Goal: Task Accomplishment & Management: Complete application form

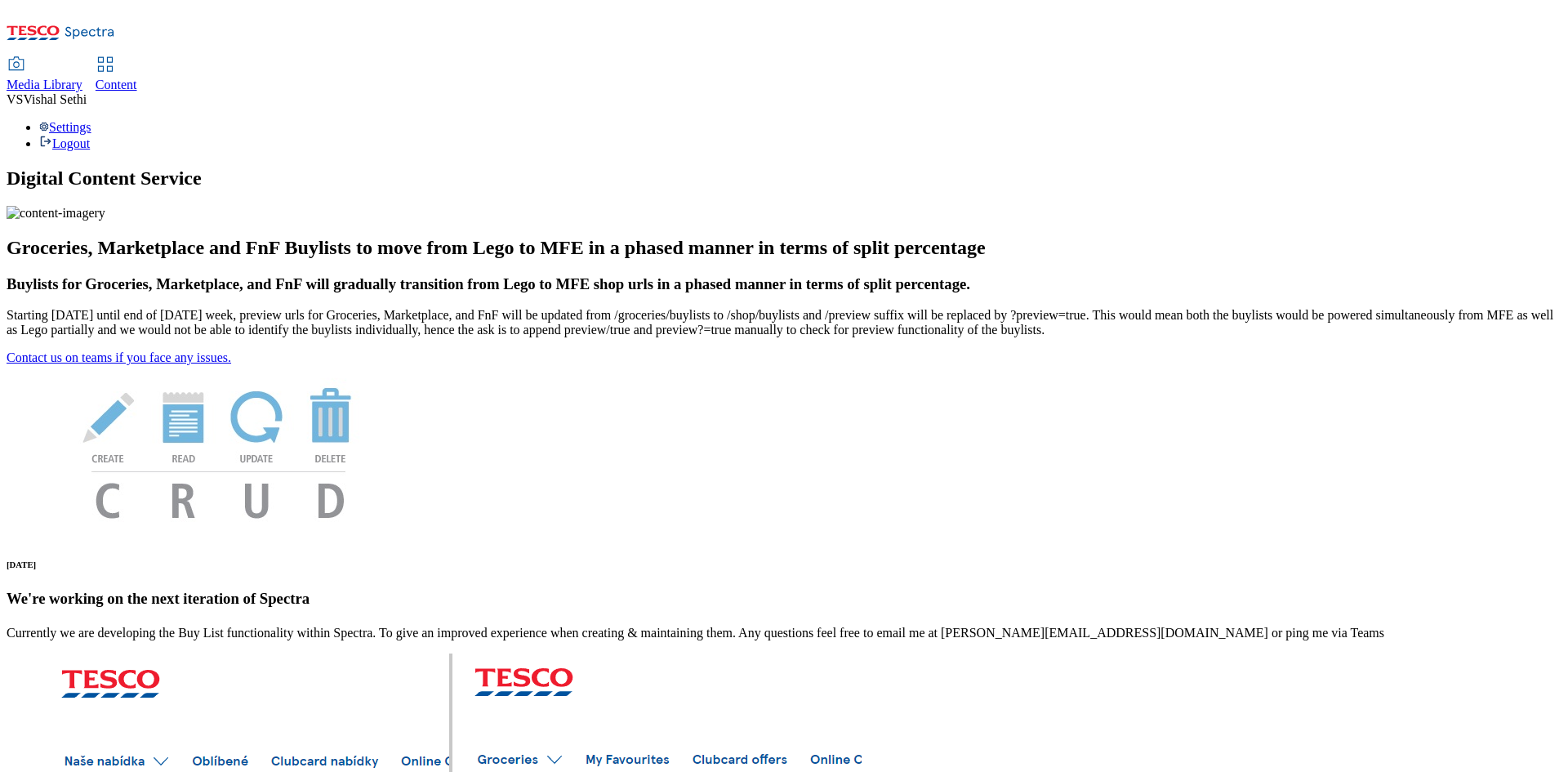
click at [137, 77] on span "Content" at bounding box center [116, 85] width 42 height 14
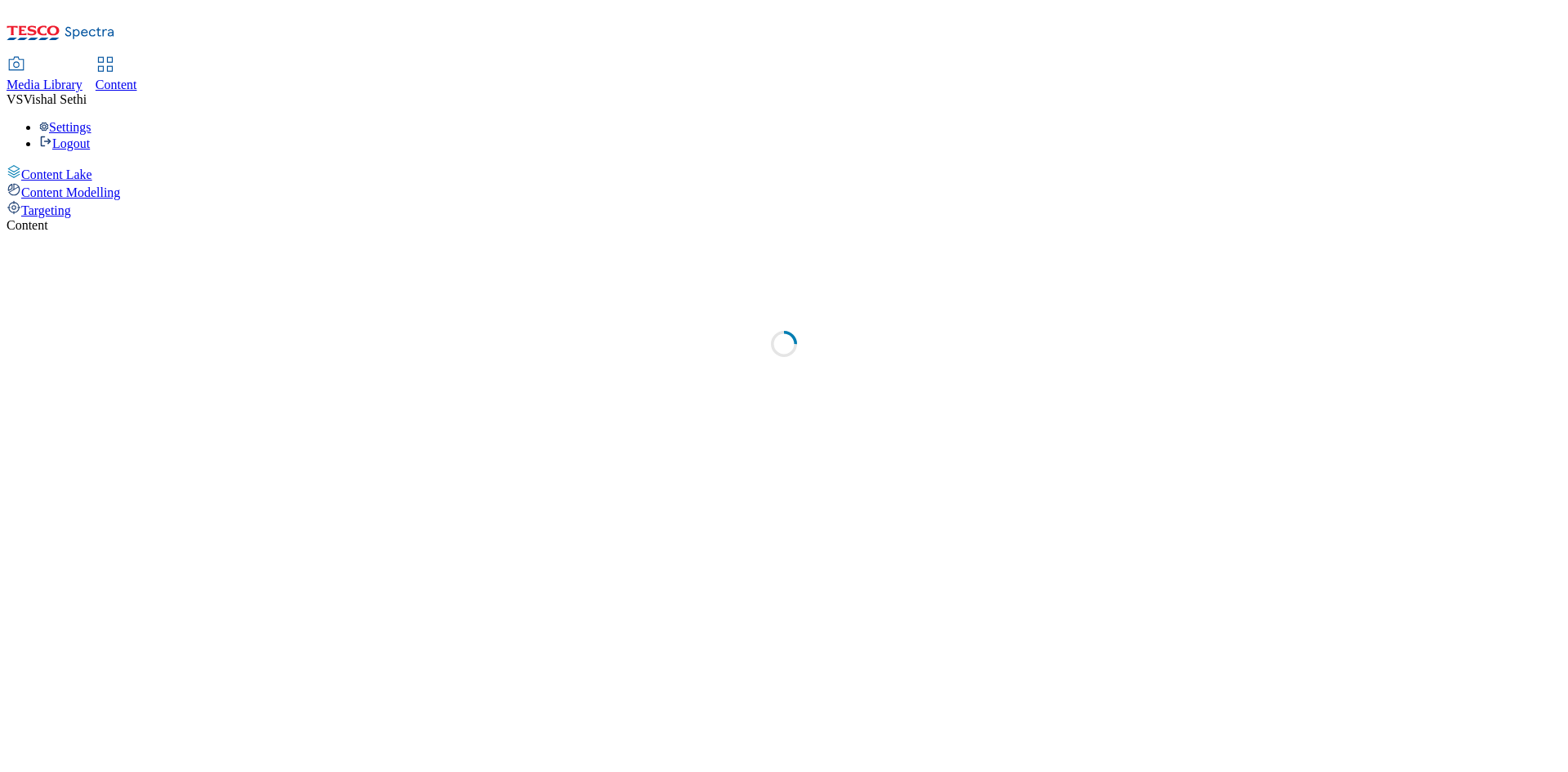
select select "ghs-[GEOGRAPHIC_DATA]"
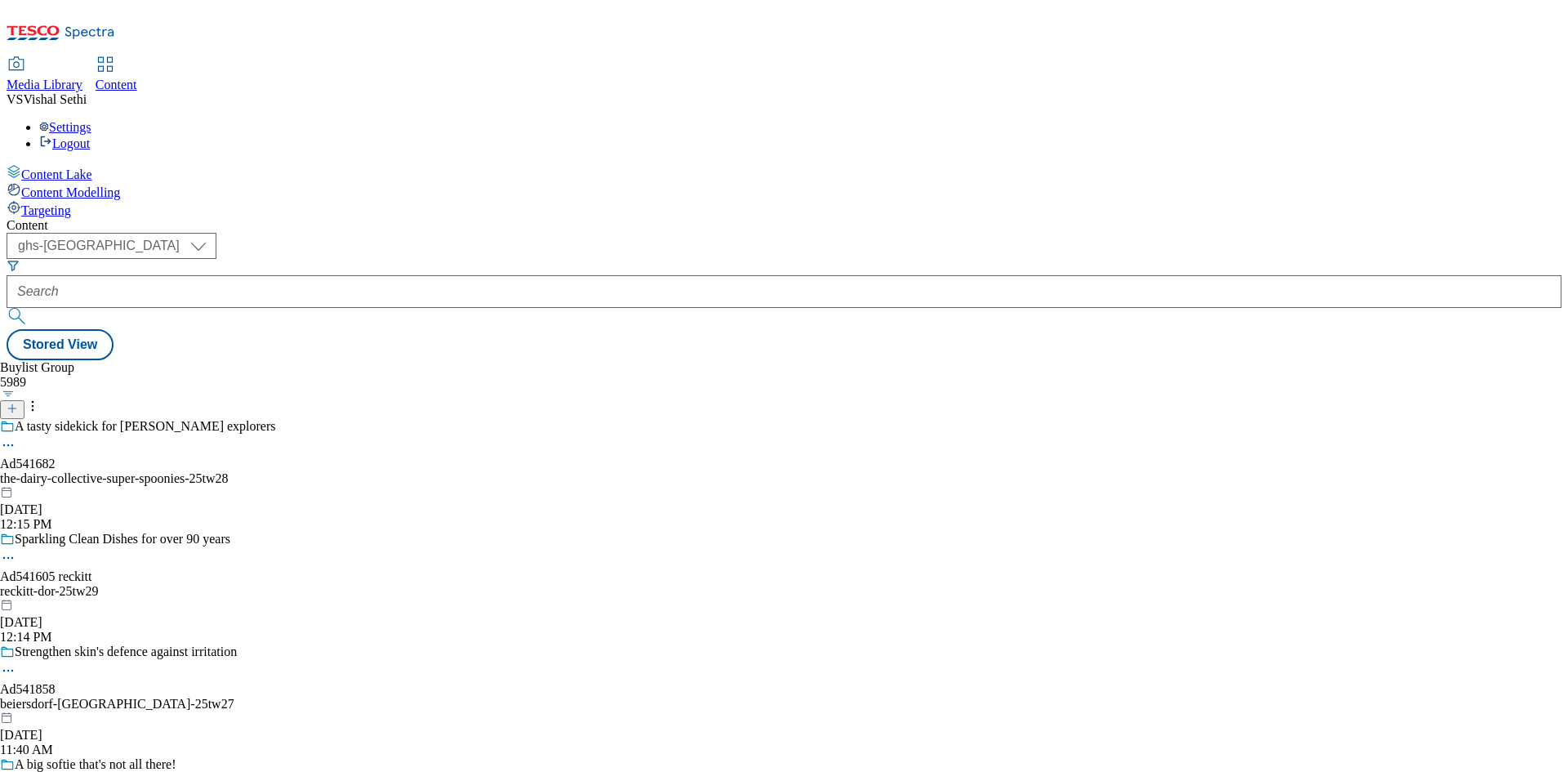
click at [18, 402] on icon at bounding box center [12, 408] width 12 height 12
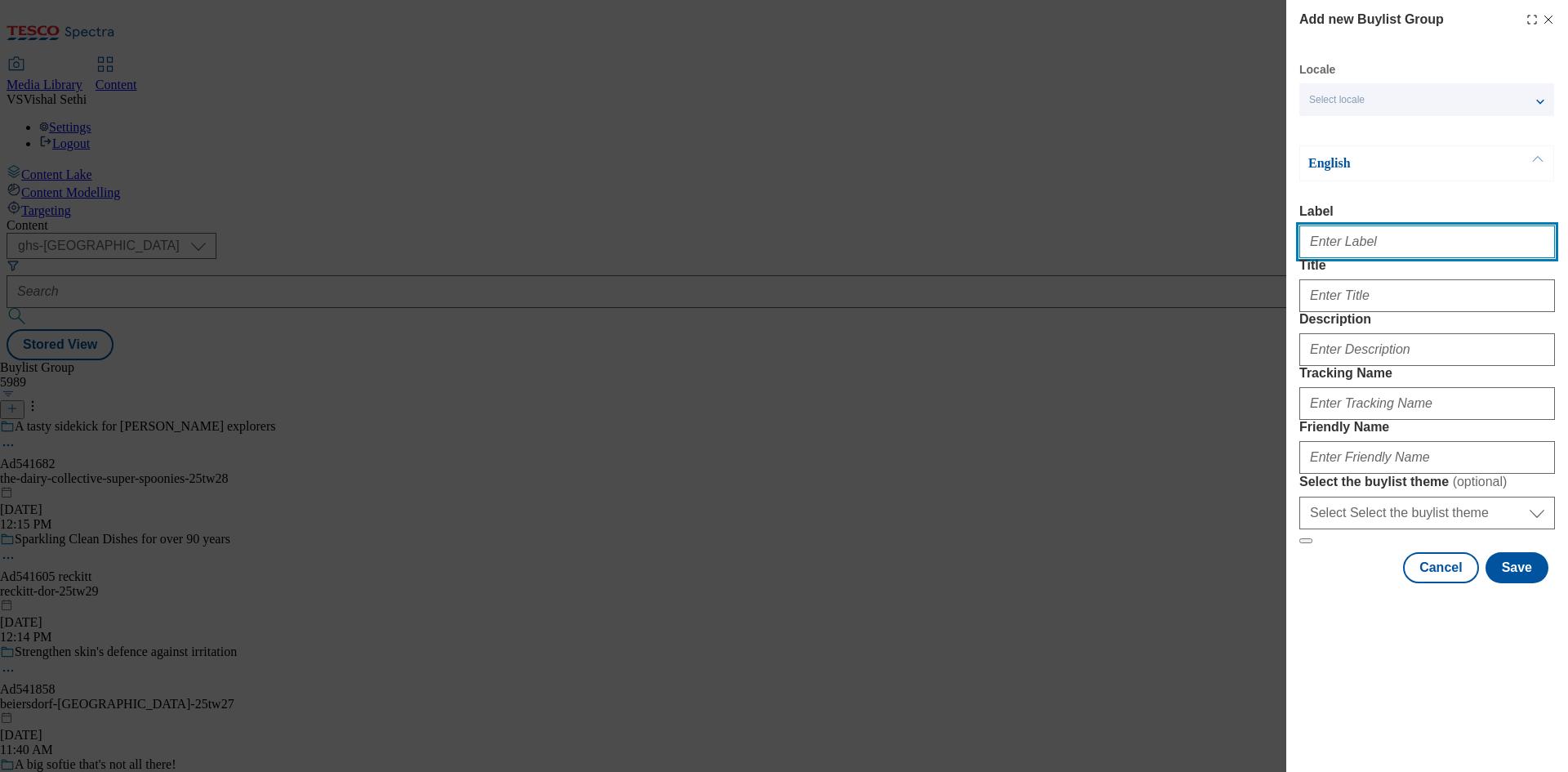
click at [1393, 251] on input "Label" at bounding box center [1426, 241] width 256 height 33
paste input "541886"
type input "Ad541886"
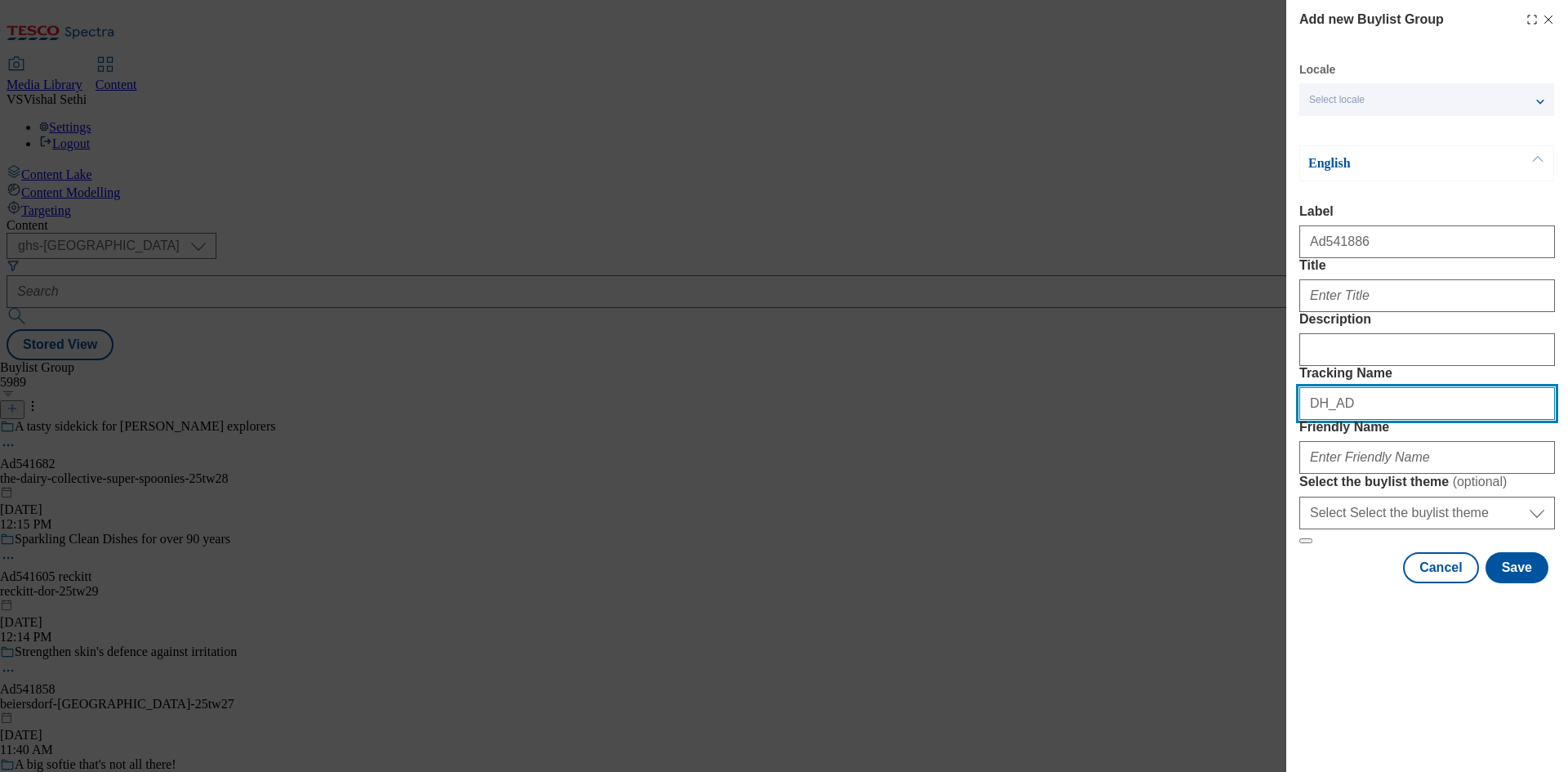
paste input "541886"
type input "DH_AD541886"
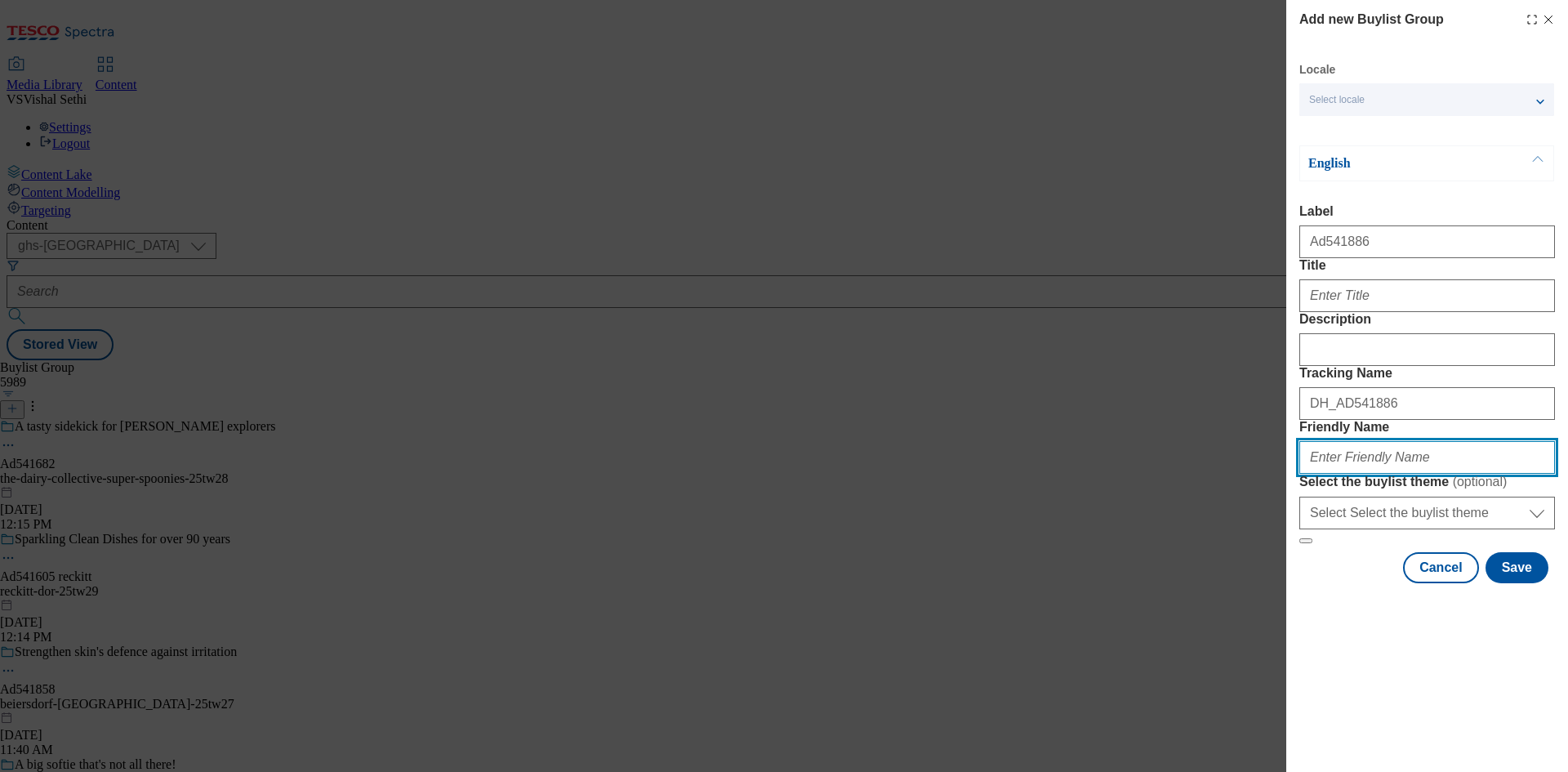
paste input "andros-bonne-maman-25tw25"
type input "andros-bonne-maman-25tw25"
click at [1369, 351] on form "Label Ad541886 Title Description Tracking Name DH_AD541886 Friendly Name andros…" at bounding box center [1426, 373] width 256 height 339
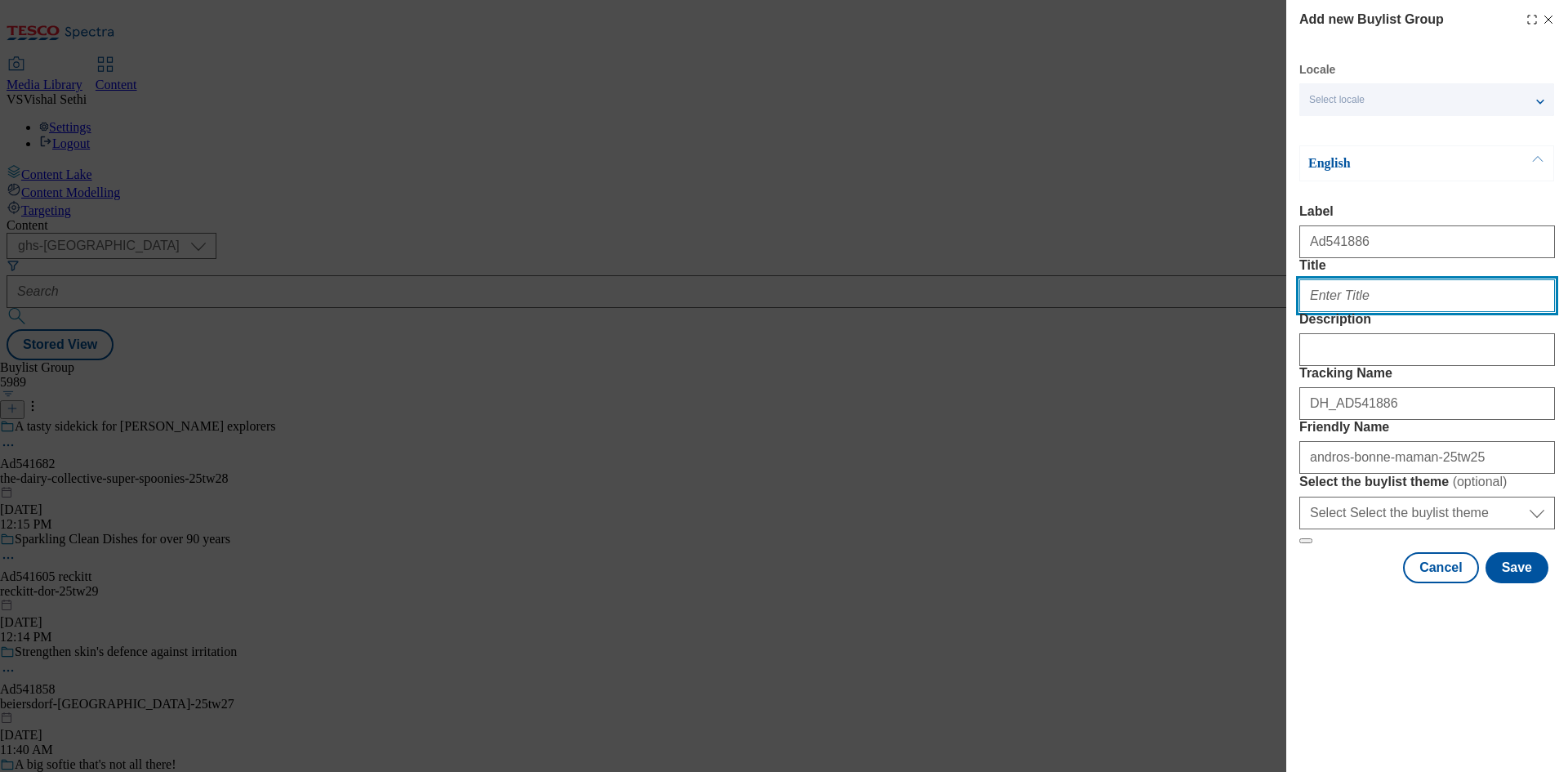
click at [1371, 312] on input "Title" at bounding box center [1426, 296] width 256 height 33
paste input "Meal for two"
type input "Meal for two"
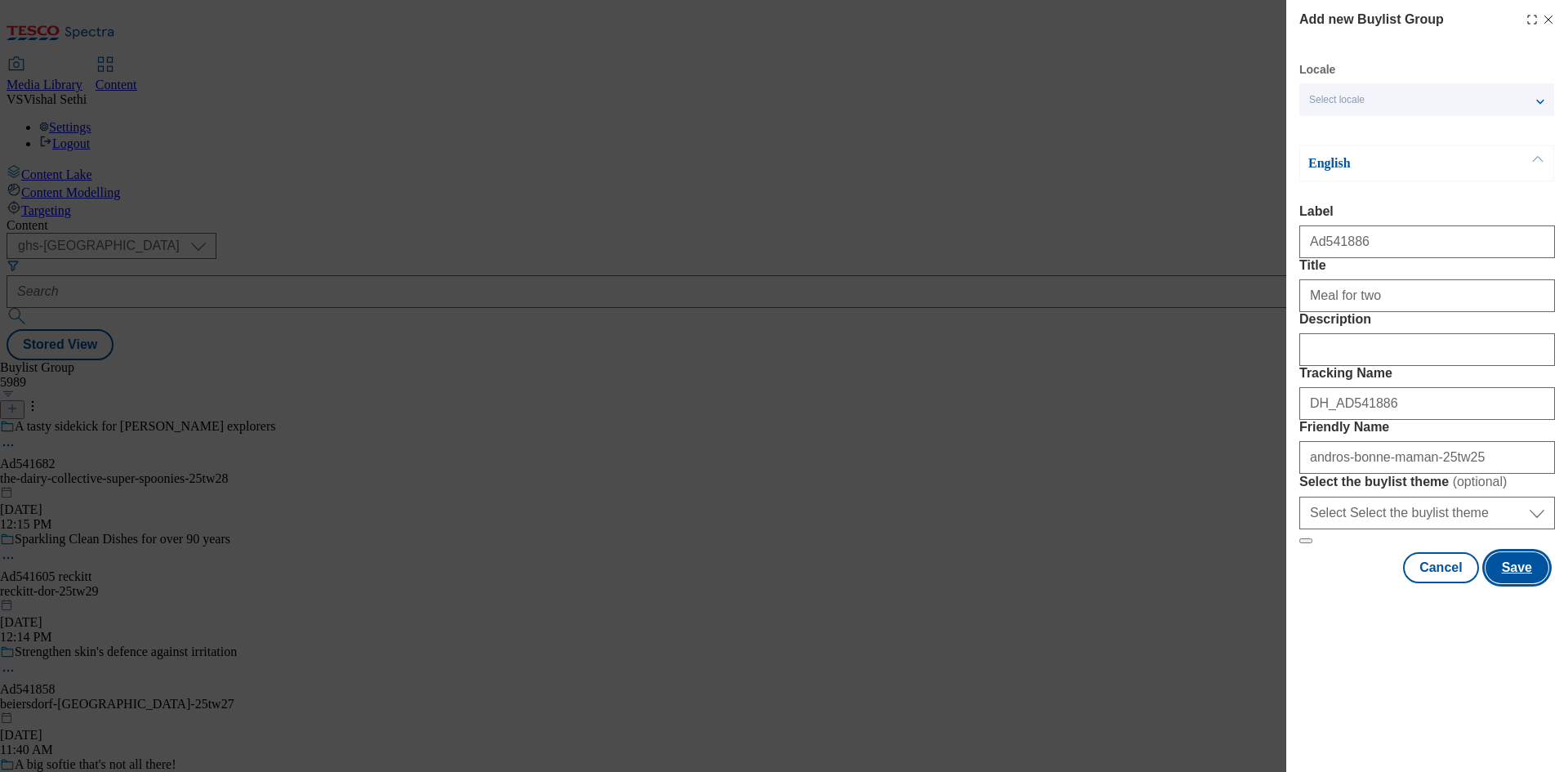
click at [1519, 583] on button "Save" at bounding box center [1516, 567] width 63 height 31
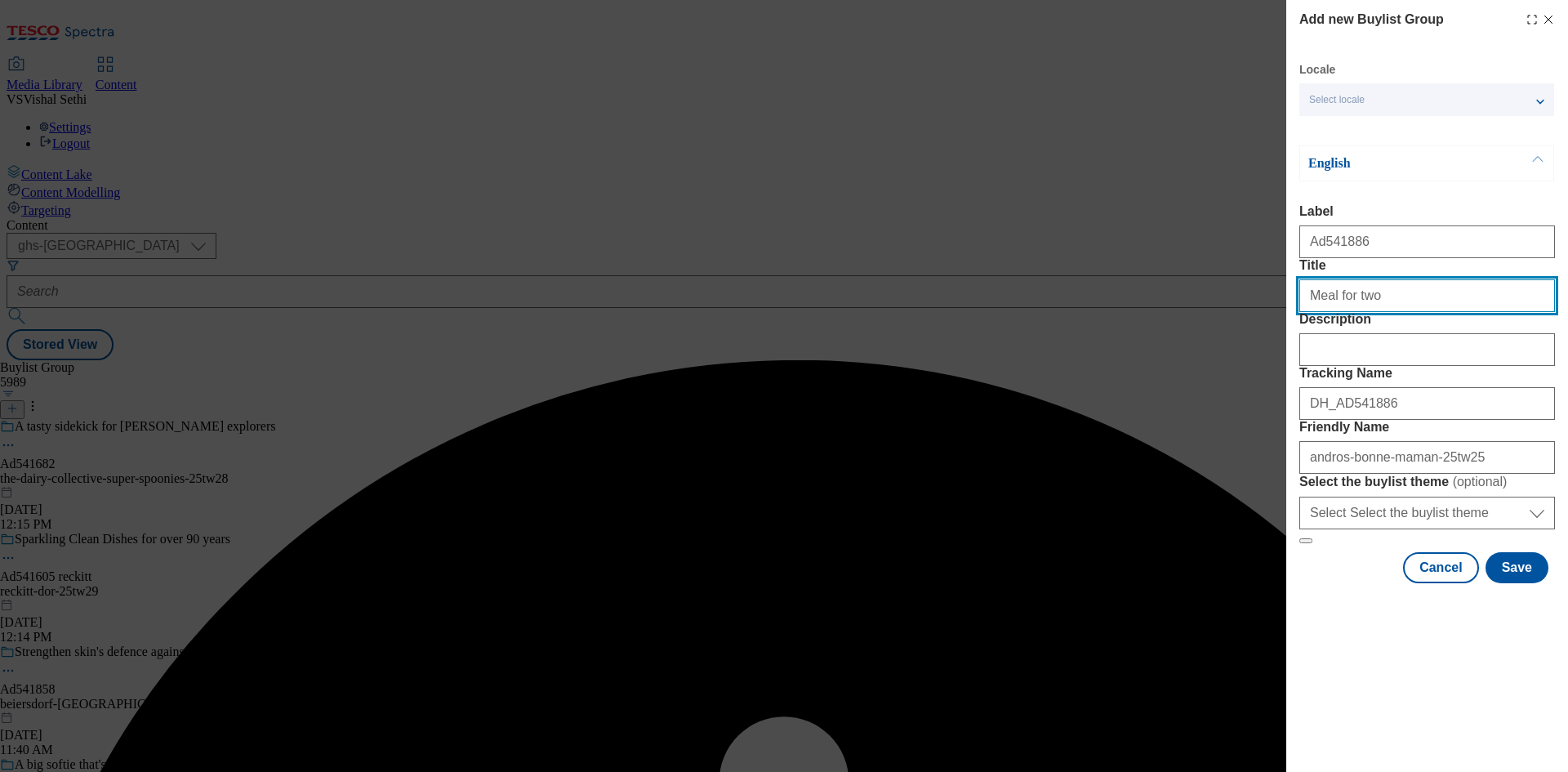
drag, startPoint x: 1450, startPoint y: 321, endPoint x: 1458, endPoint y: 339, distance: 19.7
click at [1449, 312] on input "Meal for two" at bounding box center [1426, 296] width 256 height 33
type input "Meal for two"
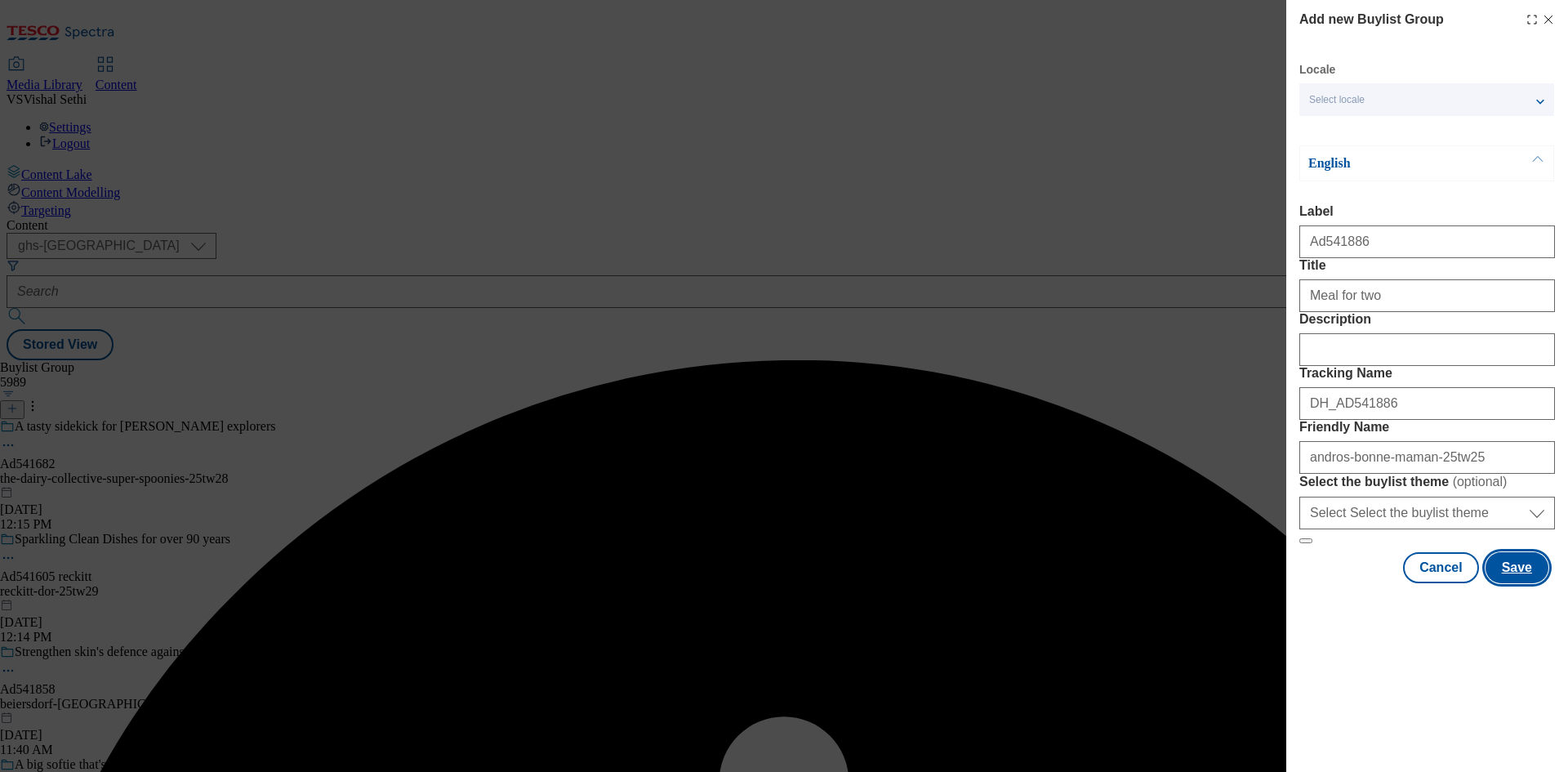
click at [1522, 583] on button "Save" at bounding box center [1516, 567] width 63 height 31
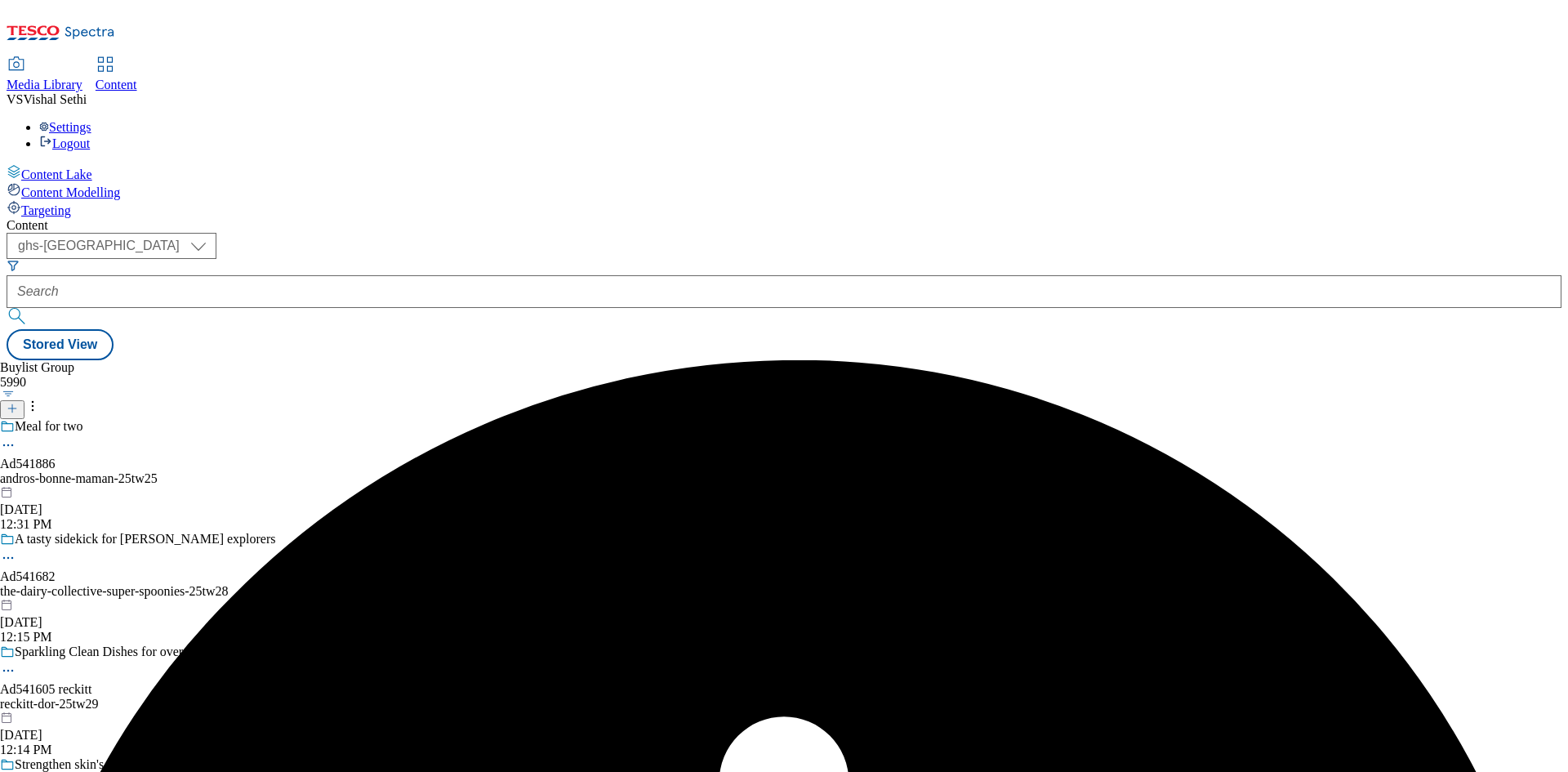
click at [276, 419] on div "Meal for two Ad541886 andros-bonne-maman-25tw25 Aug 19, 2025 12:31 PM" at bounding box center [138, 475] width 276 height 113
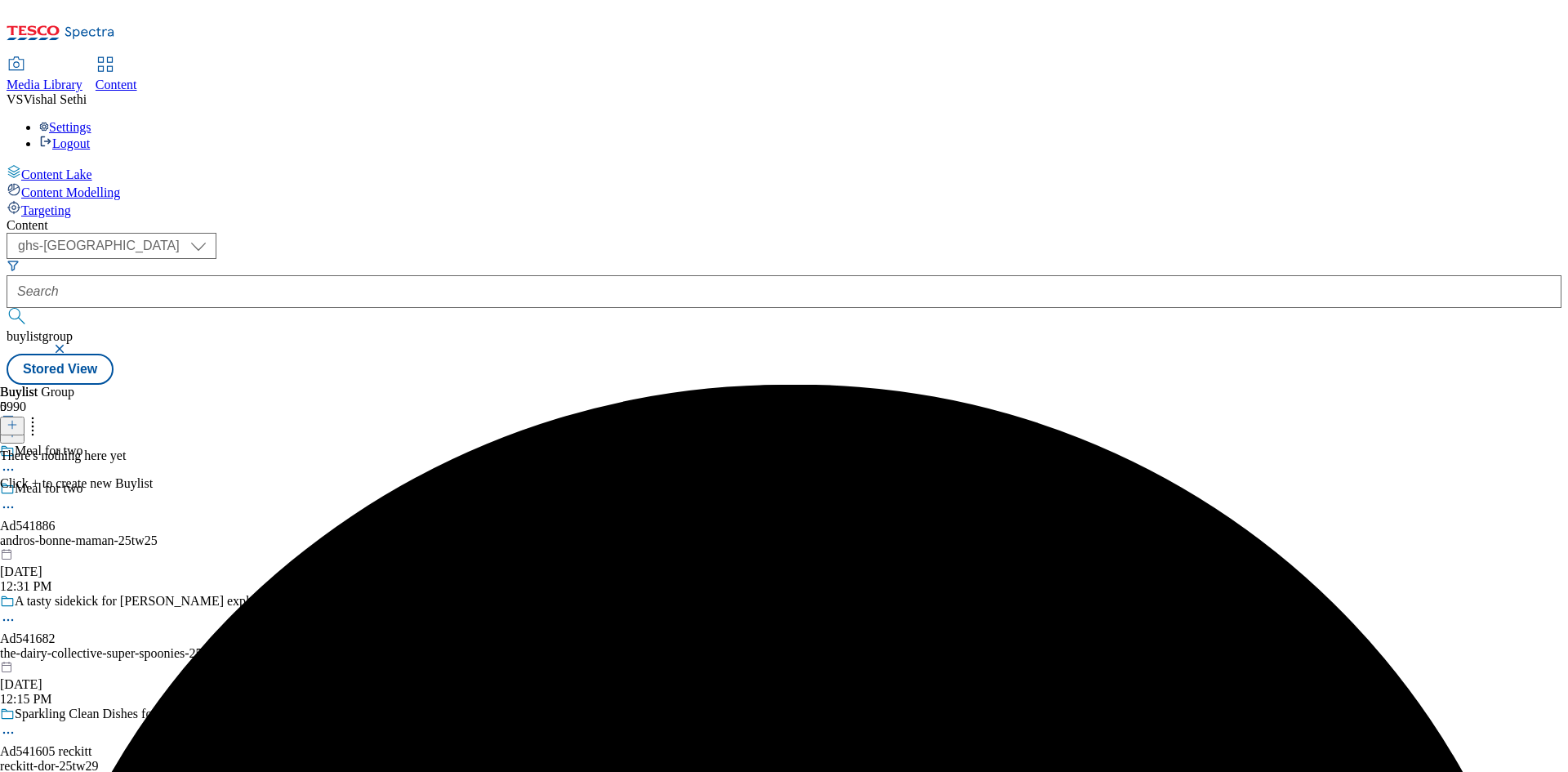
click at [18, 419] on icon at bounding box center [12, 424] width 12 height 12
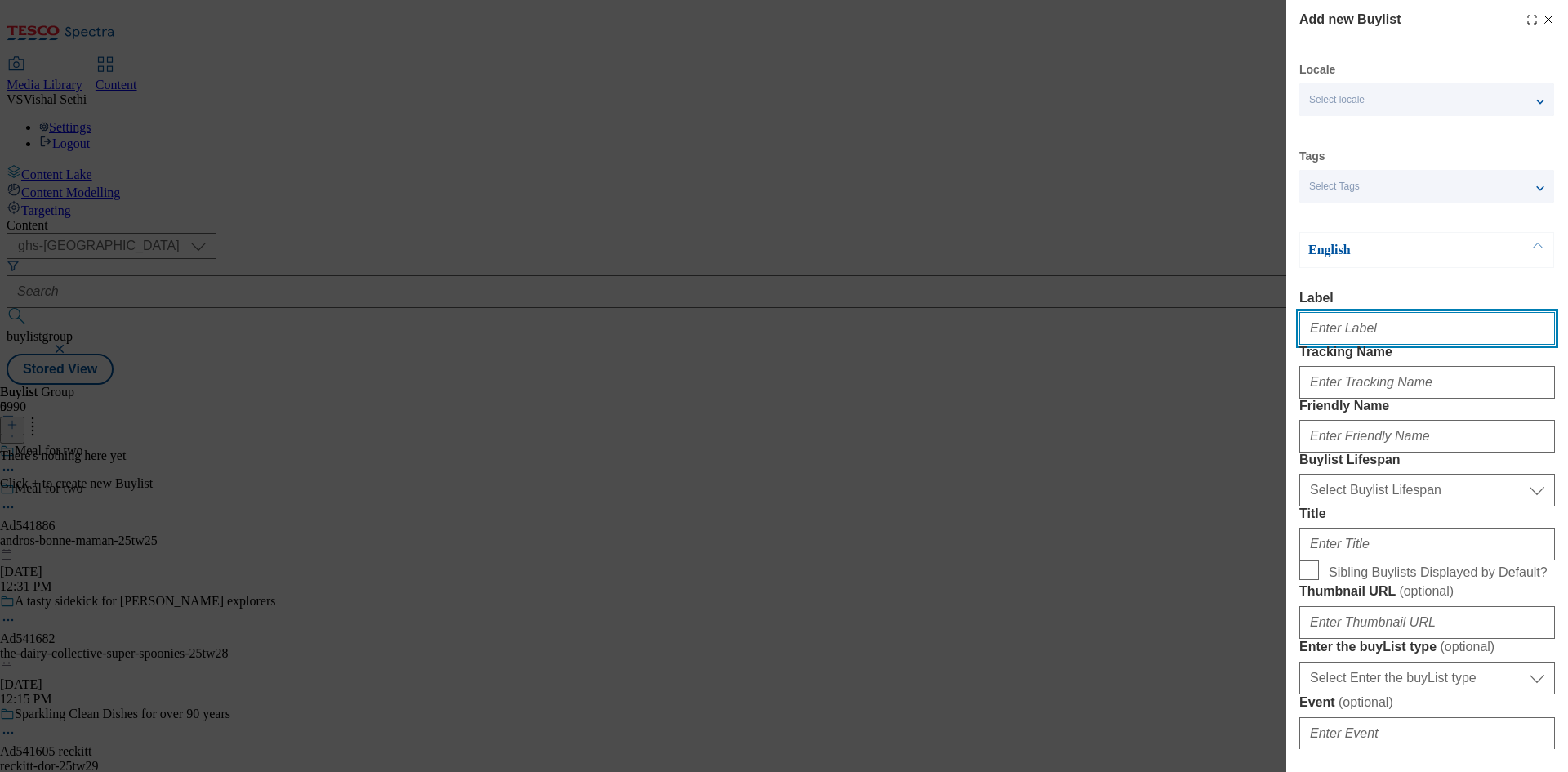
click at [1393, 326] on input "Label" at bounding box center [1426, 328] width 256 height 33
paste input "541886"
type input "Ad541886"
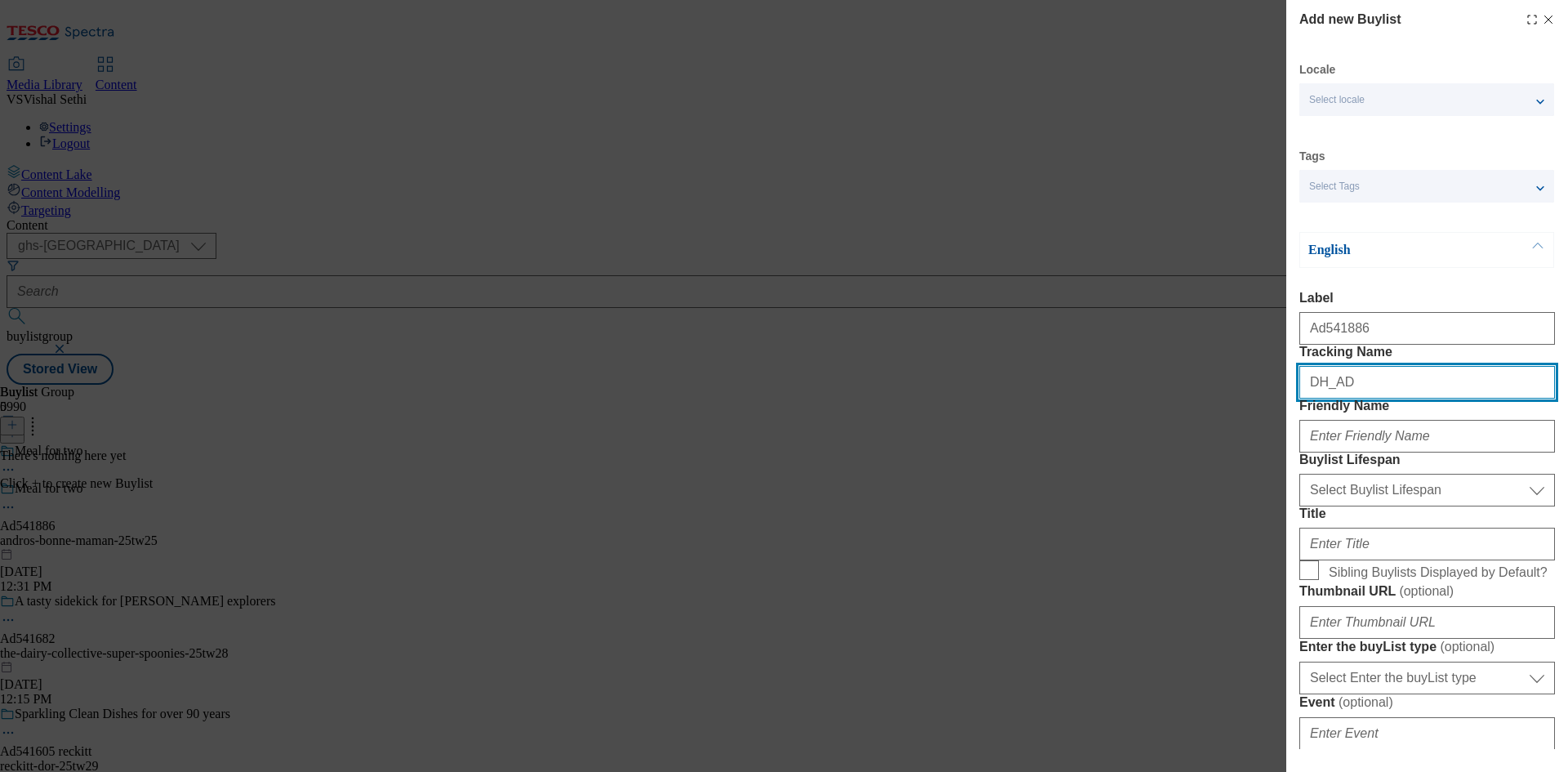
paste input "541886"
type input "DH_AD541886"
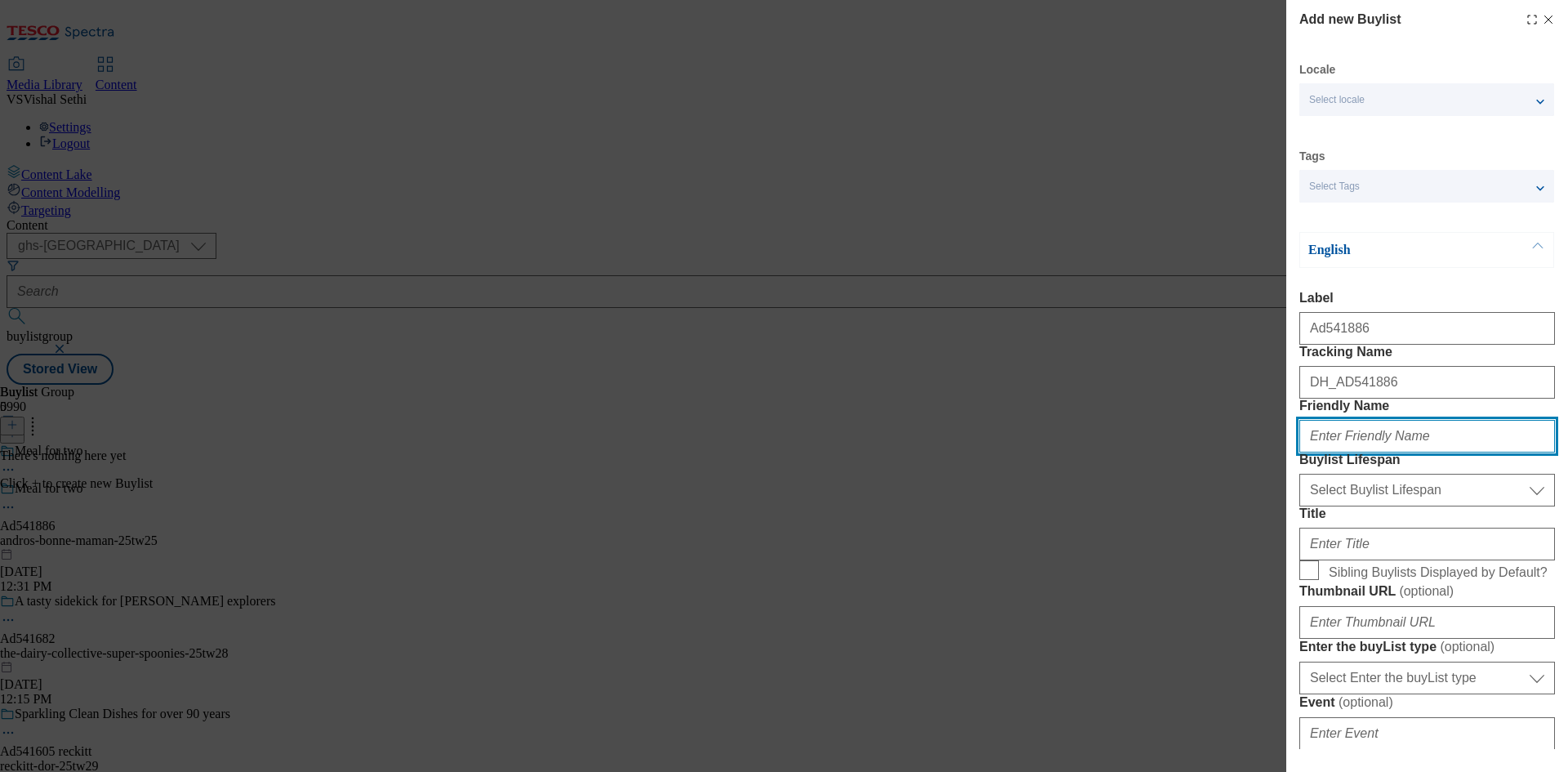
click at [1414, 452] on input "Friendly Name" at bounding box center [1426, 435] width 256 height 33
type input "andro"
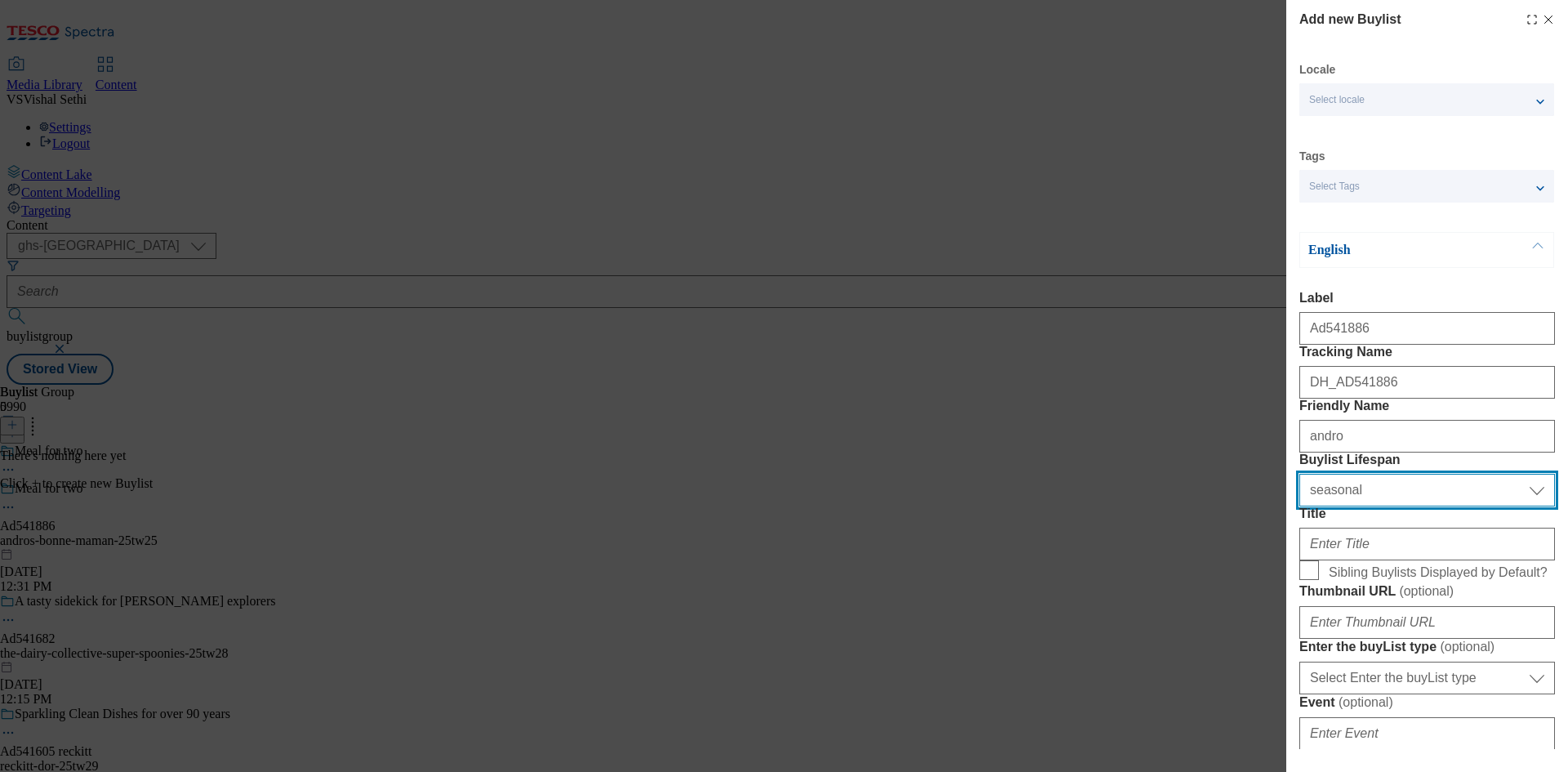
select select "tactical"
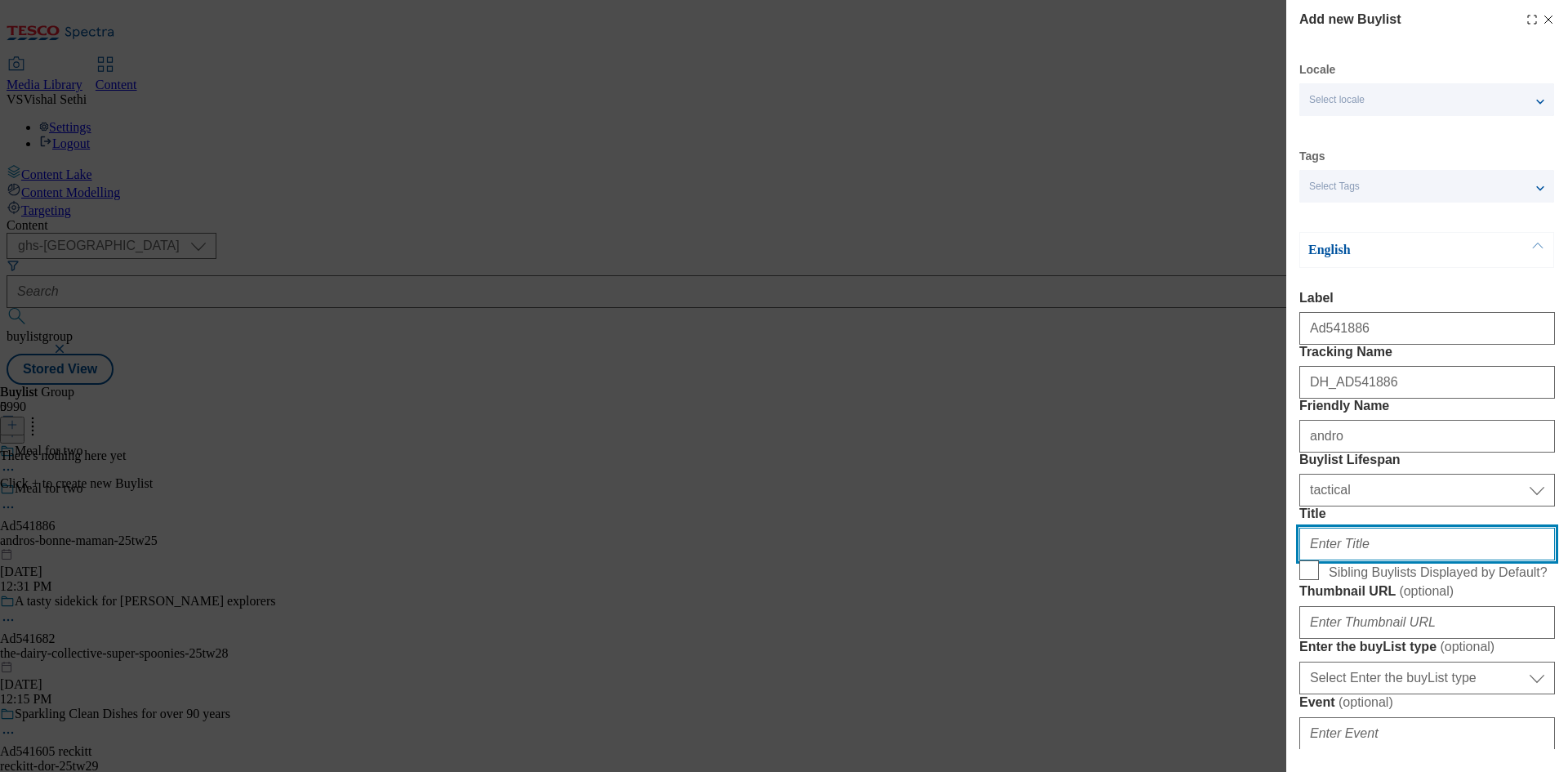
click at [1418, 560] on input "Title" at bounding box center [1426, 543] width 256 height 33
paste input "Buy one main and dessert for £10"
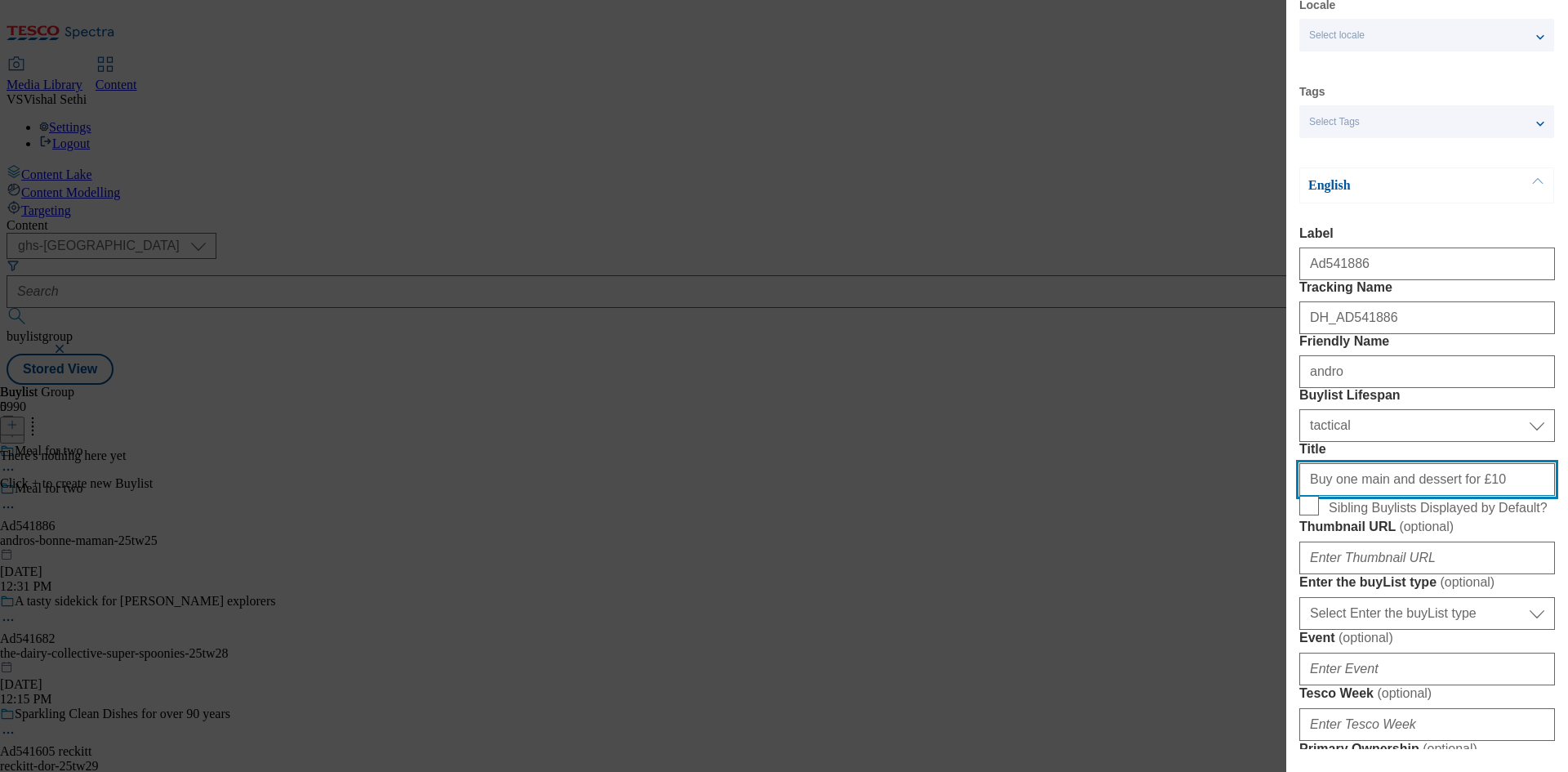
scroll to position [490, 0]
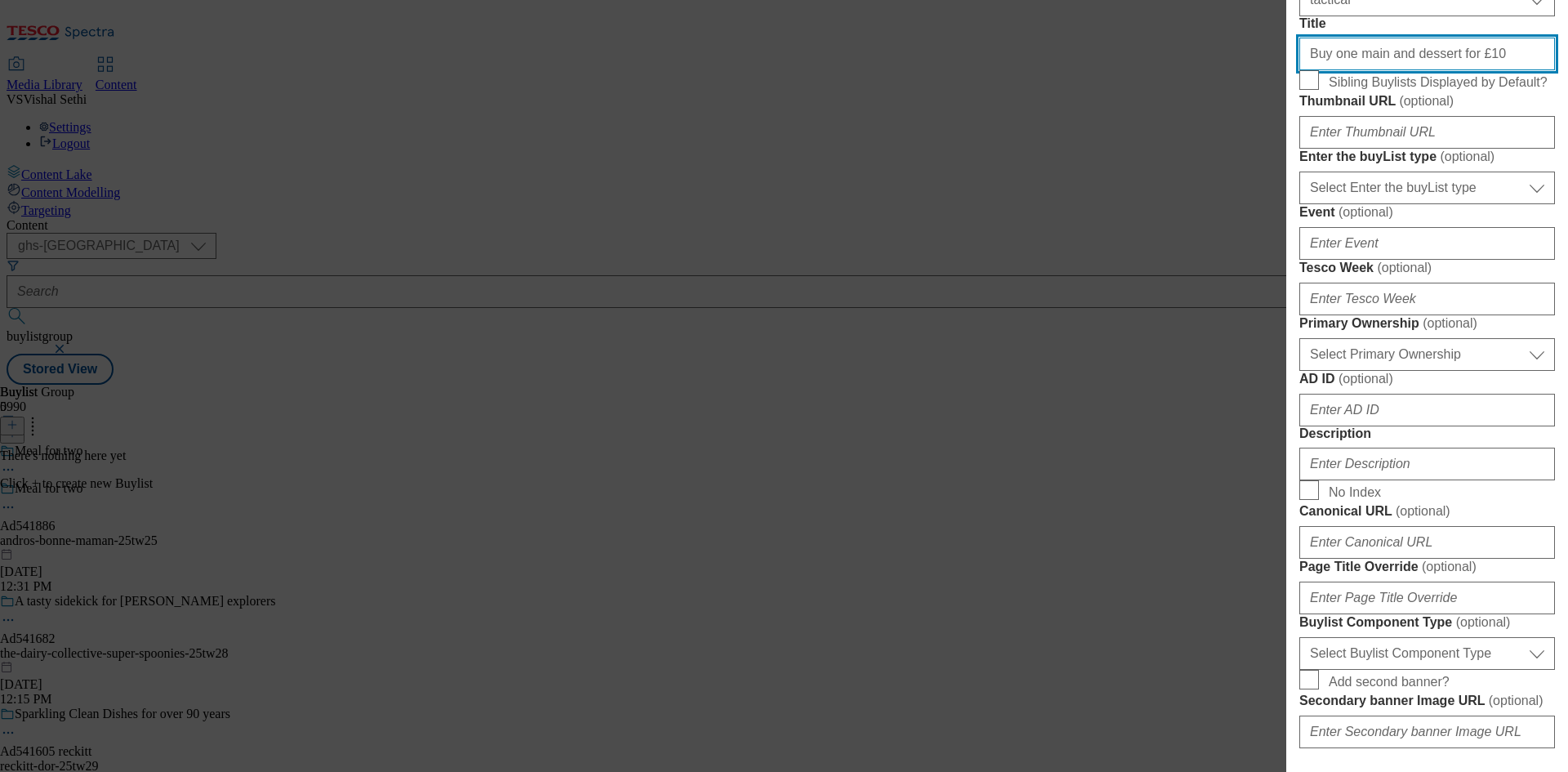
type input "Buy one main and dessert for £10"
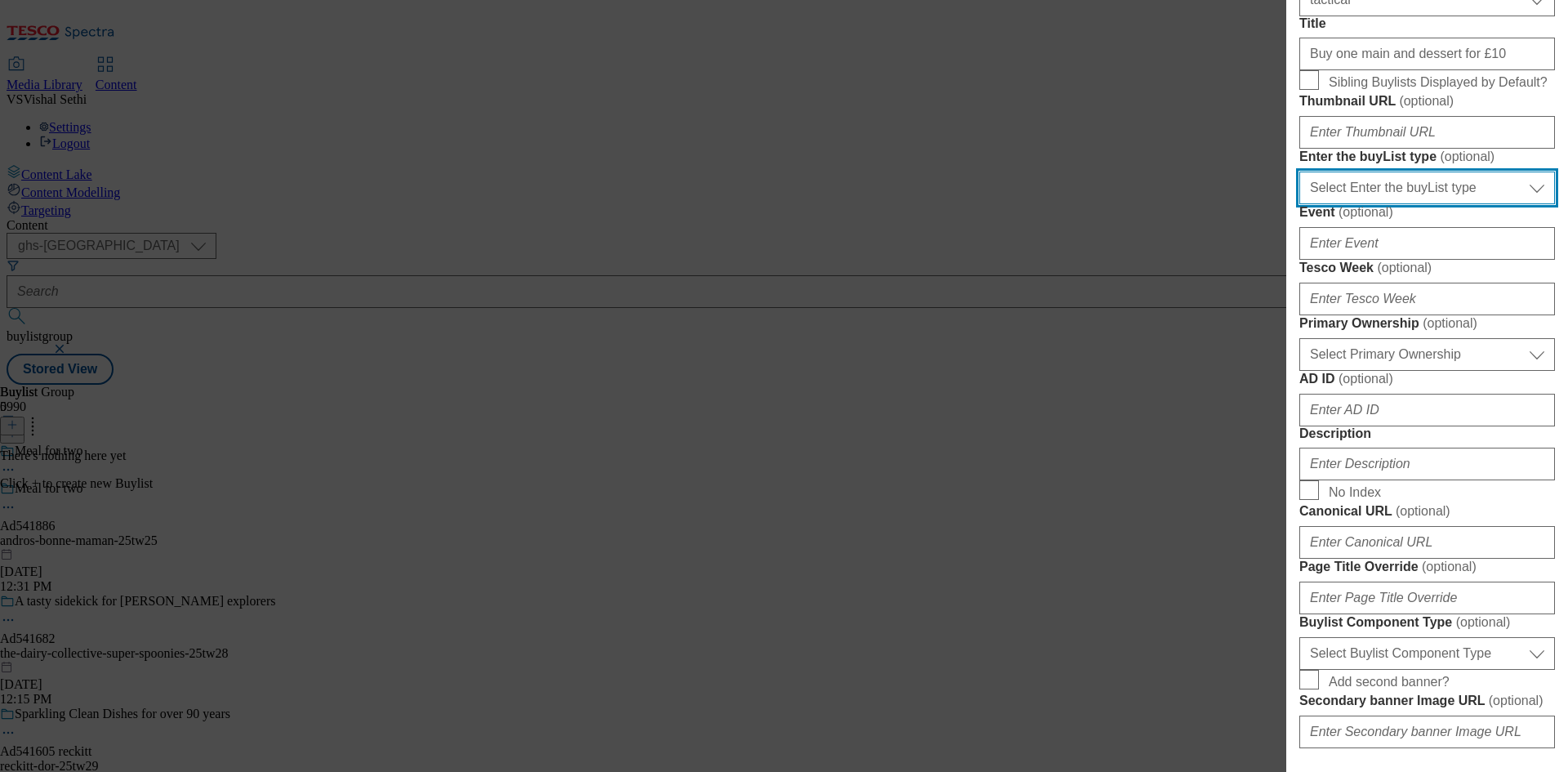
click at [1434, 204] on select "Select Enter the buyList type event supplier funded long term >4 weeks supplier…" at bounding box center [1426, 188] width 256 height 33
select select "supplier funded short term 1-3 weeks"
click at [1299, 204] on select "Select Enter the buyList type event supplier funded long term >4 weeks supplier…" at bounding box center [1426, 188] width 256 height 33
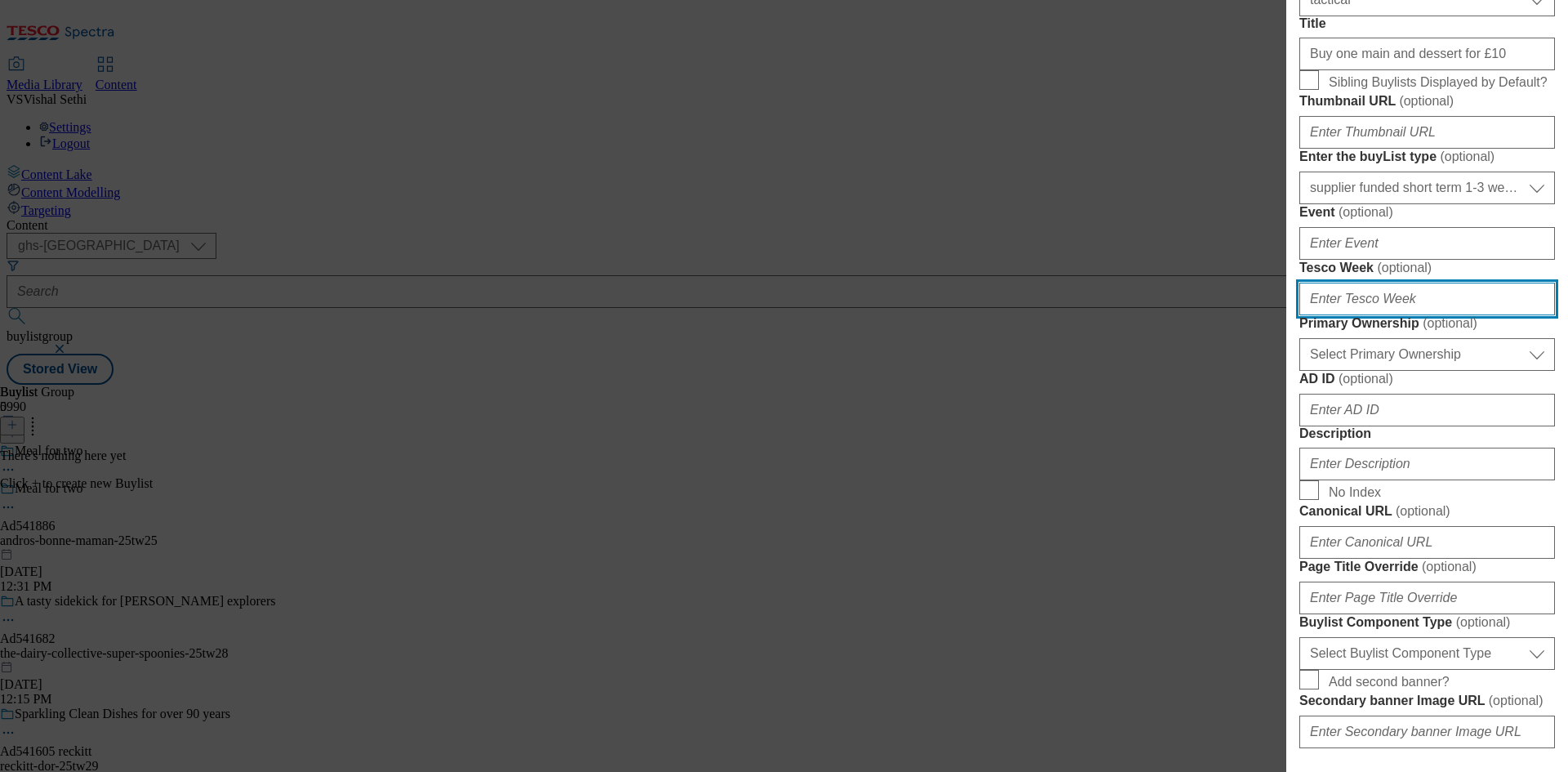
click at [1391, 315] on input "Tesco Week ( optional )" at bounding box center [1426, 298] width 256 height 33
type input "25"
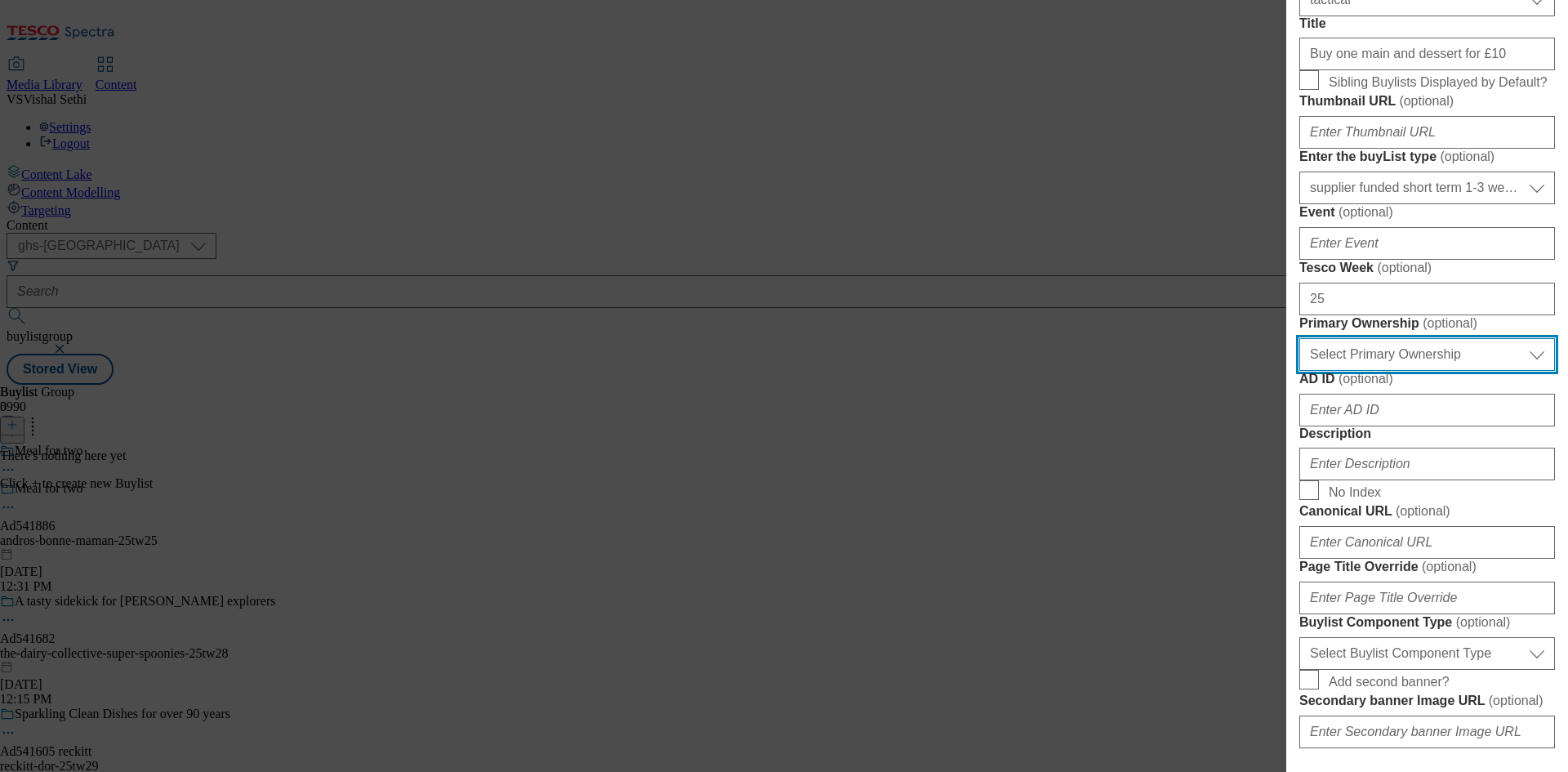
select select "dunnhumby"
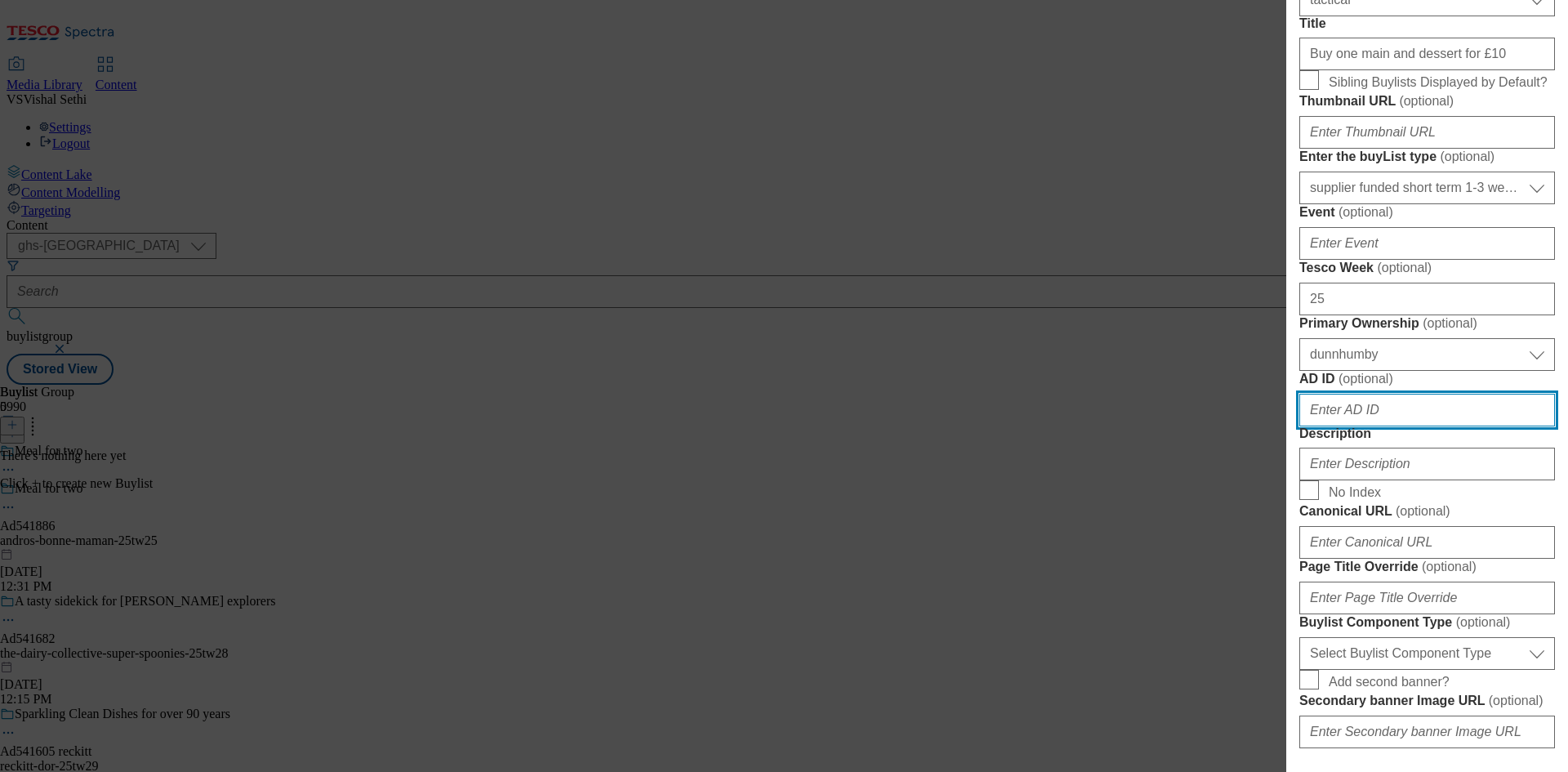
paste input "Buy one main and dessert for £10"
paste input "541886"
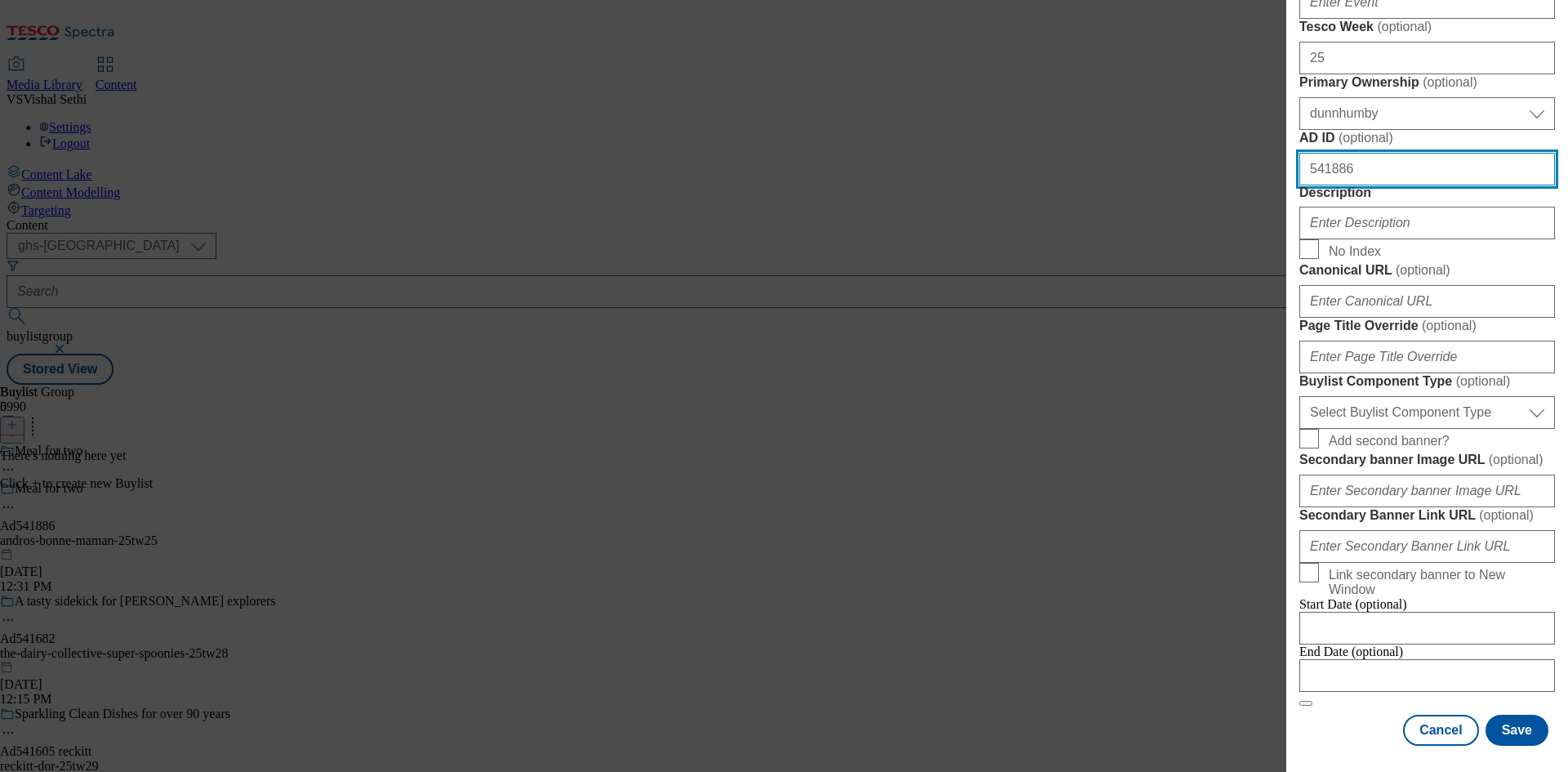
scroll to position [898, 0]
type input "541886"
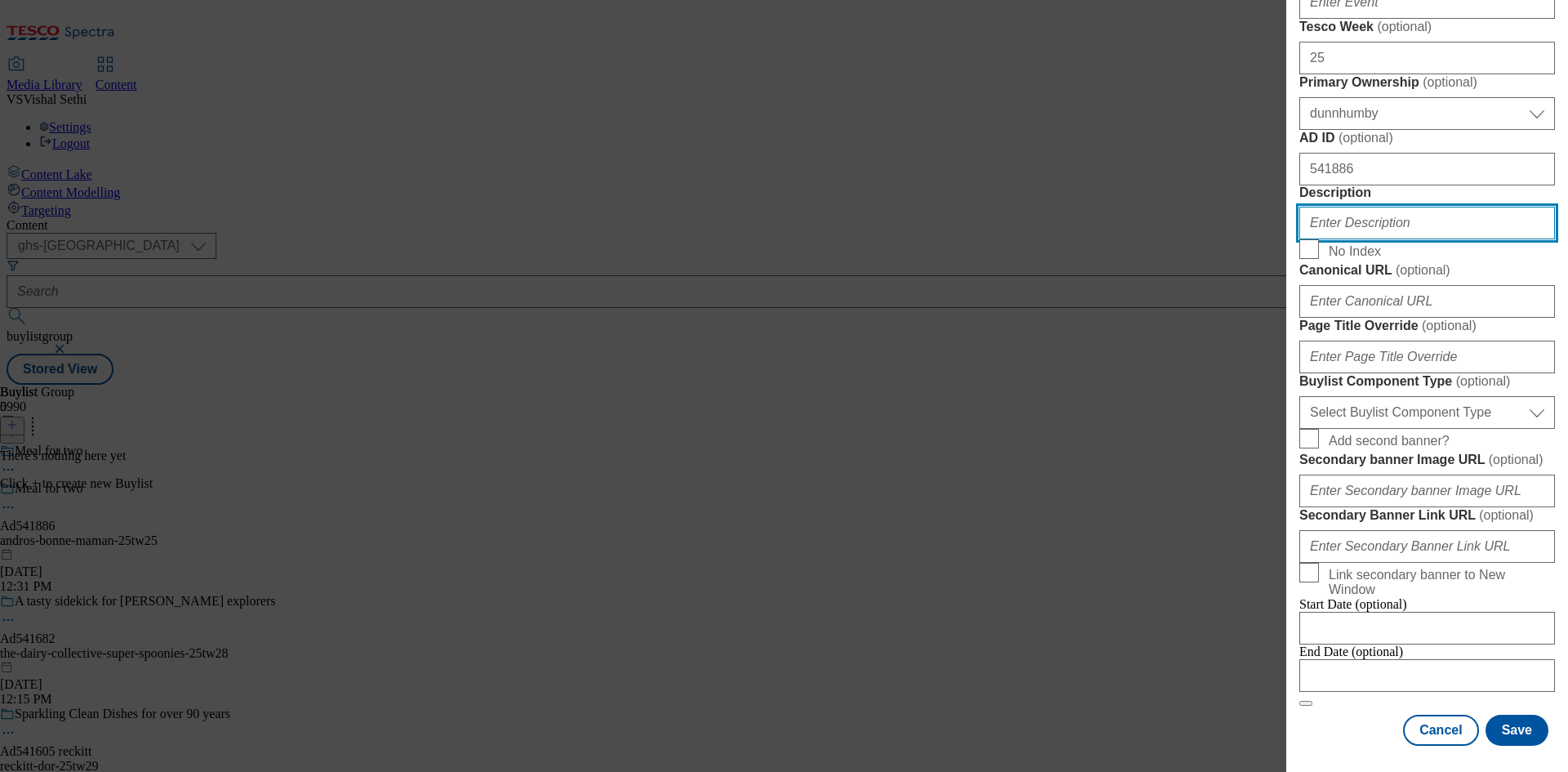
click at [1400, 240] on input "Description" at bounding box center [1426, 223] width 256 height 33
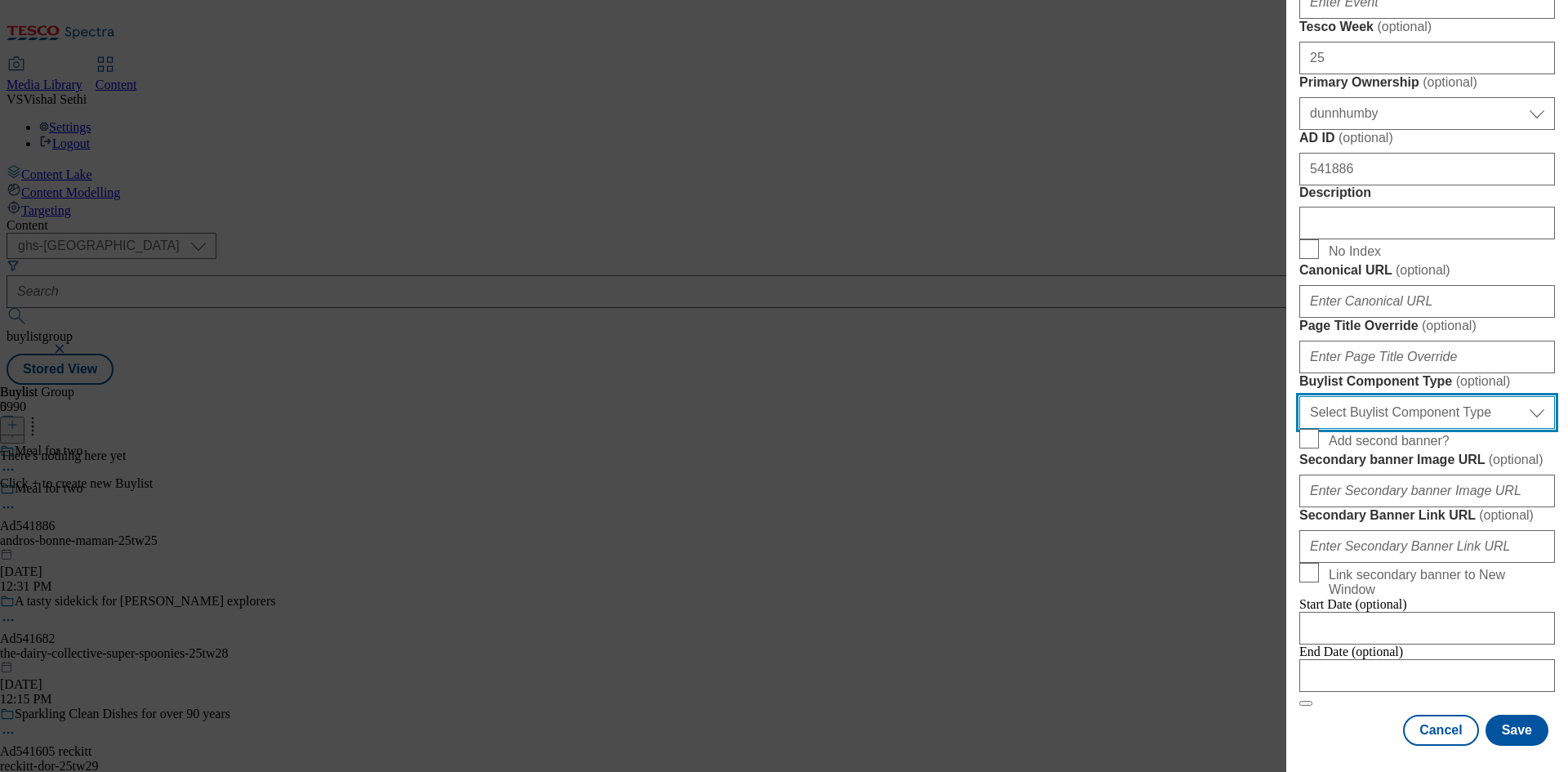
click at [1434, 428] on select "Select Buylist Component Type Banner Competition Header Meal" at bounding box center [1426, 412] width 256 height 33
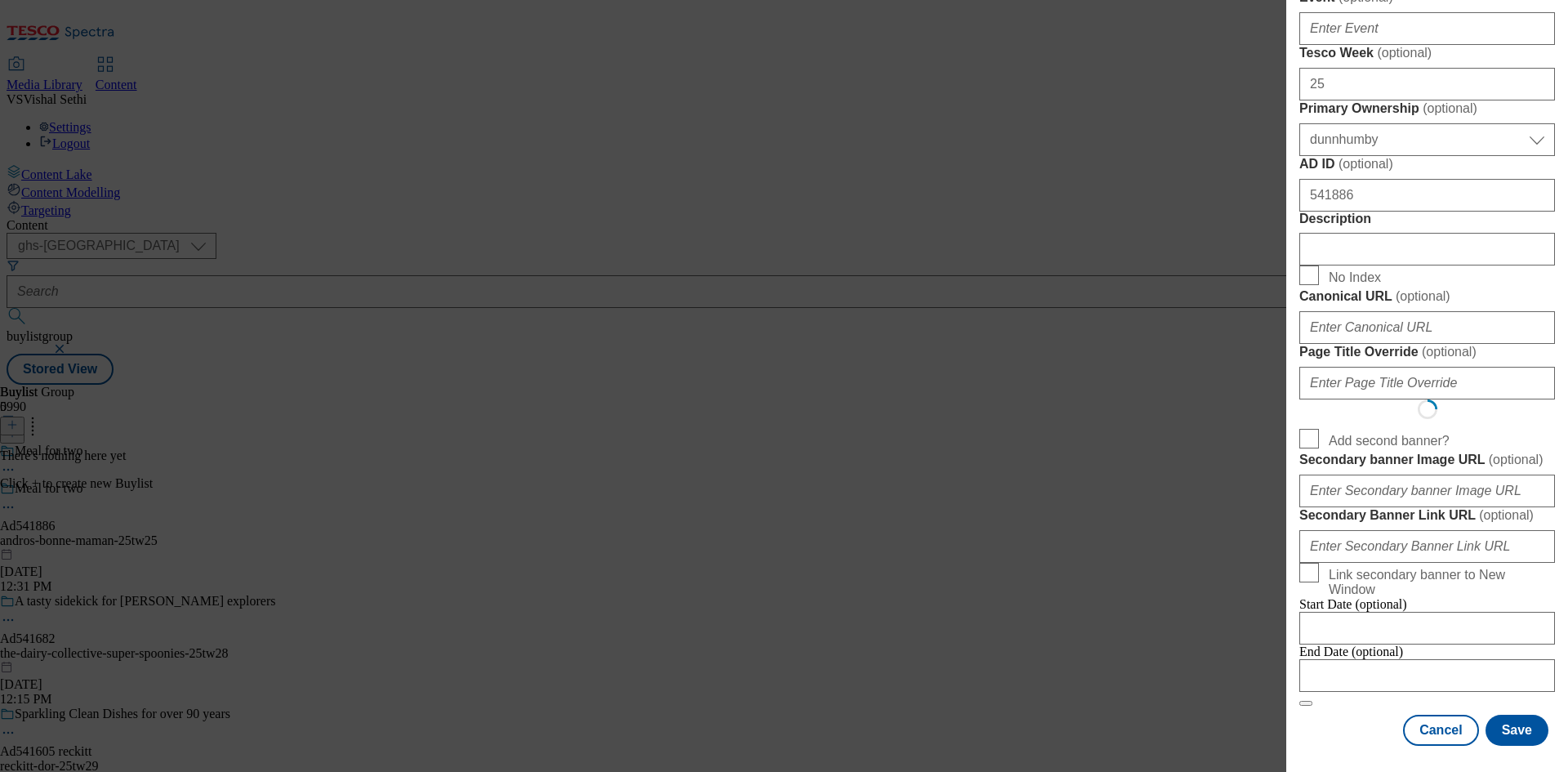
select select "Banner"
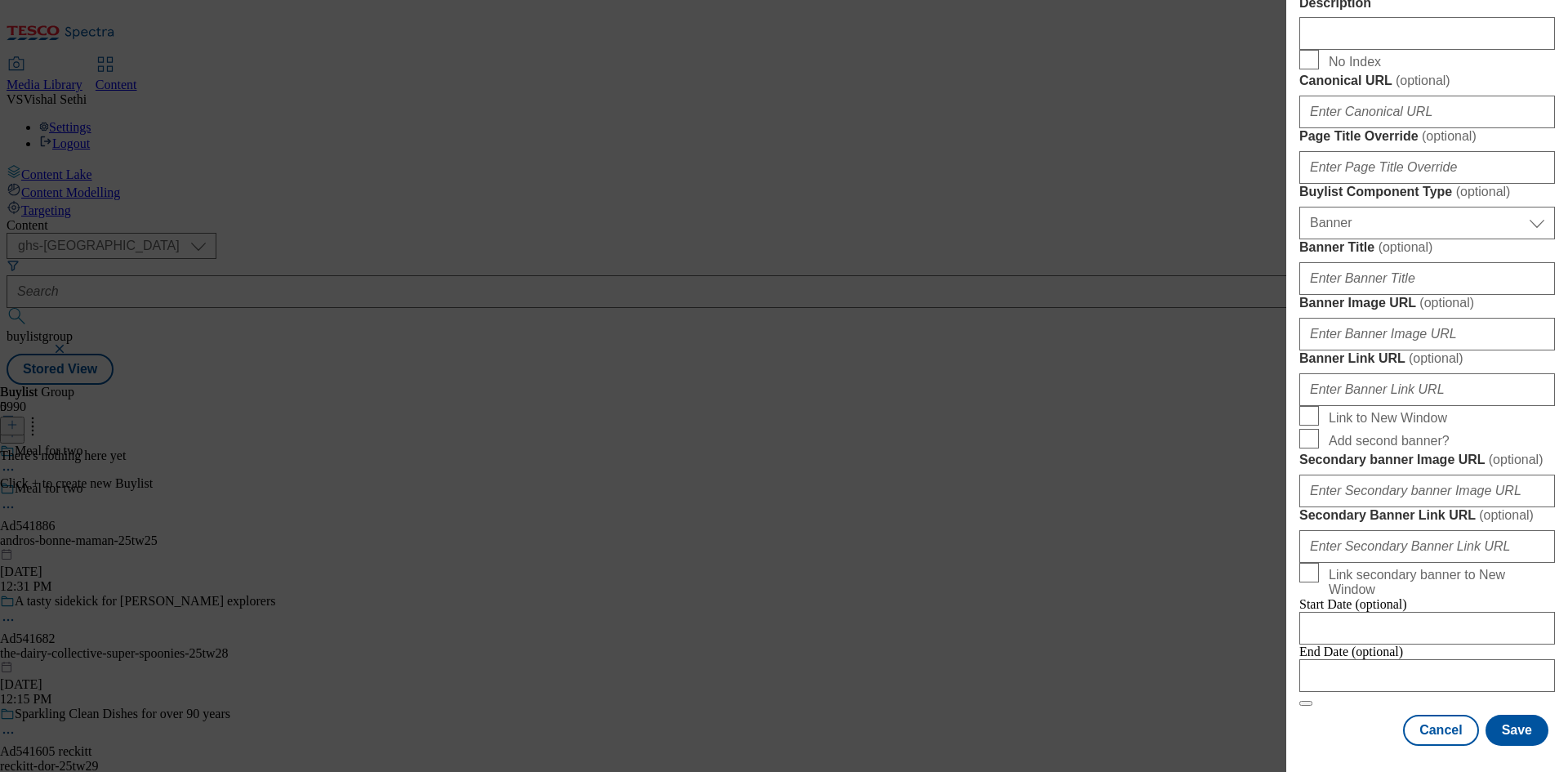
scroll to position [1619, 0]
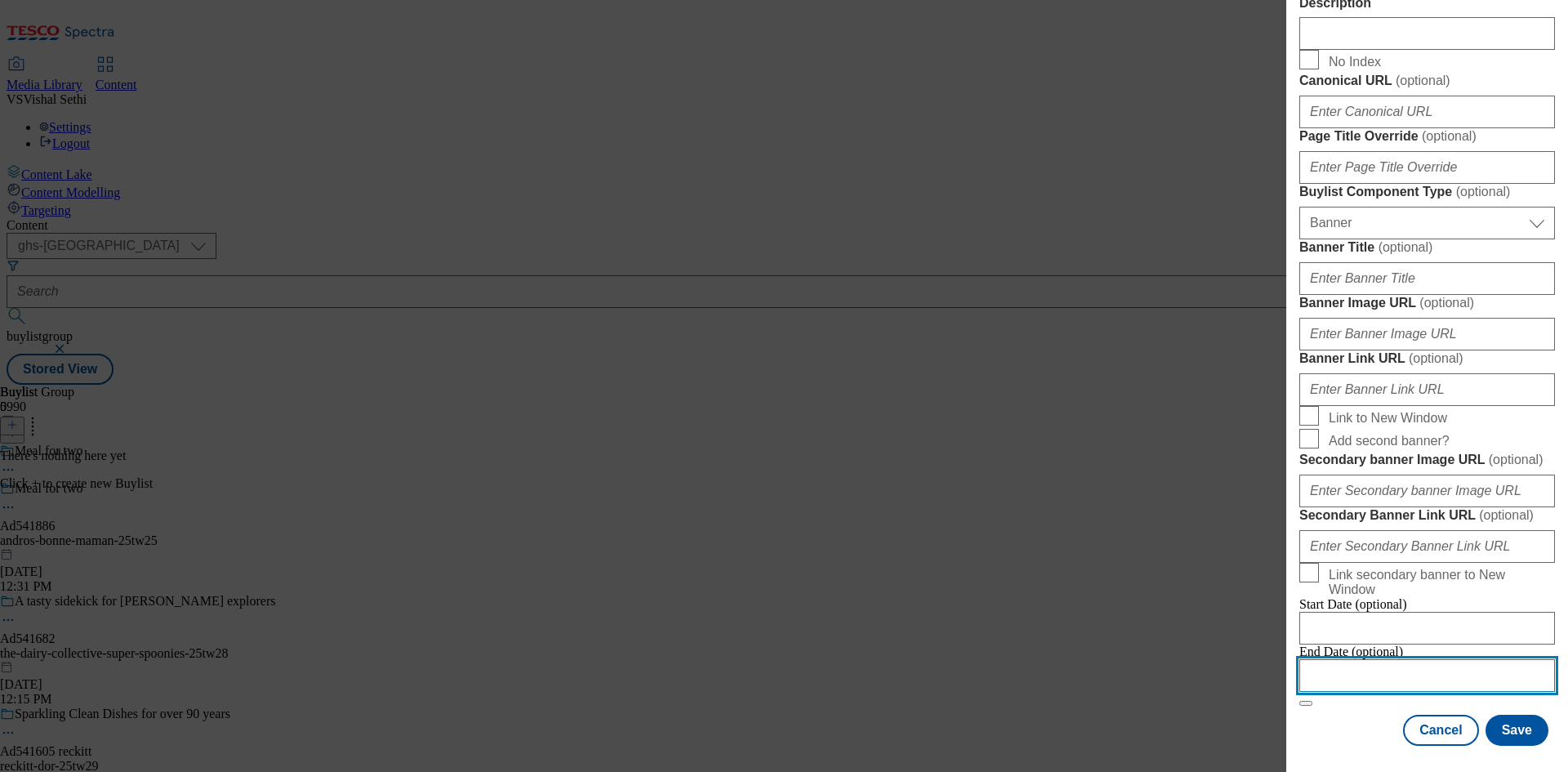
click at [1450, 665] on input "Modal" at bounding box center [1426, 675] width 256 height 33
select select "2025"
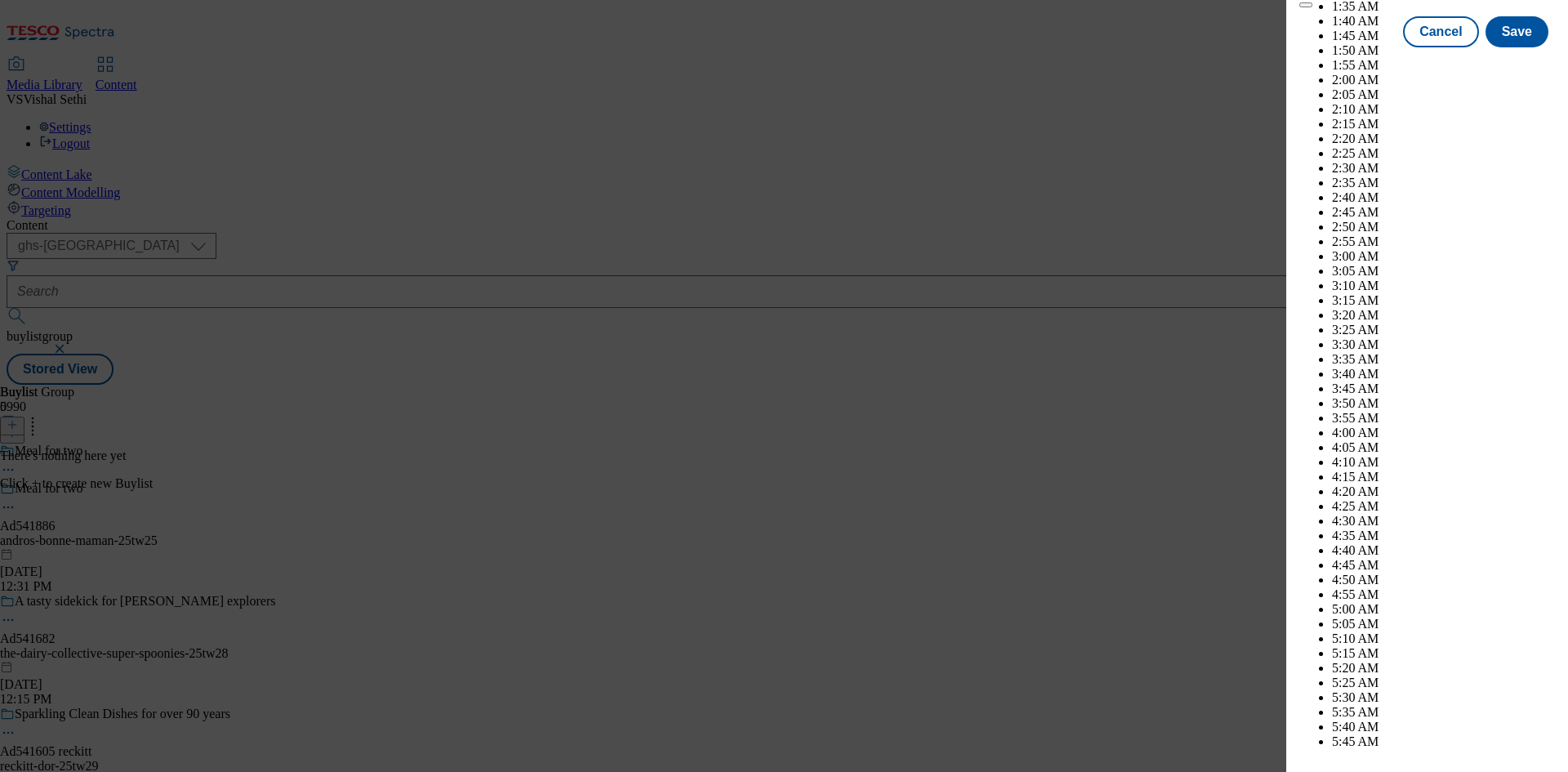
scroll to position [4517, 0]
select select "November"
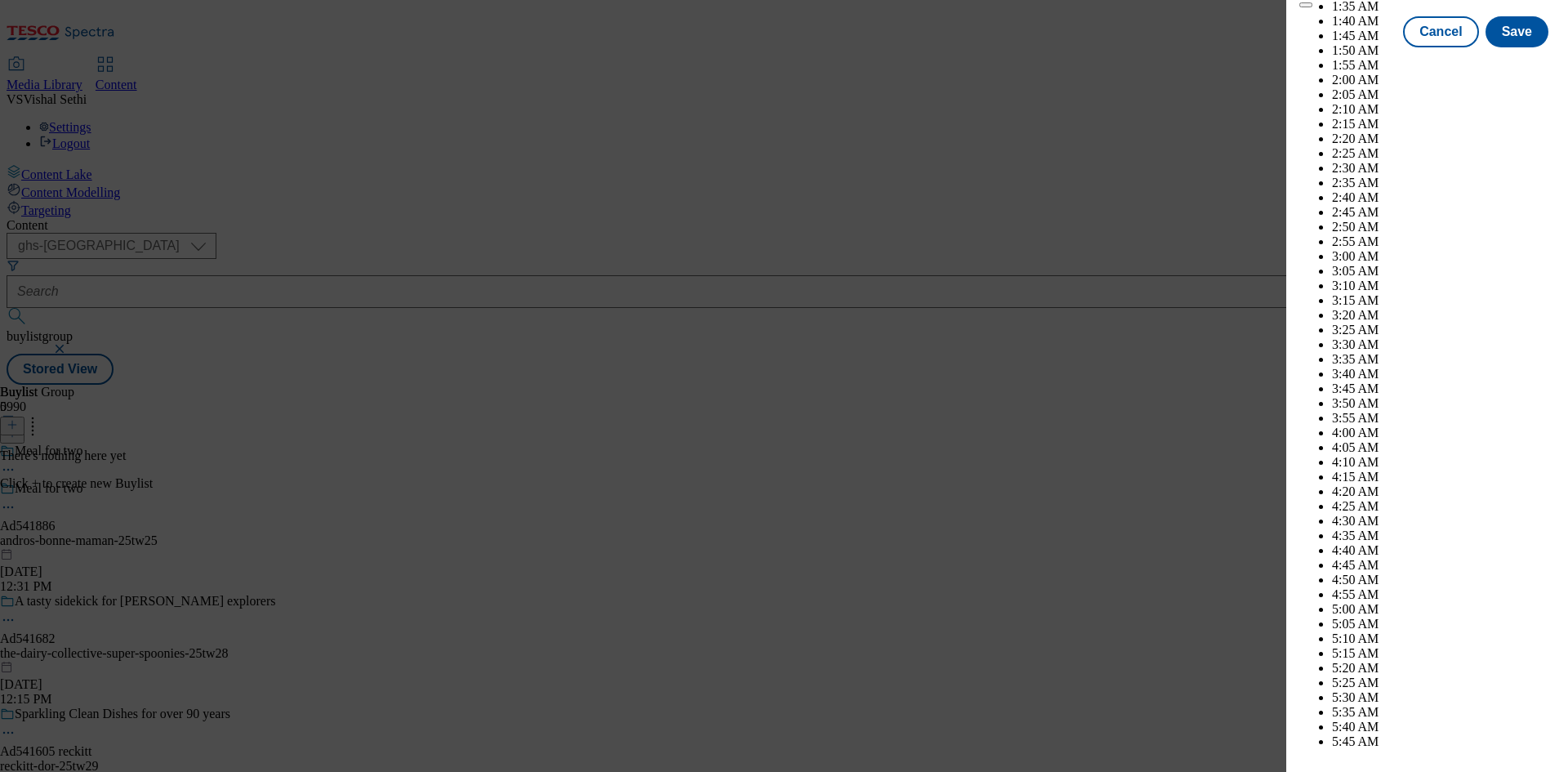
click at [1506, 62] on button "Save" at bounding box center [1516, 46] width 63 height 31
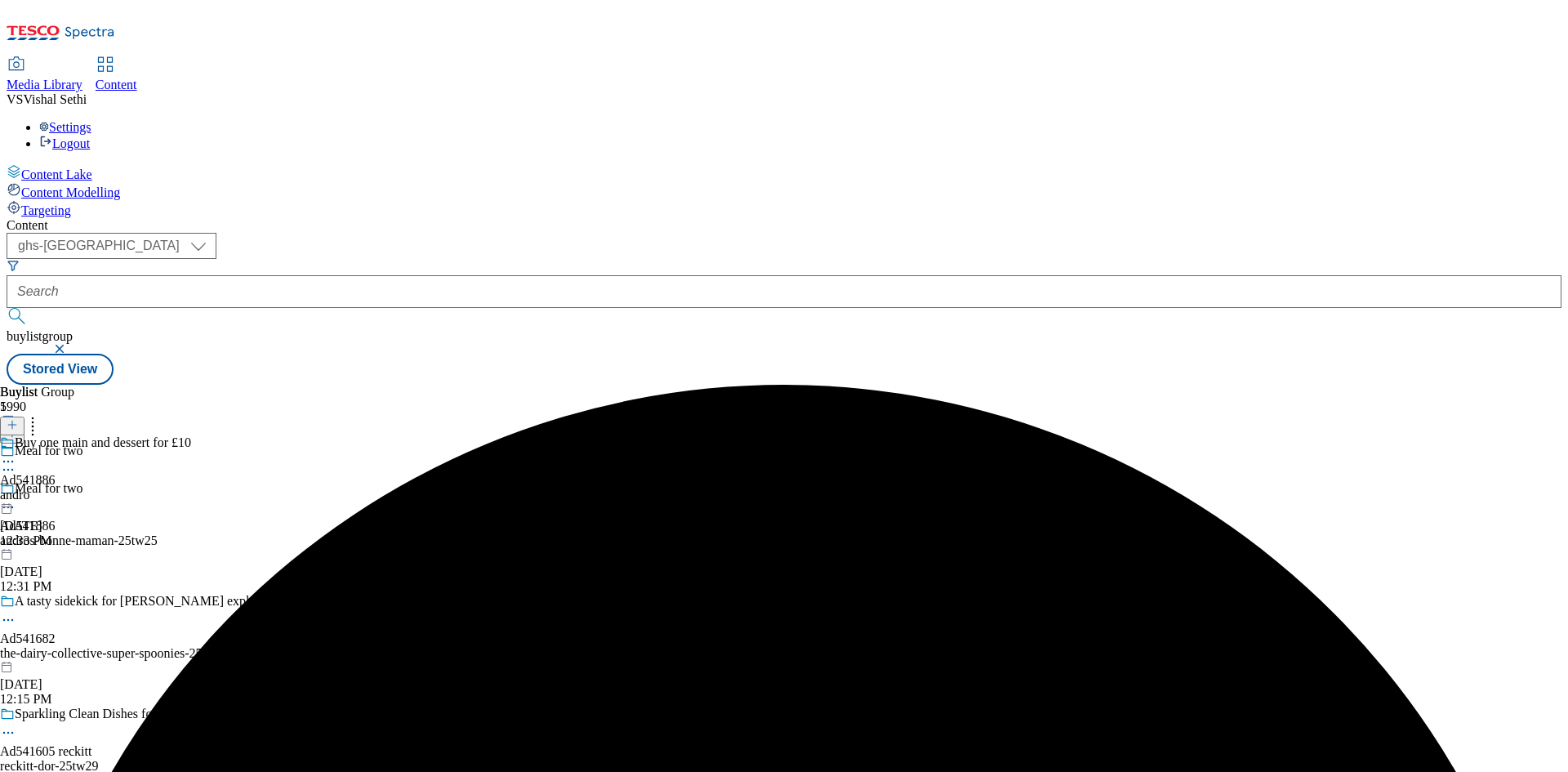
click at [191, 487] on div "andro" at bounding box center [95, 494] width 191 height 15
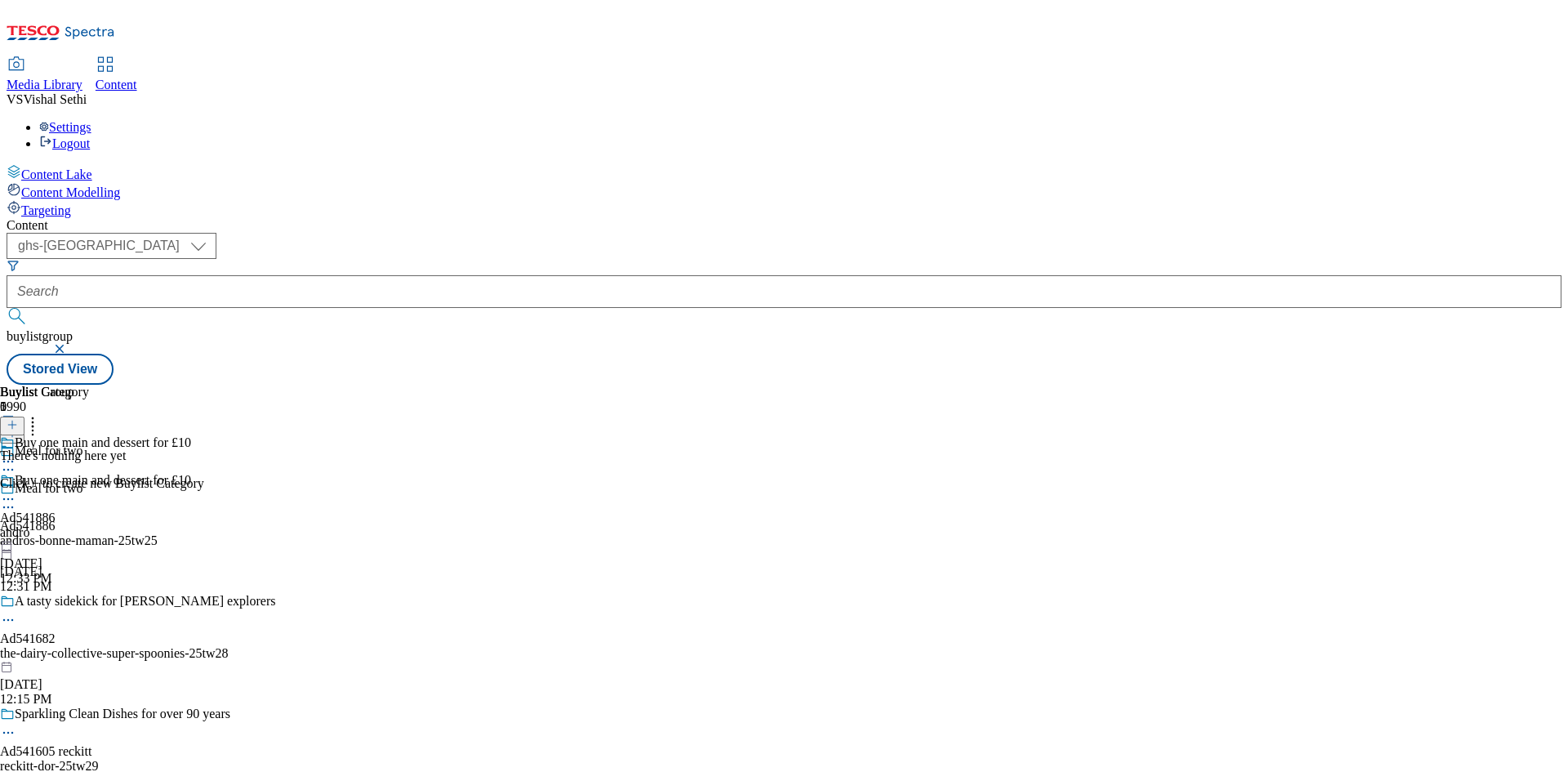
click at [18, 419] on icon at bounding box center [12, 424] width 12 height 12
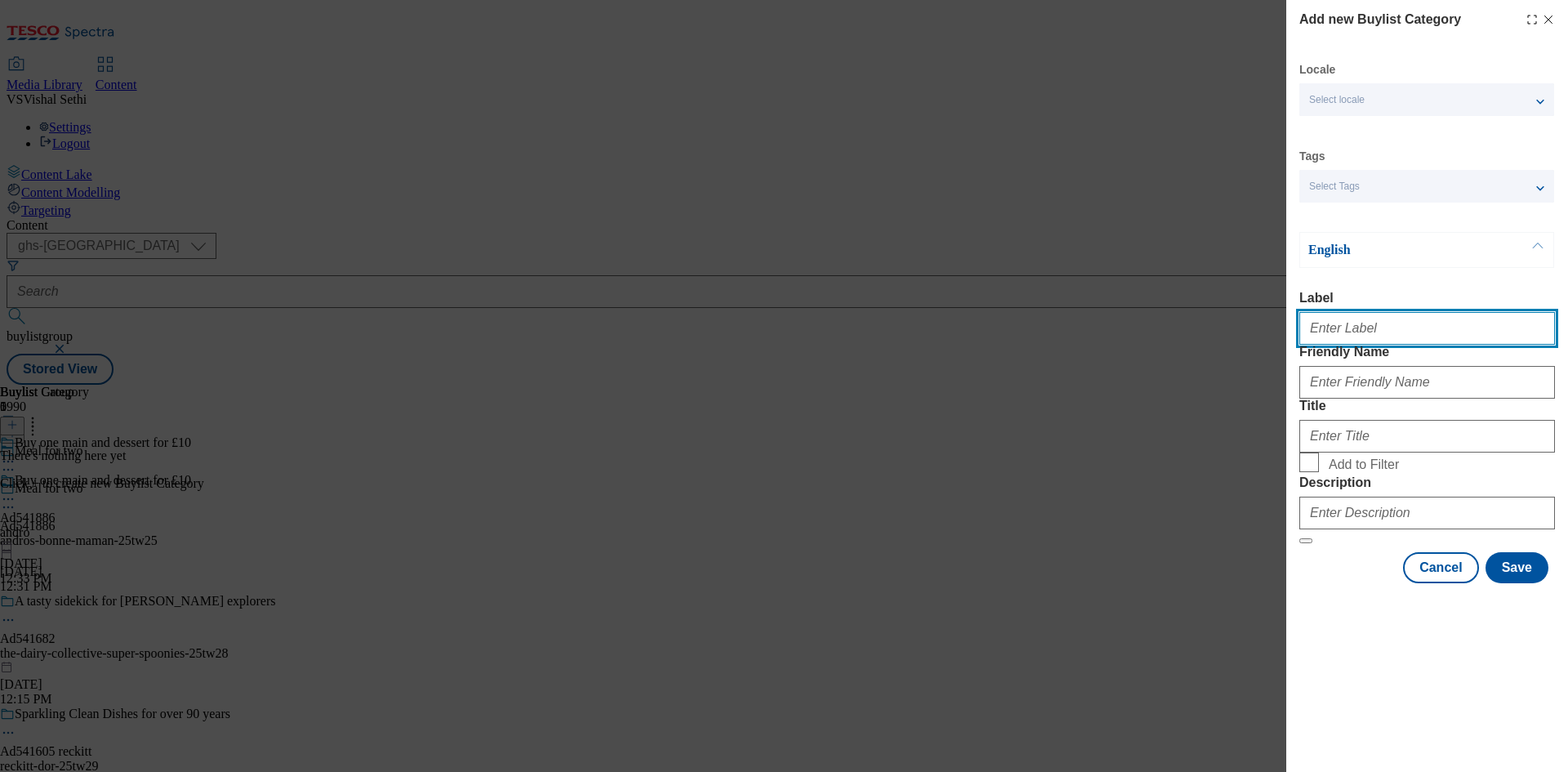
click at [1416, 331] on input "Label" at bounding box center [1426, 328] width 256 height 33
paste input "541886"
type input "Ad541886"
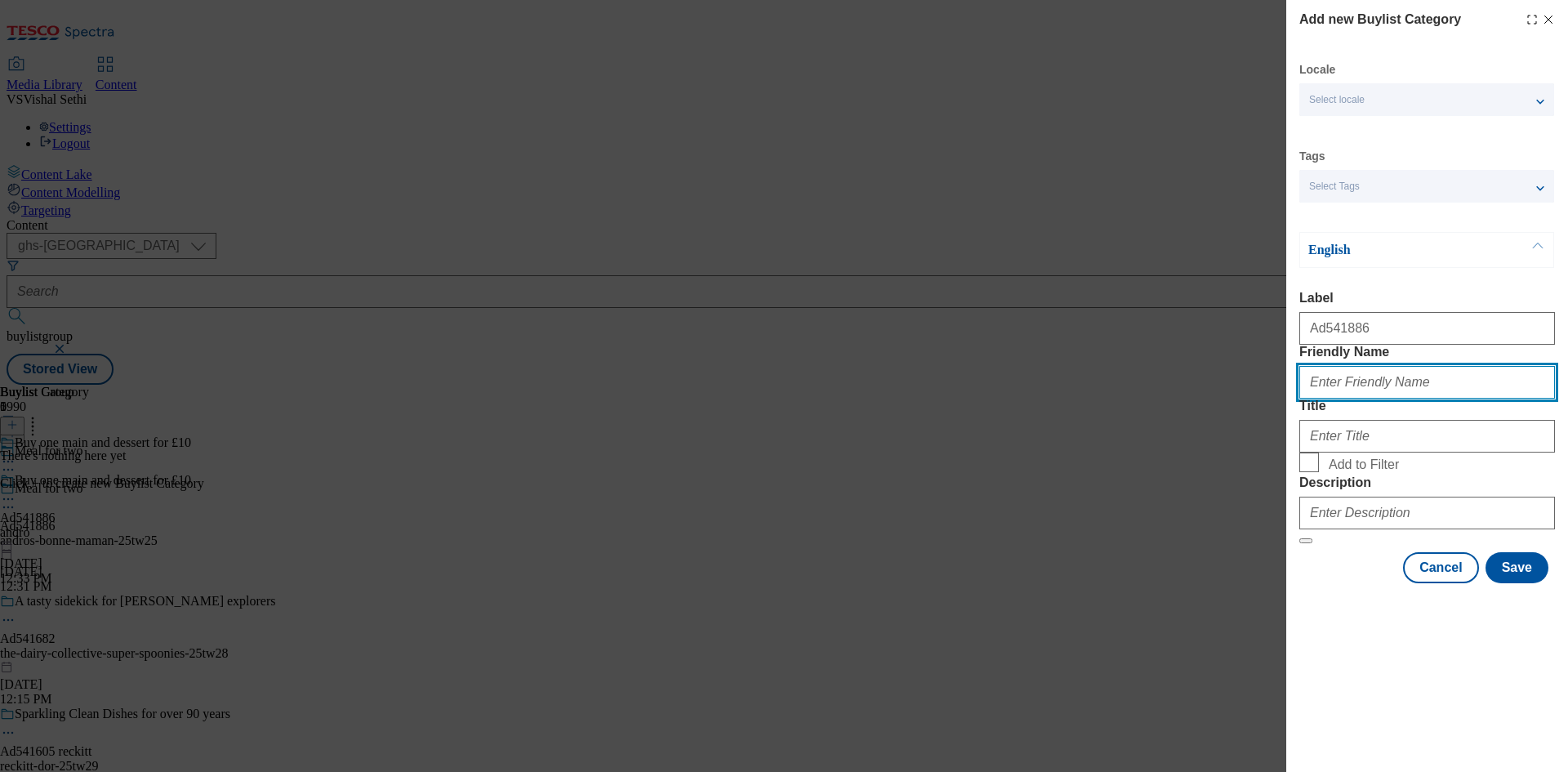
click at [1432, 399] on input "Friendly Name" at bounding box center [1426, 382] width 256 height 33
paste input "andros-bonne-maman"
type input "andros-bonne-maman"
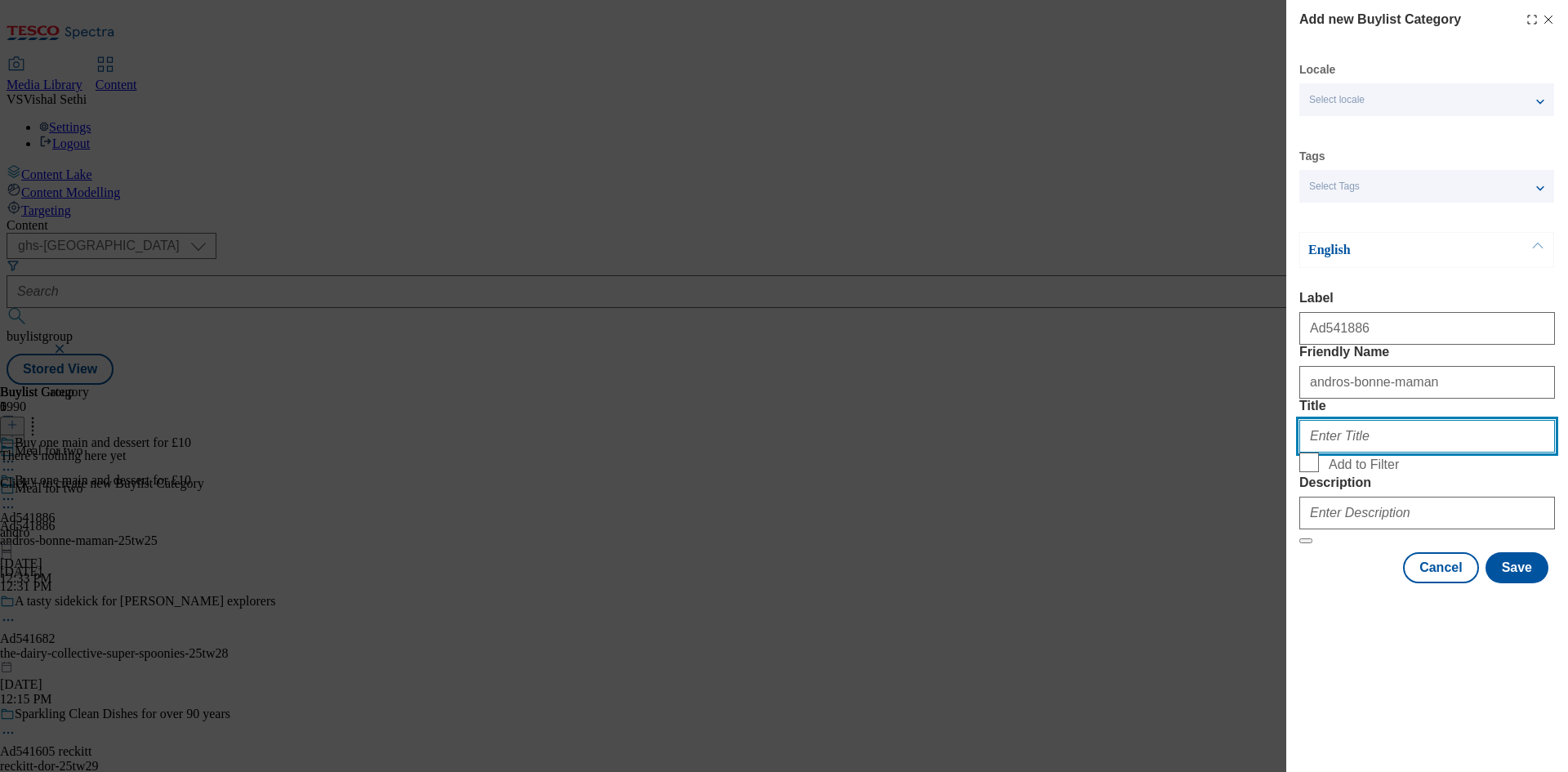
paste input "Andros"
type input "Andros"
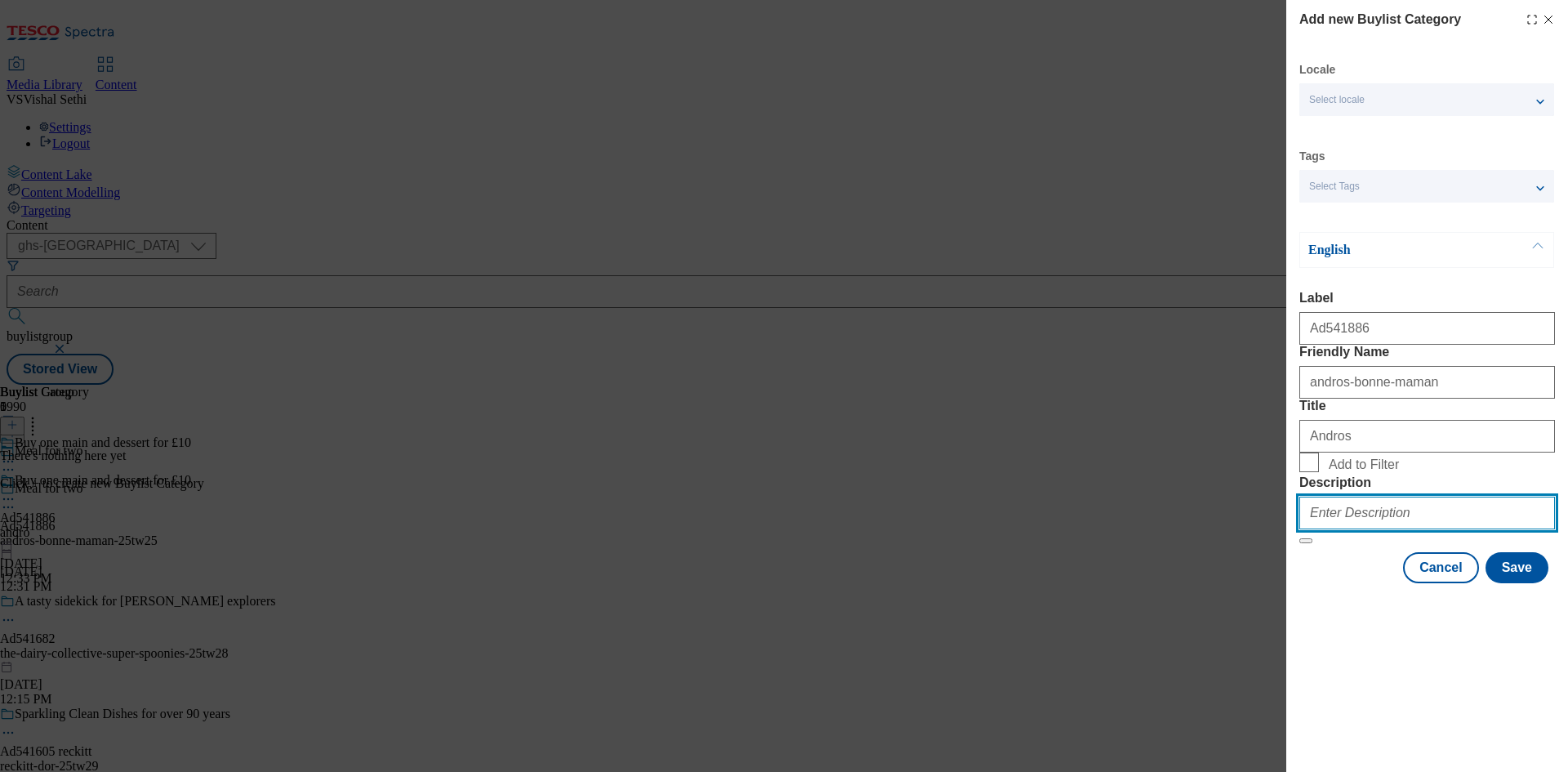
click at [1407, 529] on input "Description" at bounding box center [1426, 513] width 256 height 33
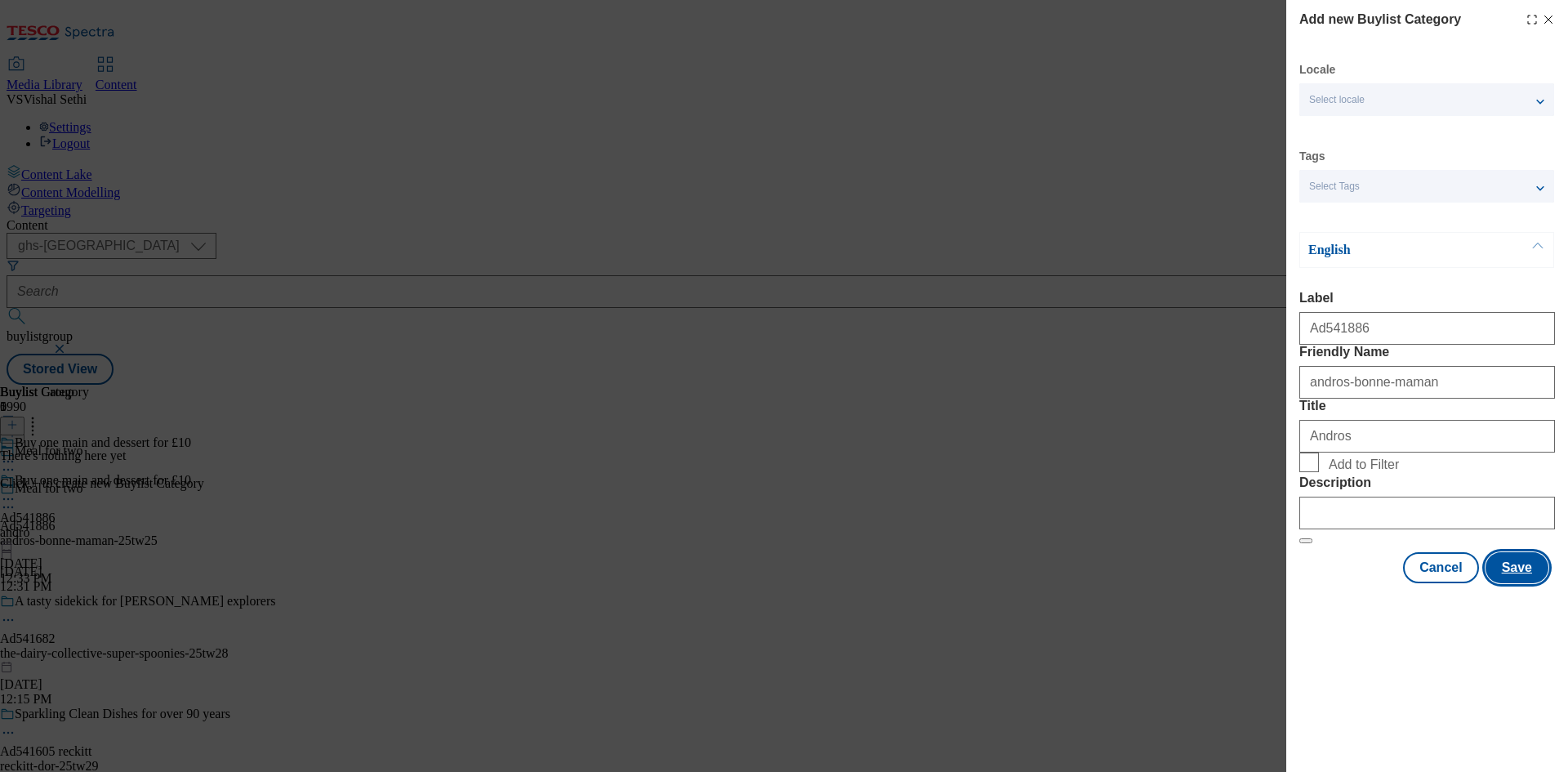
click at [1529, 583] on button "Save" at bounding box center [1516, 567] width 63 height 31
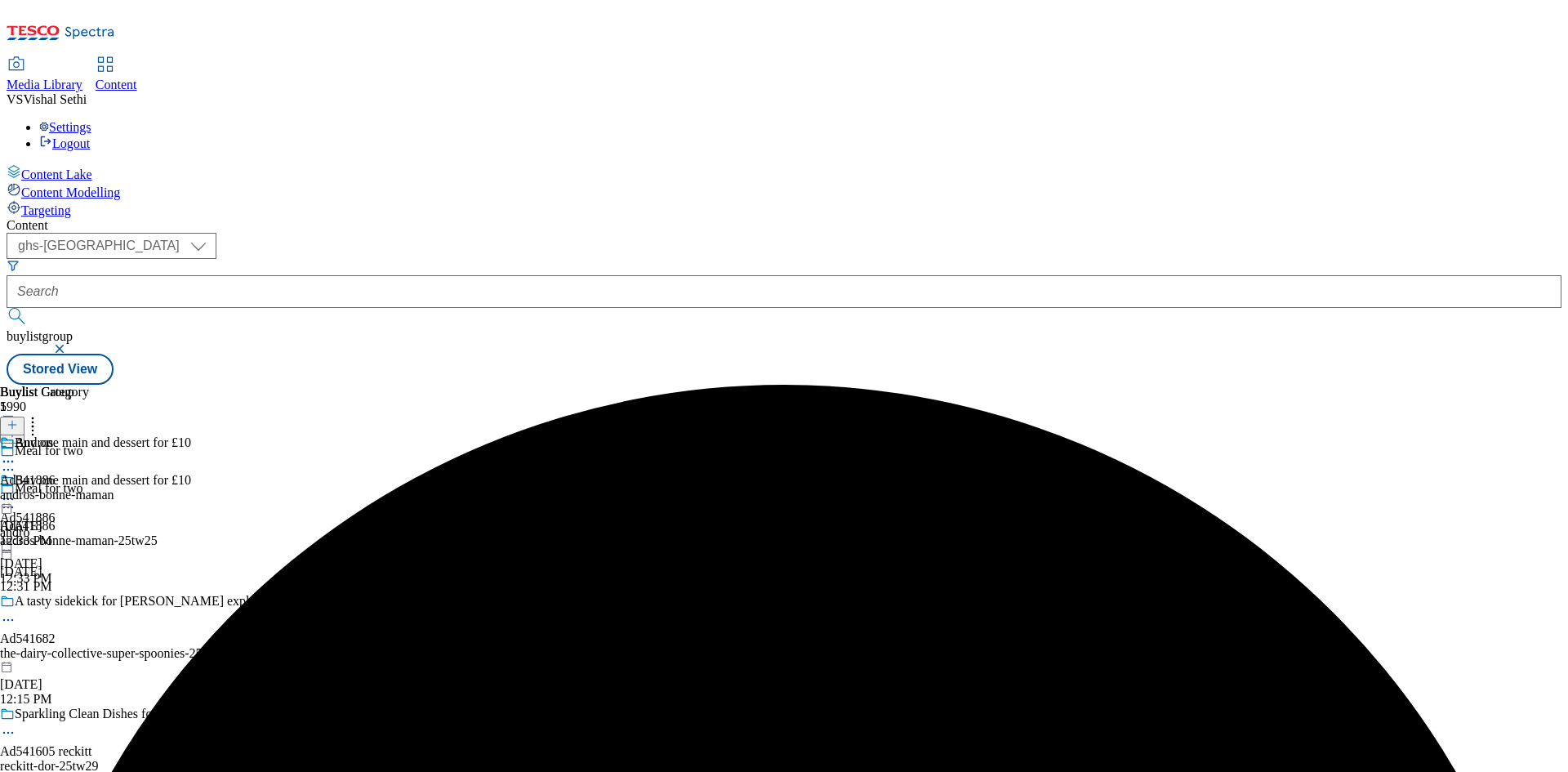
click at [114, 487] on div "andros-bonne-maman" at bounding box center [57, 494] width 114 height 15
click at [18, 419] on icon at bounding box center [12, 424] width 12 height 12
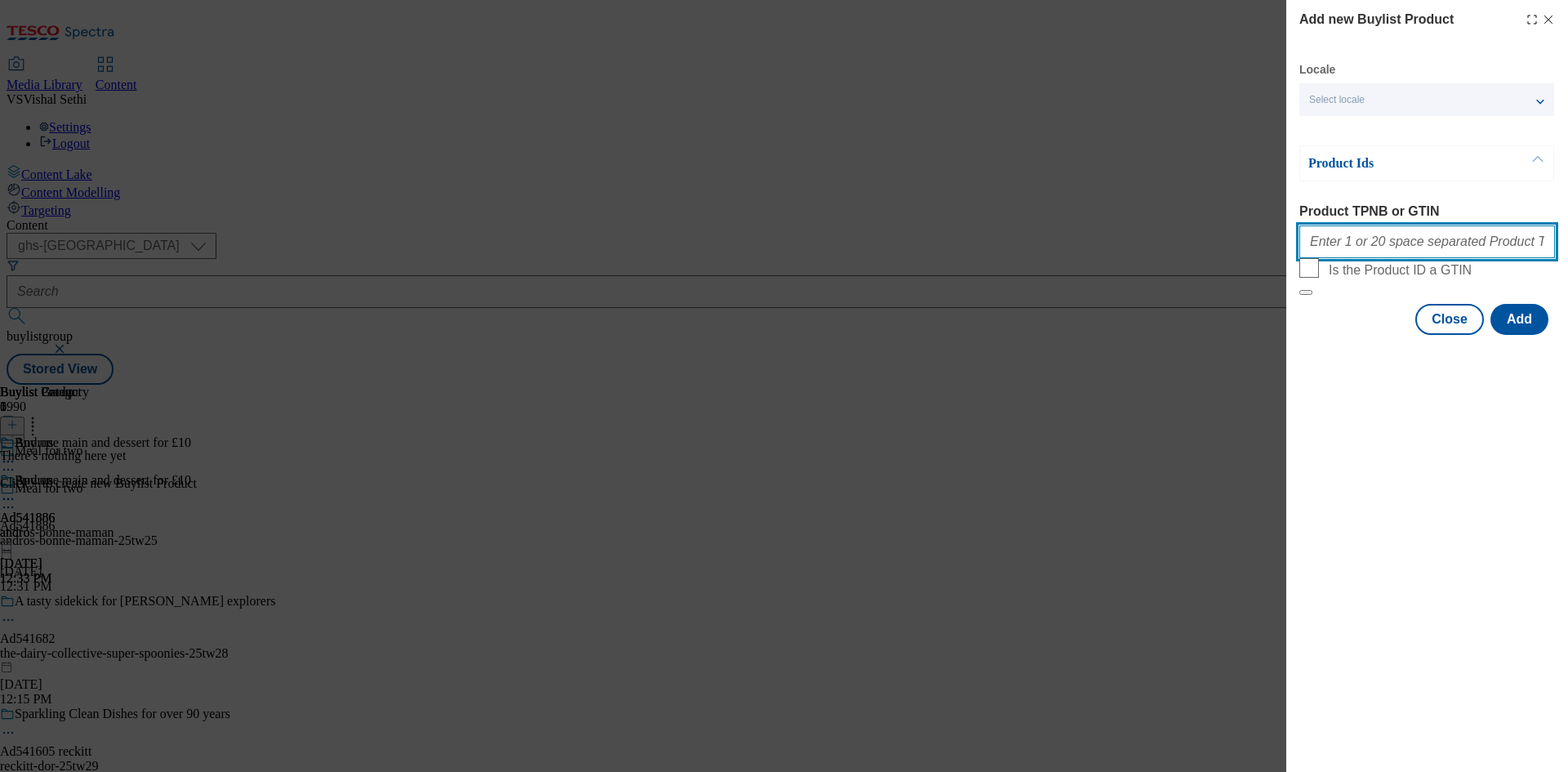
click at [1410, 247] on input "Product TPNB or GTIN" at bounding box center [1426, 241] width 256 height 33
paste input "79720104 82911767 94040108 93769240 59840009 79790763 83322126 90859150 7770337…"
type input "79720104 82911767 94040108 93769240 59840009 79790763 83322126 90859150 7770337…"
click at [1519, 335] on button "Add" at bounding box center [1519, 319] width 58 height 31
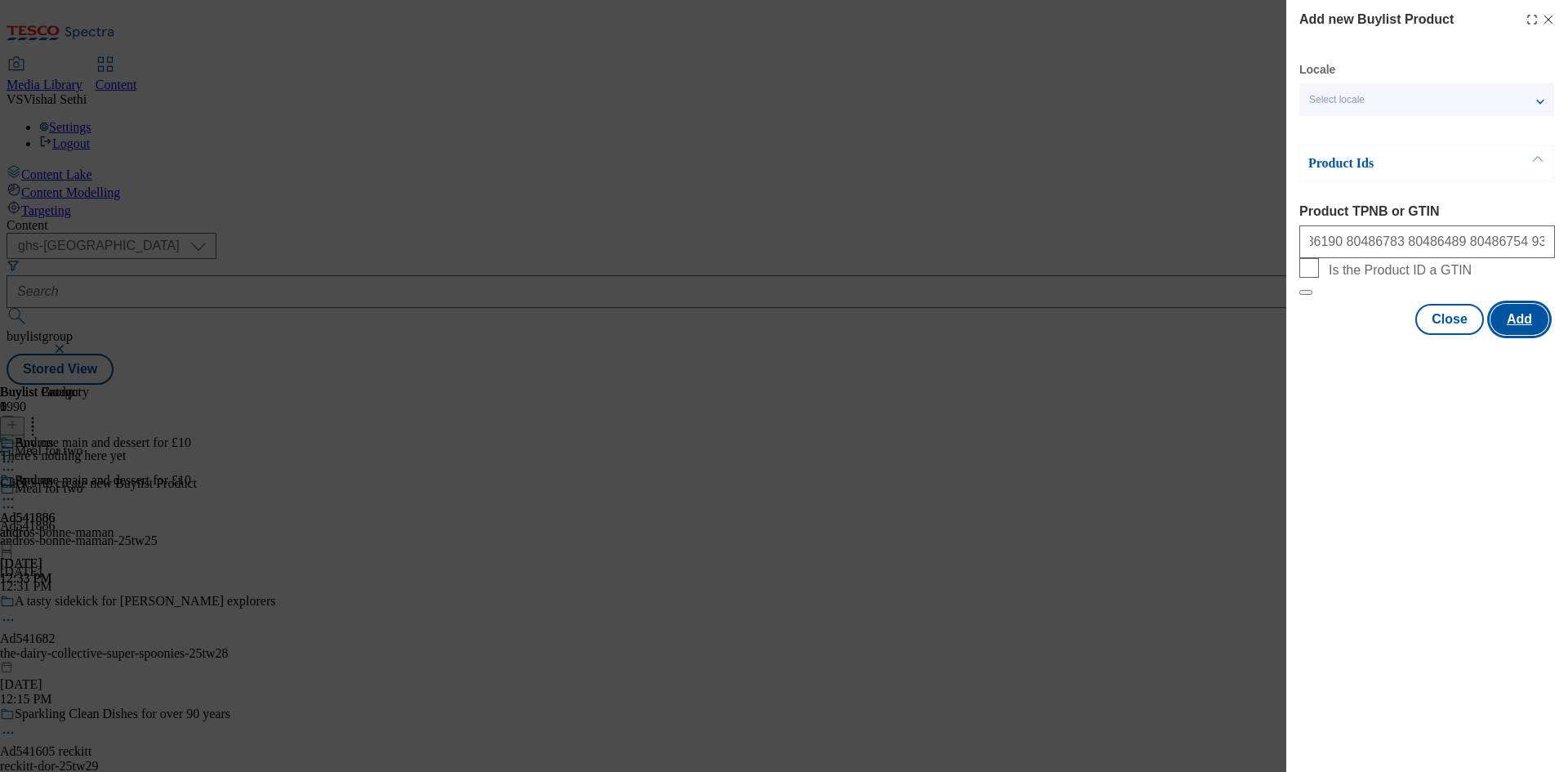
scroll to position [0, 0]
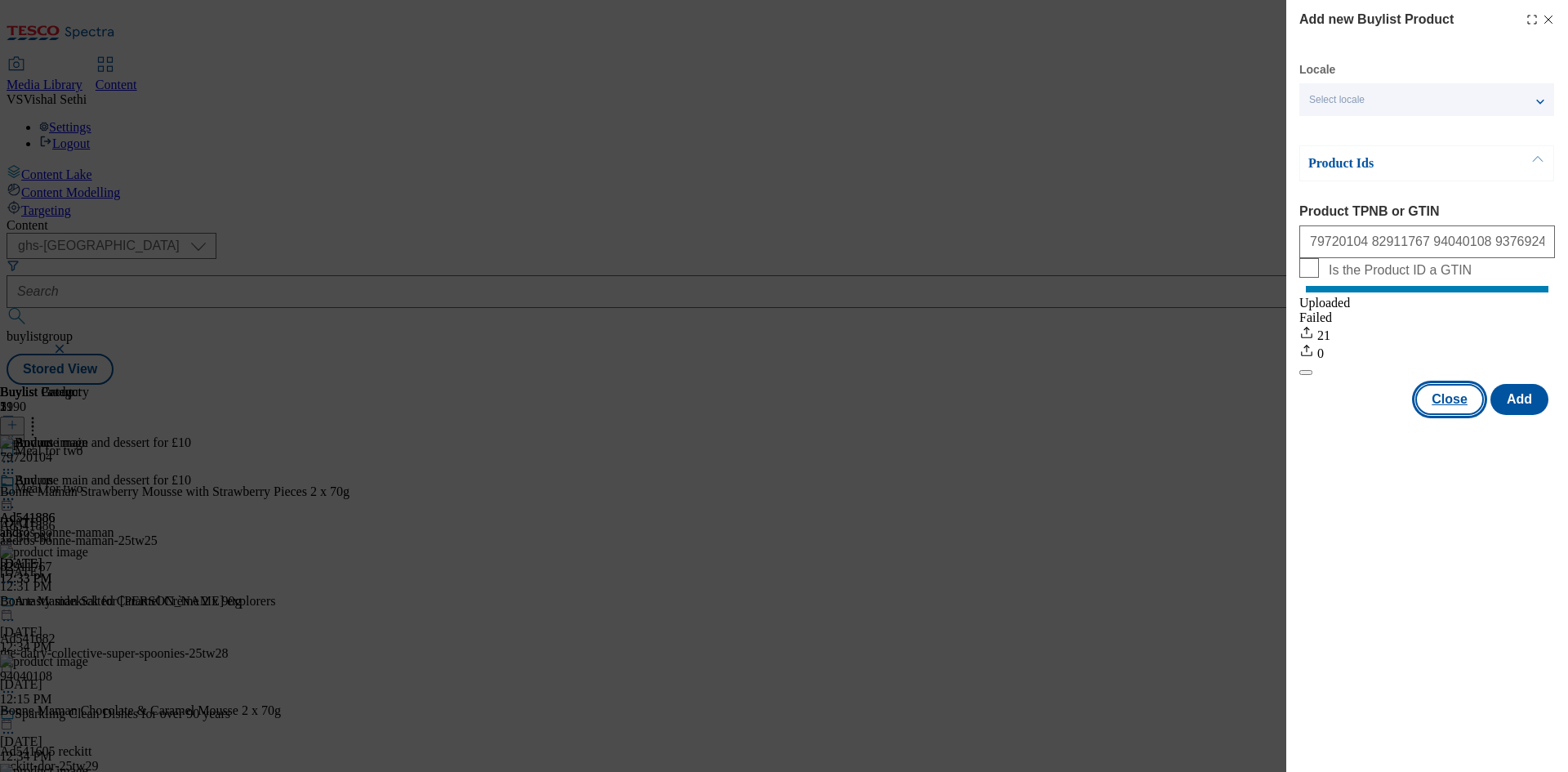
click at [1452, 415] on button "Close" at bounding box center [1449, 399] width 69 height 31
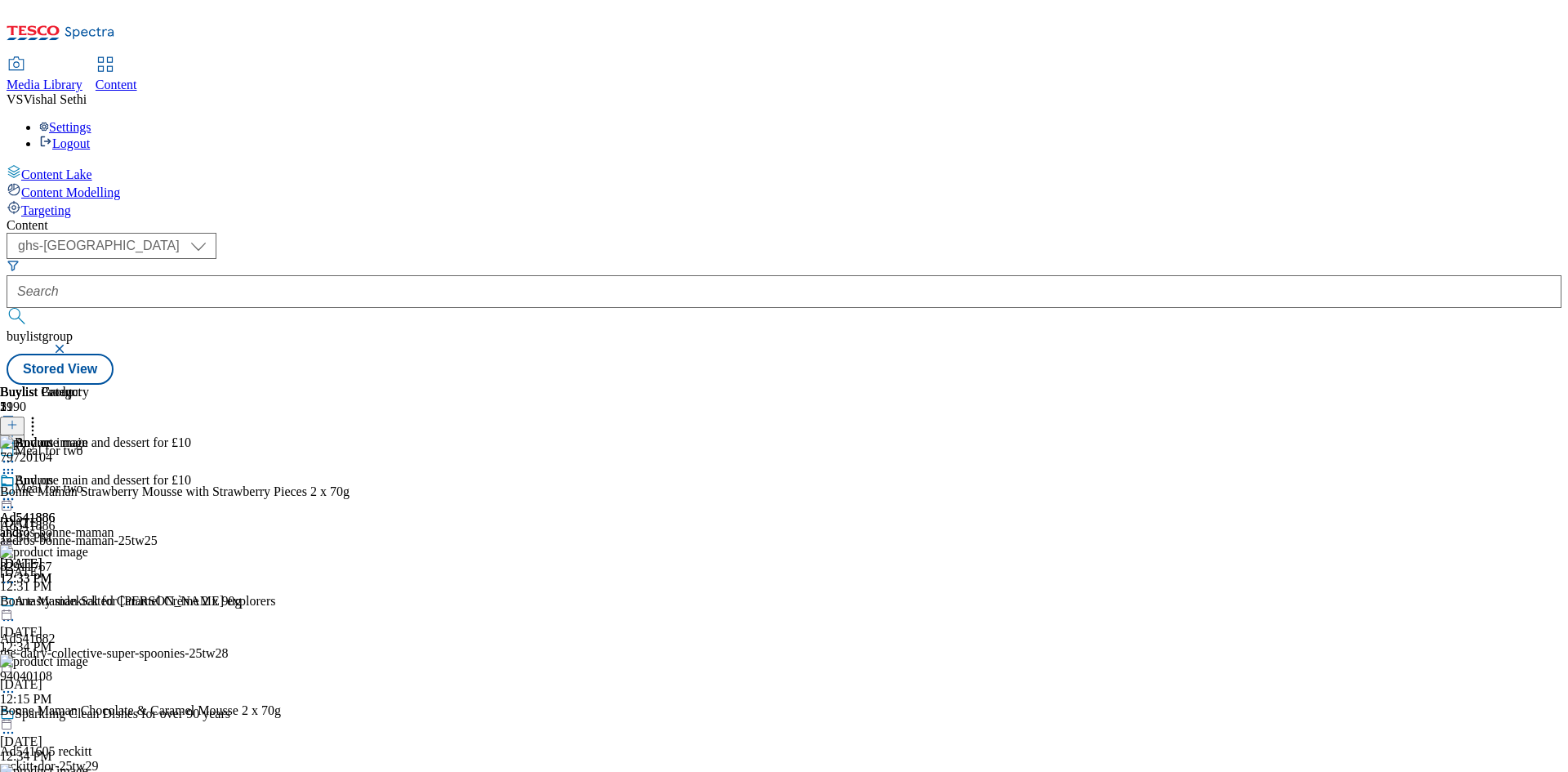
click at [16, 499] on icon at bounding box center [8, 507] width 16 height 16
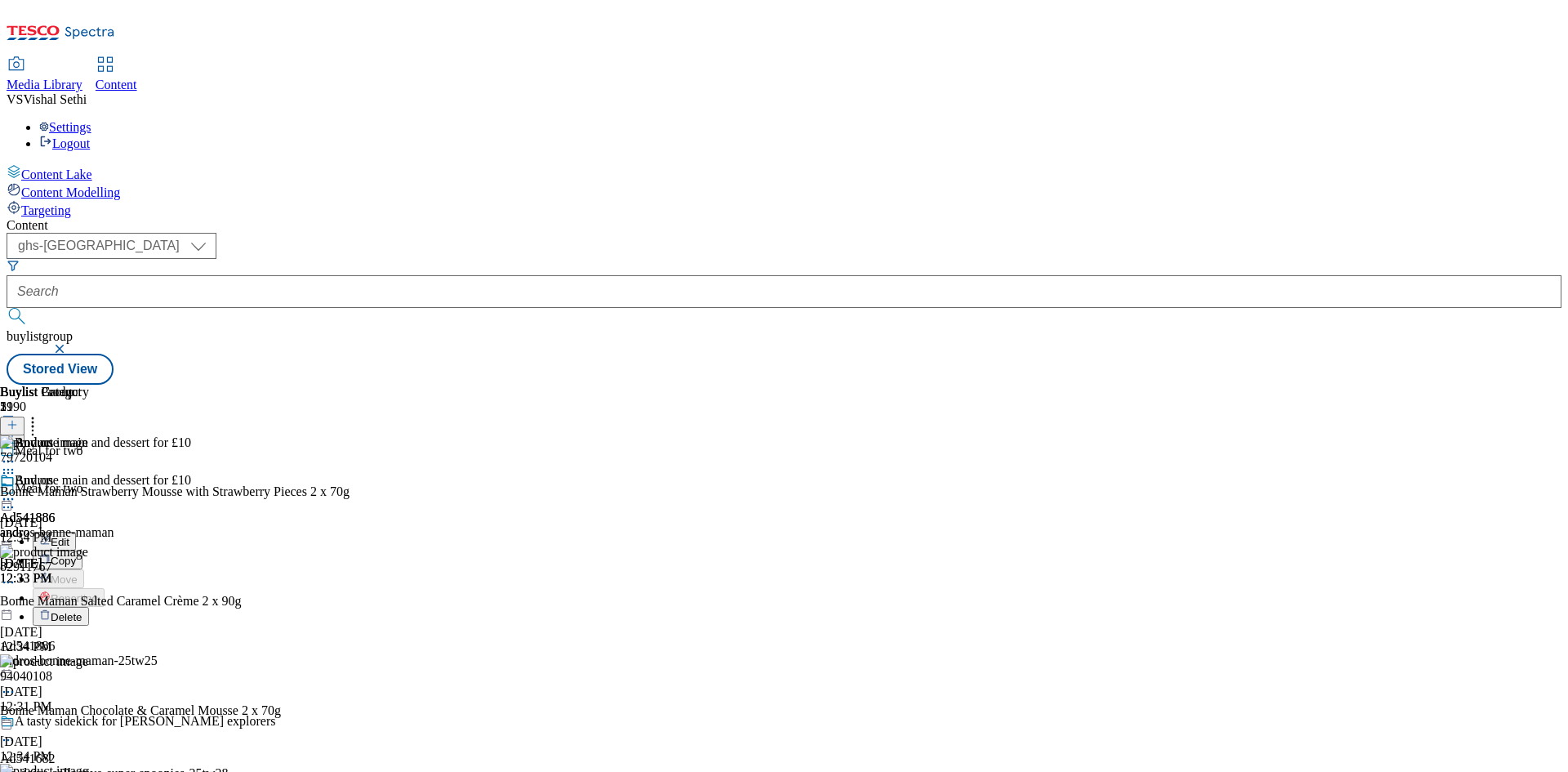
click at [69, 536] on span "Edit" at bounding box center [60, 542] width 19 height 12
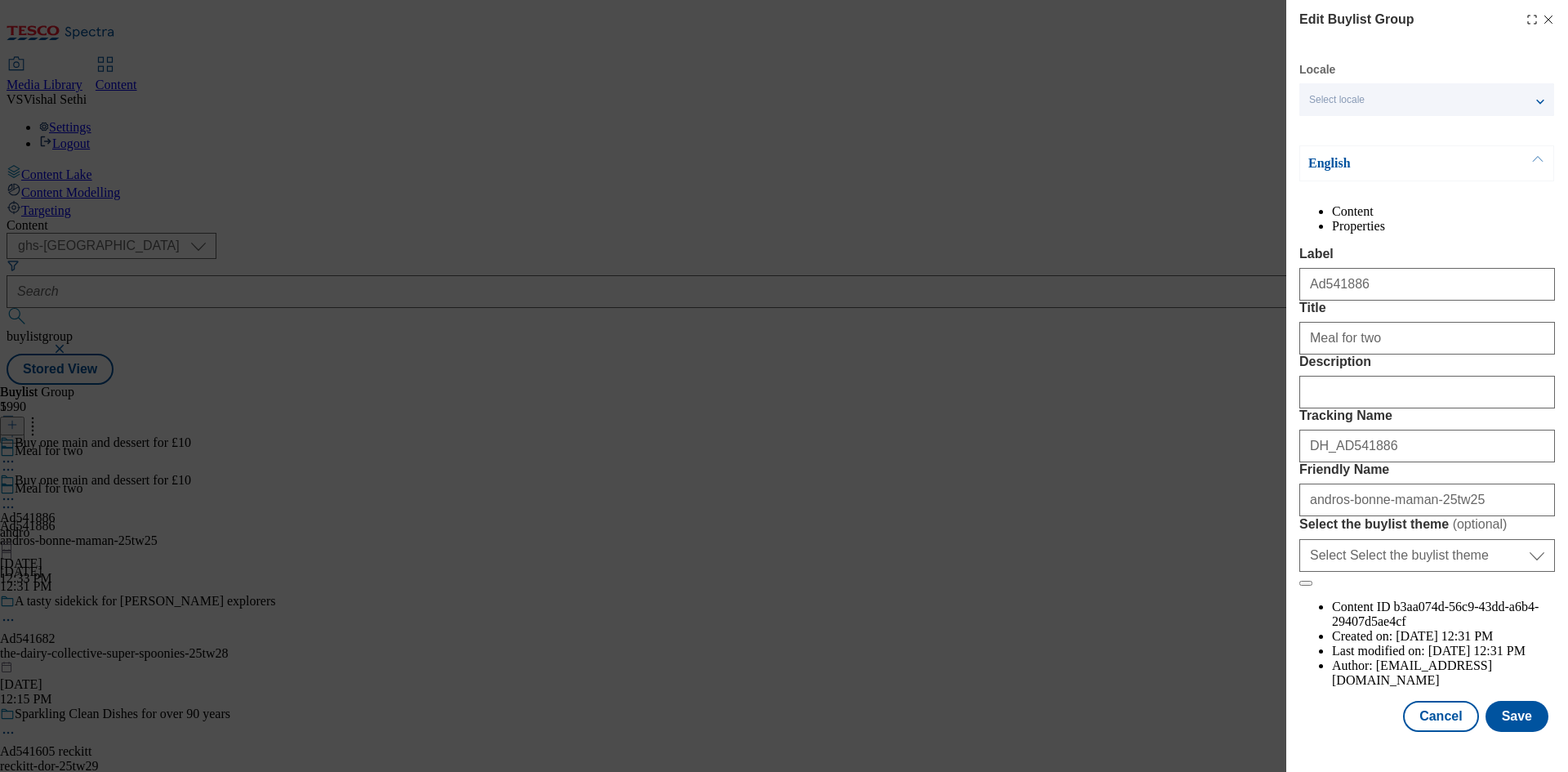
click at [1384, 409] on div "Modal" at bounding box center [1426, 389] width 256 height 39
click at [1423, 409] on input "Description" at bounding box center [1426, 392] width 256 height 33
paste input "Bonne Maman Strawberry Mousse with Strawberry Pieces 2 x 70g"
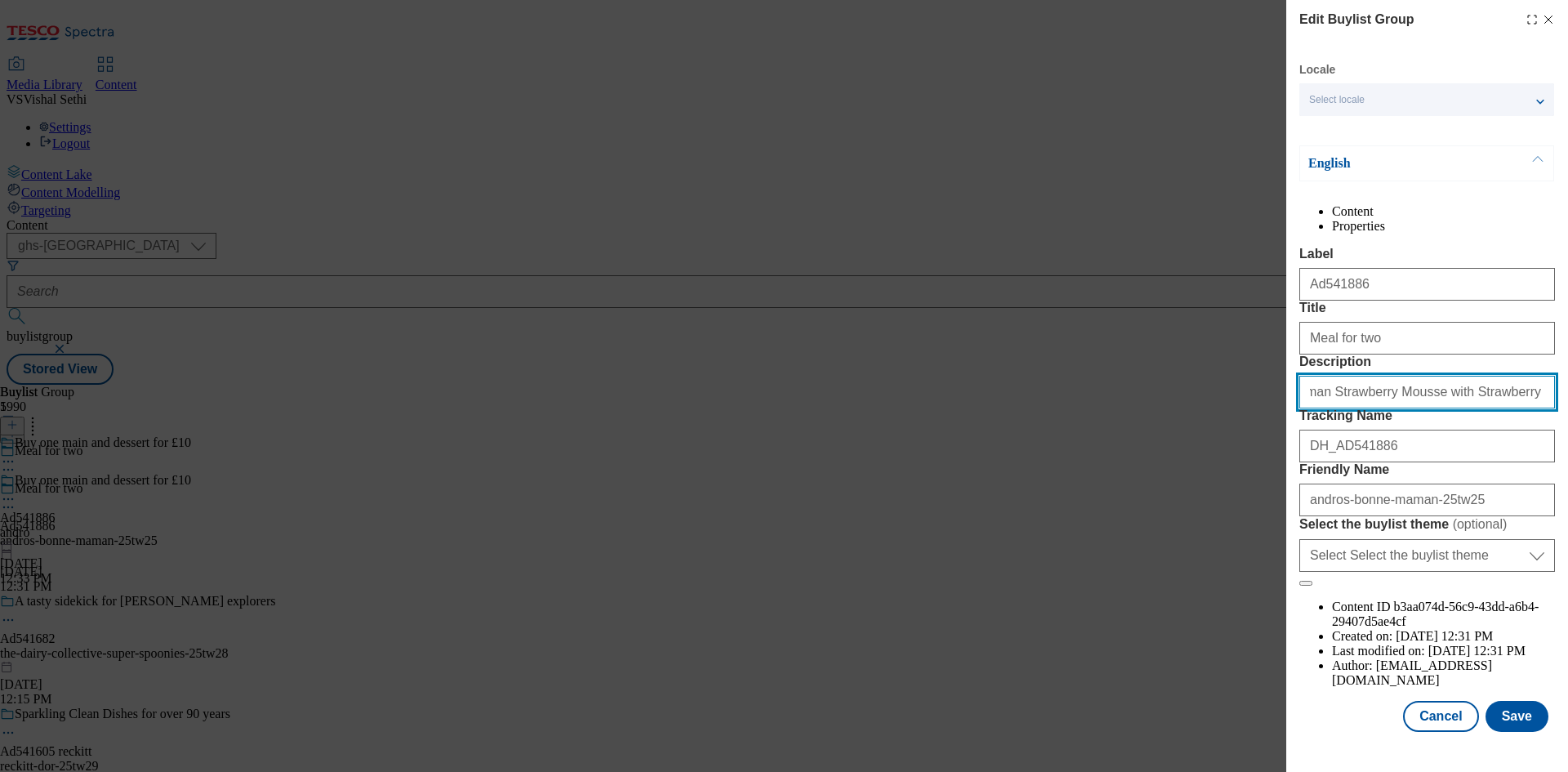
scroll to position [63, 0]
type input "Bonne Maman Strawberry Mousse with Strawberry Pieces 2 x 70g"
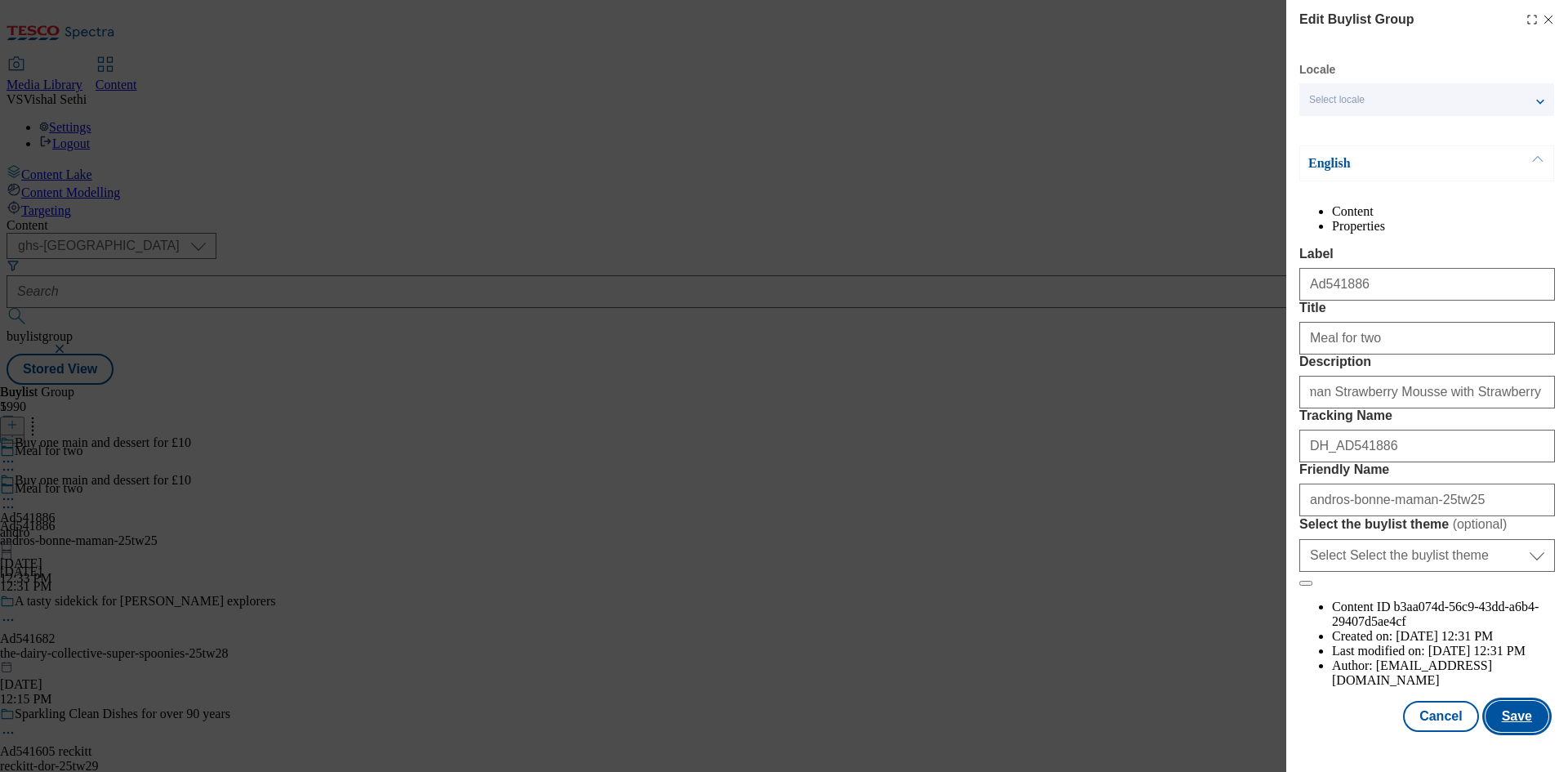
click at [1495, 732] on button "Save" at bounding box center [1516, 716] width 63 height 31
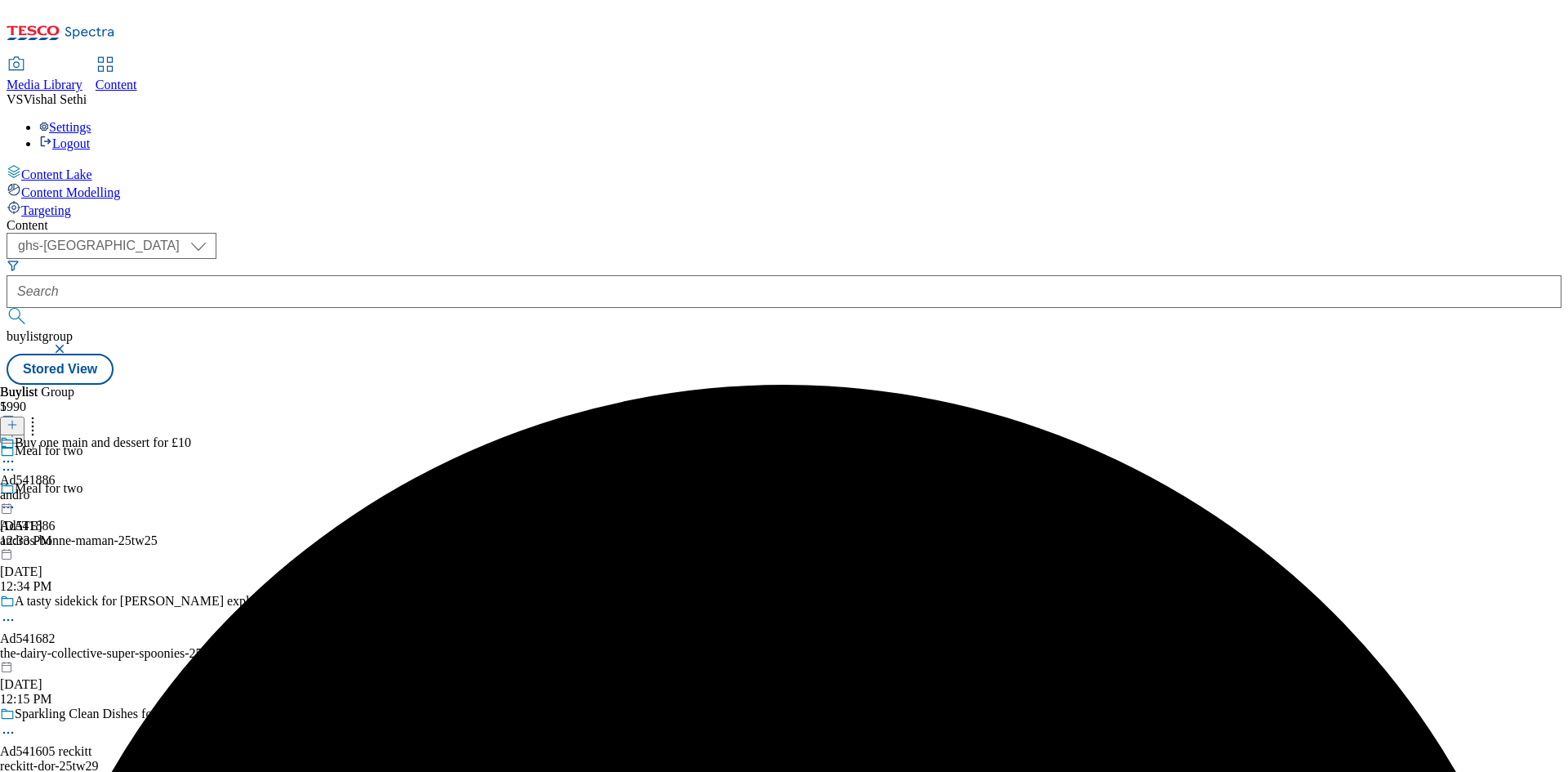
click at [16, 453] on icon at bounding box center [8, 461] width 16 height 16
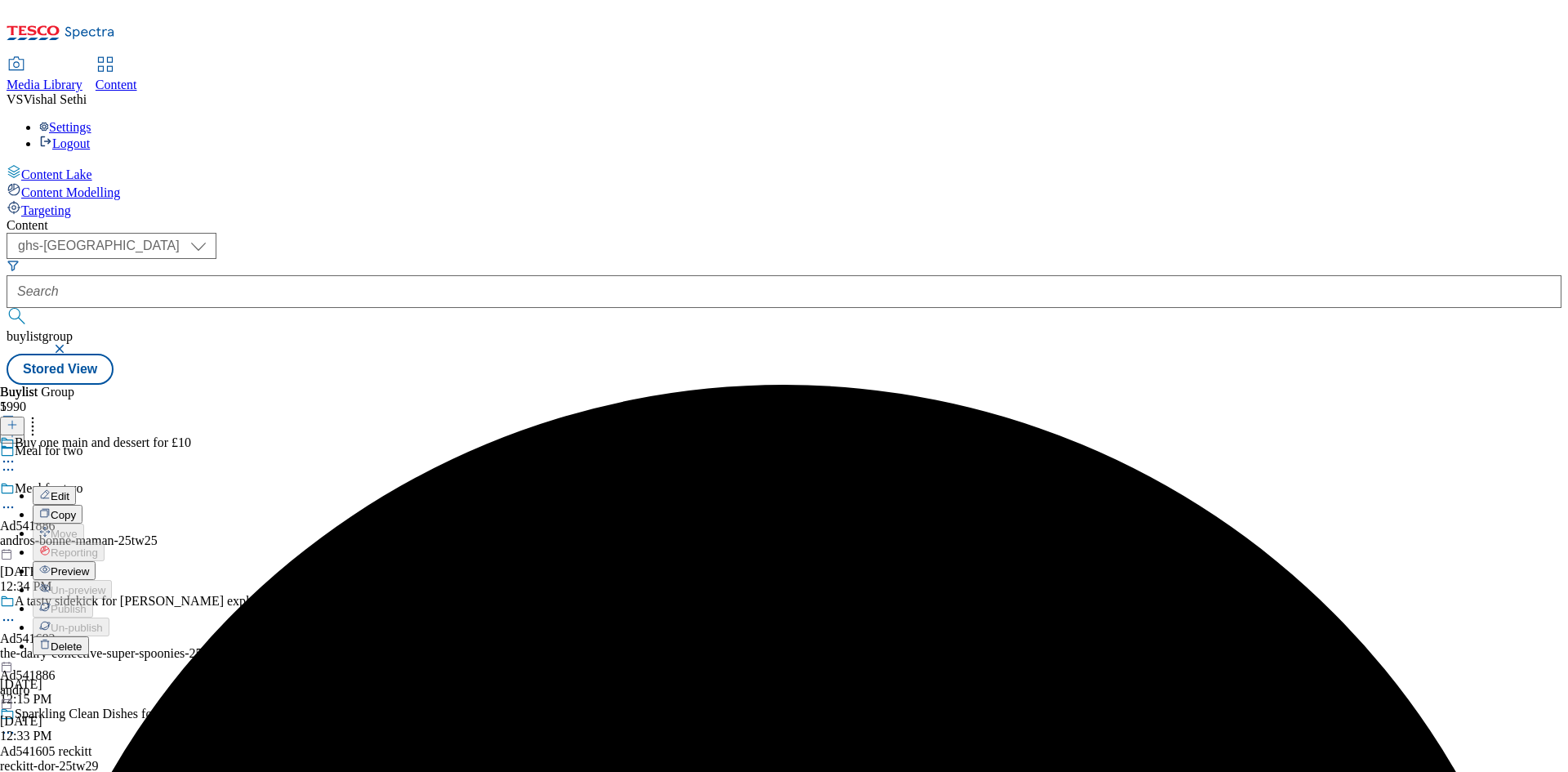
click at [69, 490] on span "Edit" at bounding box center [60, 496] width 19 height 12
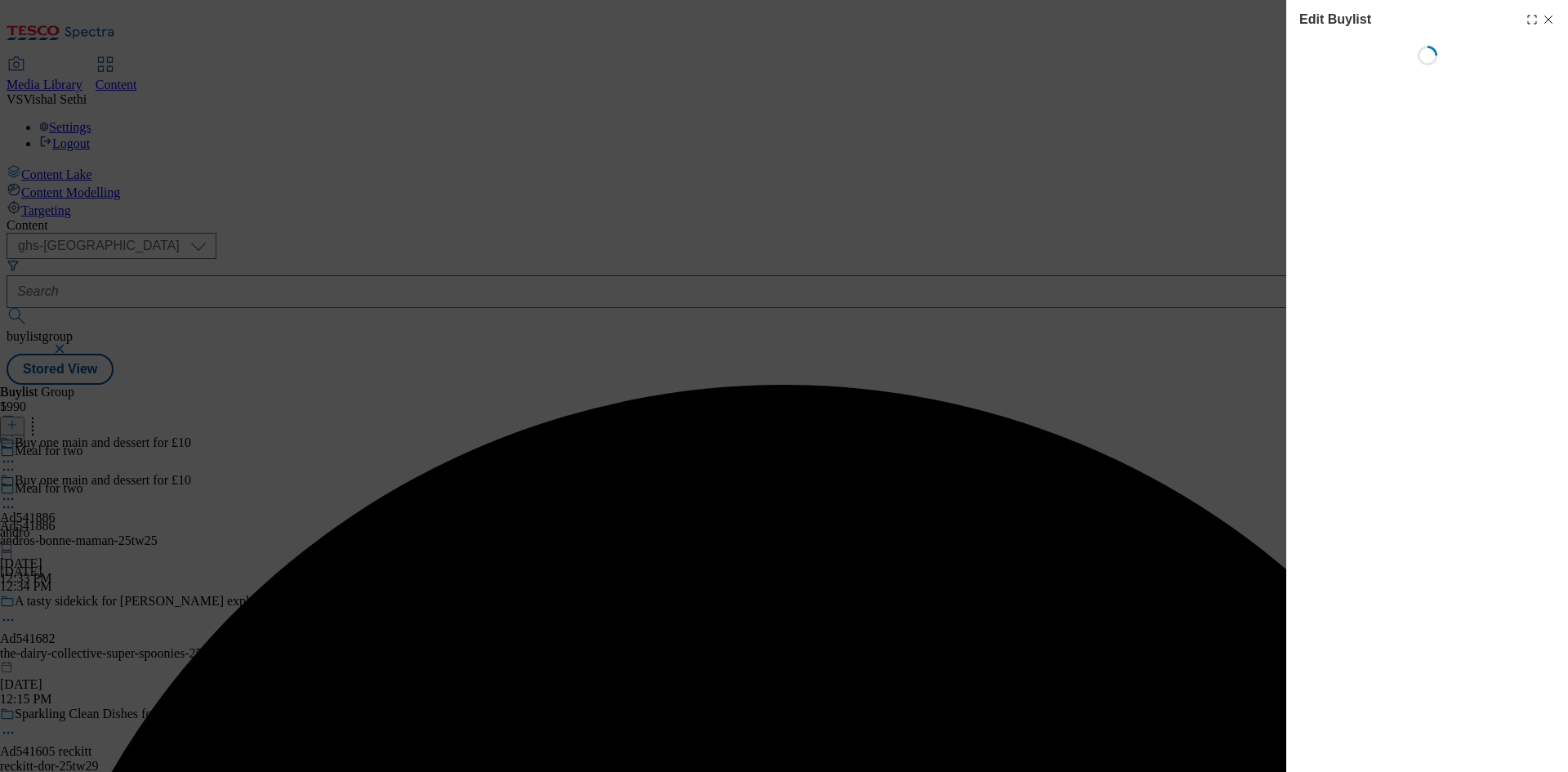
select select "tactical"
select select "supplier funded short term 1-3 weeks"
select select "dunnhumby"
select select "Banner"
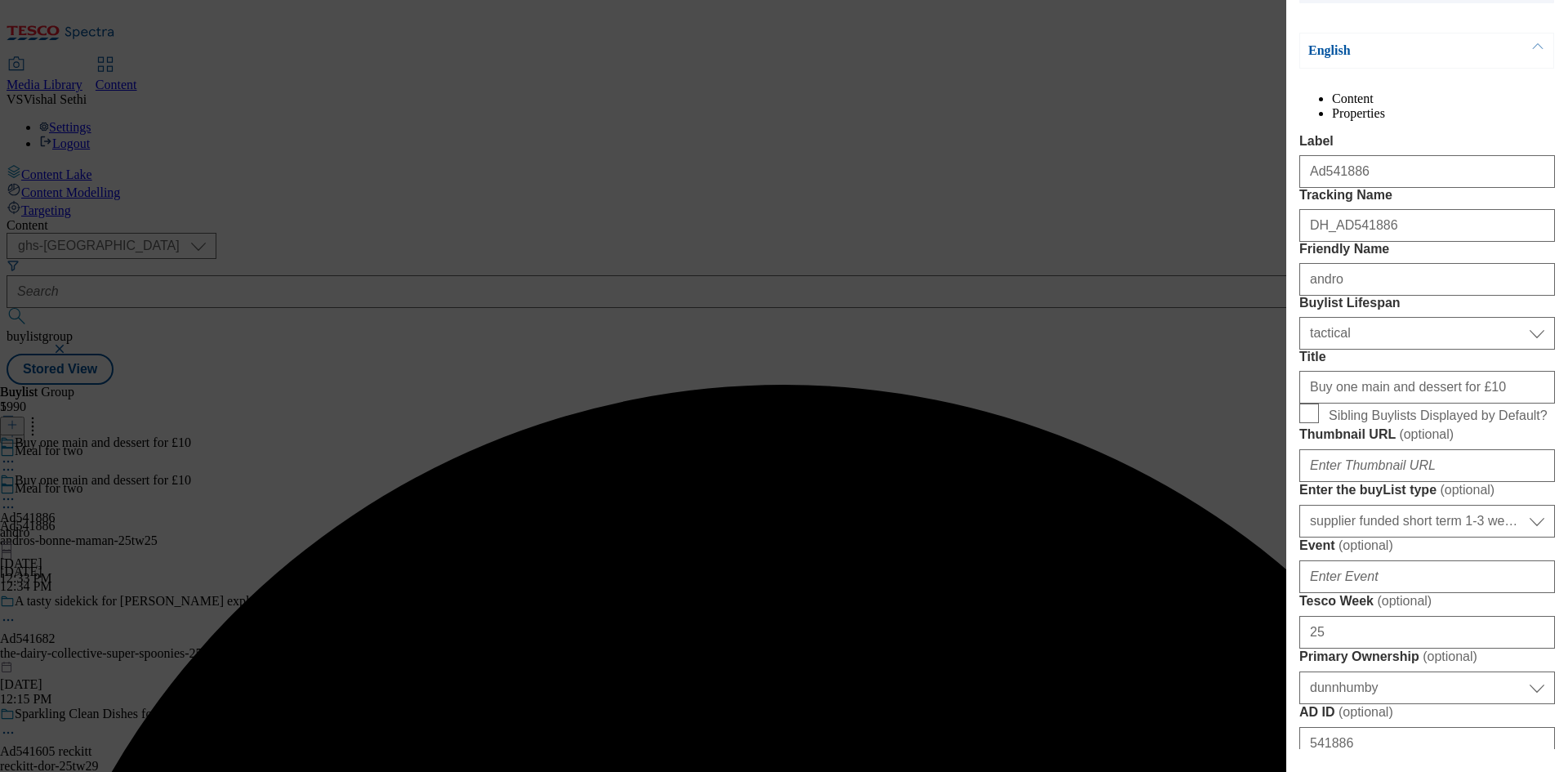
scroll to position [654, 0]
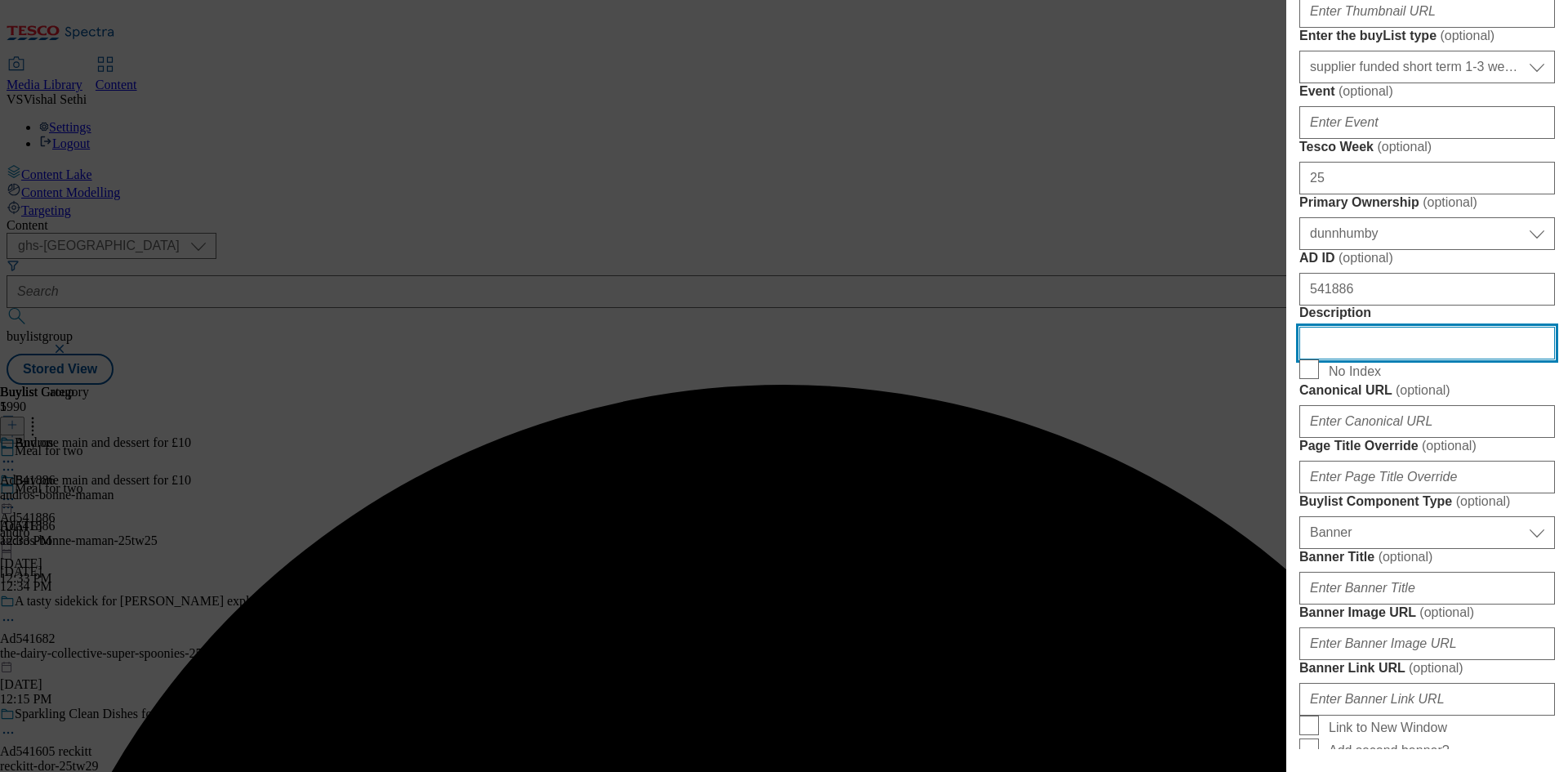
click at [1390, 360] on input "Description" at bounding box center [1426, 343] width 256 height 33
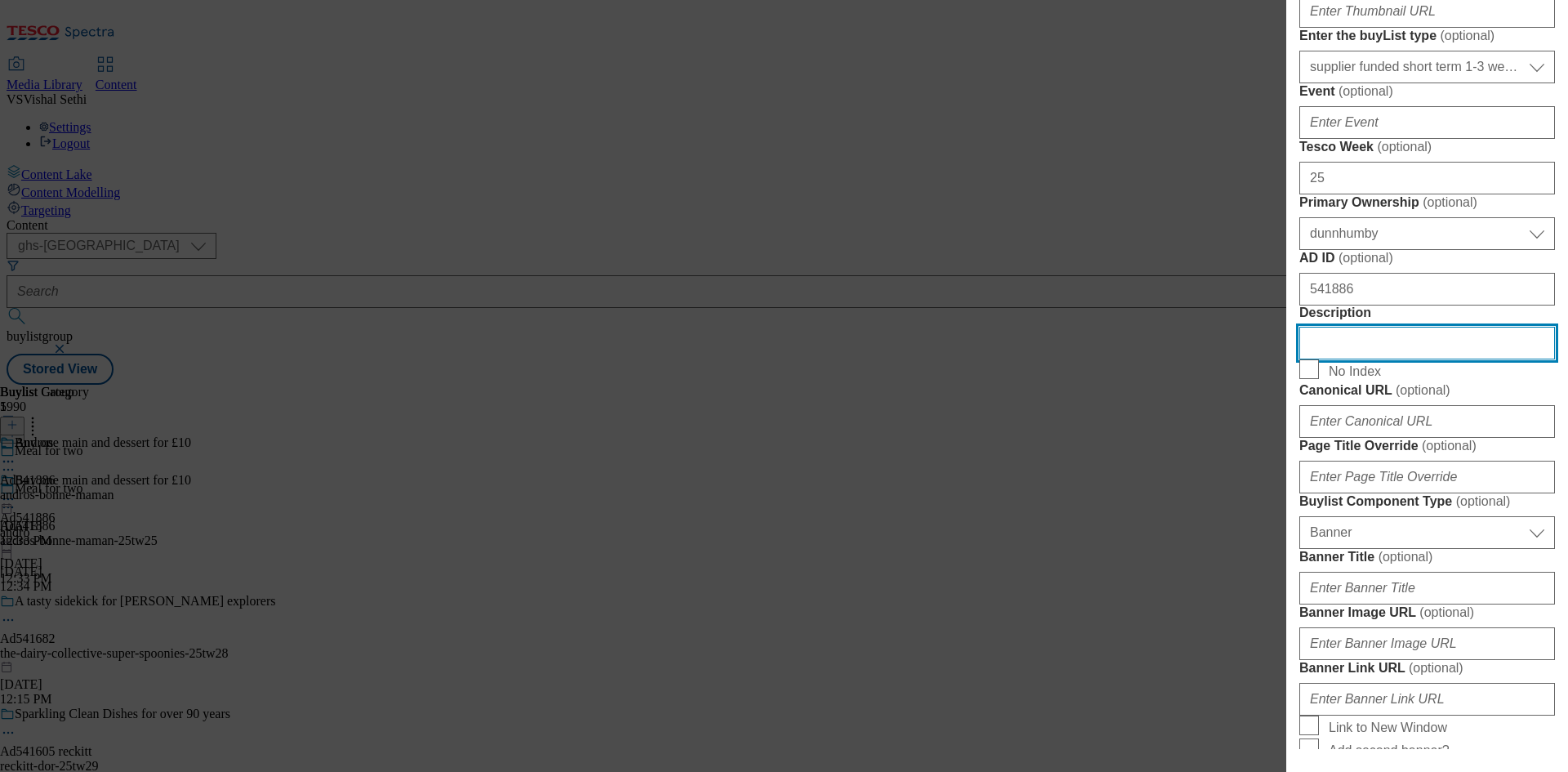
paste input "Bonne Maman Strawberry Mousse with Strawberry Pieces 2 x 70g"
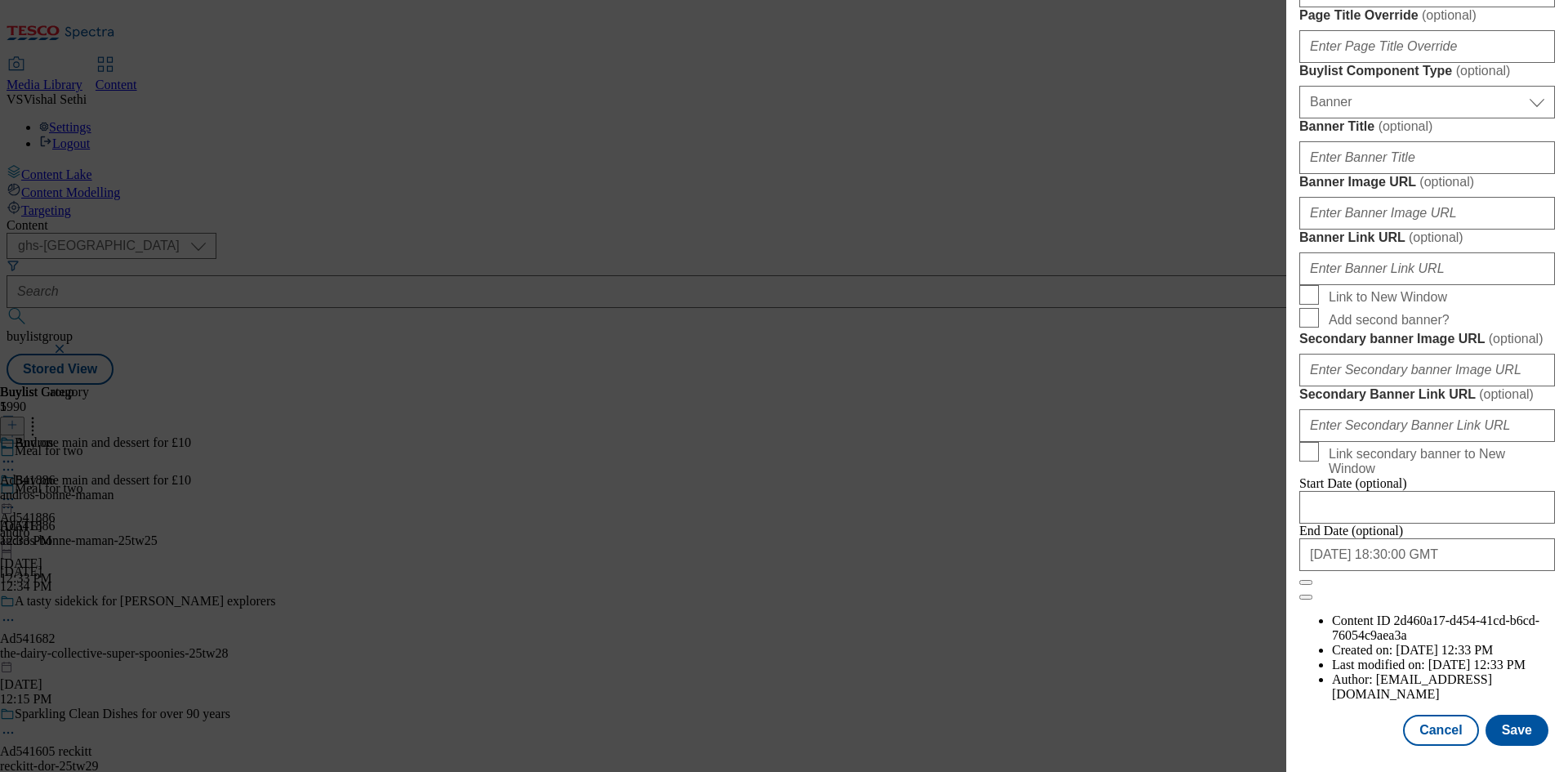
scroll to position [1690, 0]
type input "Bonne Maman Strawberry Mousse with Strawberry Pieces 2 x 70g"
click at [1512, 729] on button "Save" at bounding box center [1516, 729] width 63 height 31
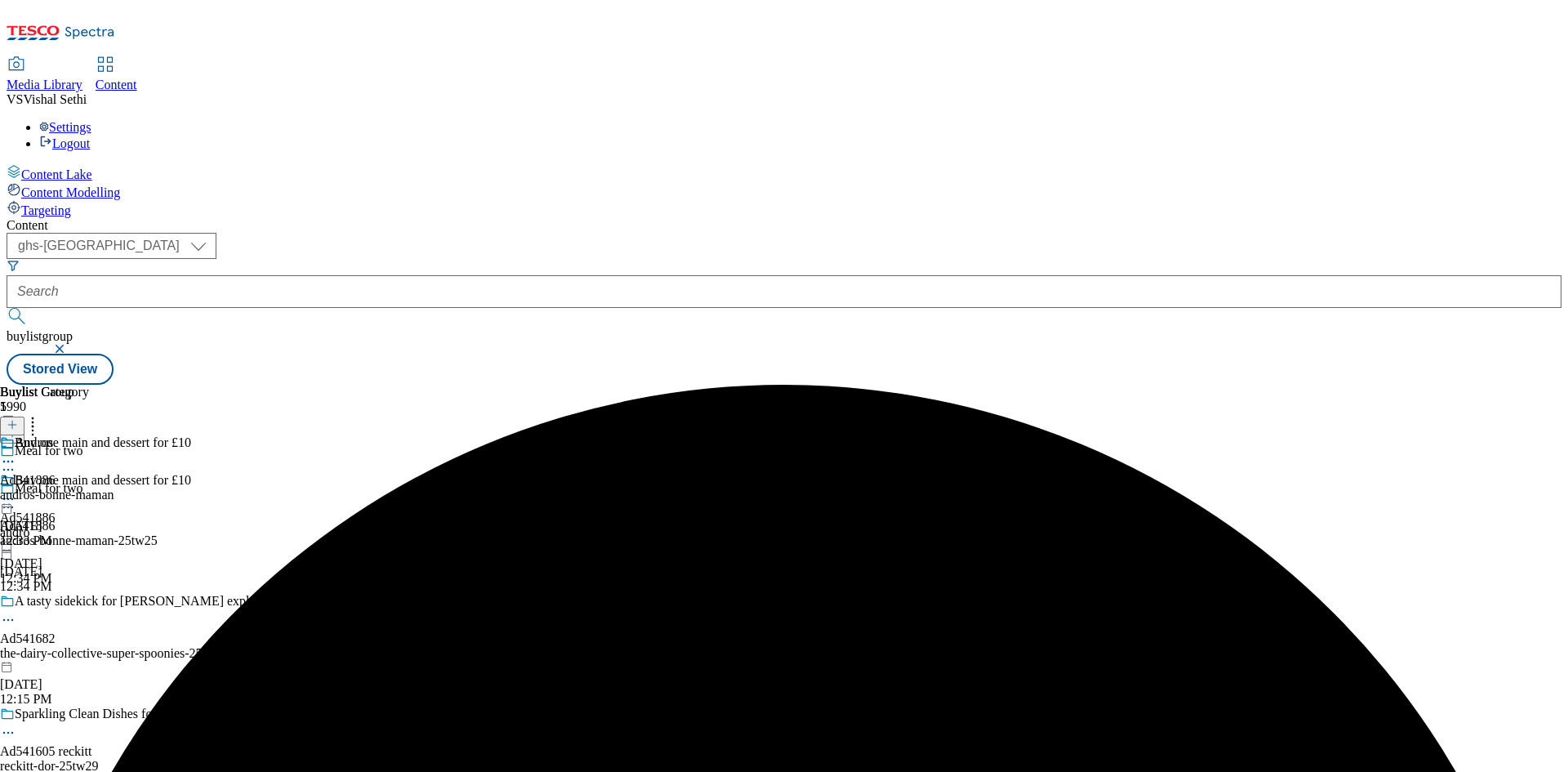
click at [16, 453] on icon at bounding box center [8, 461] width 16 height 16
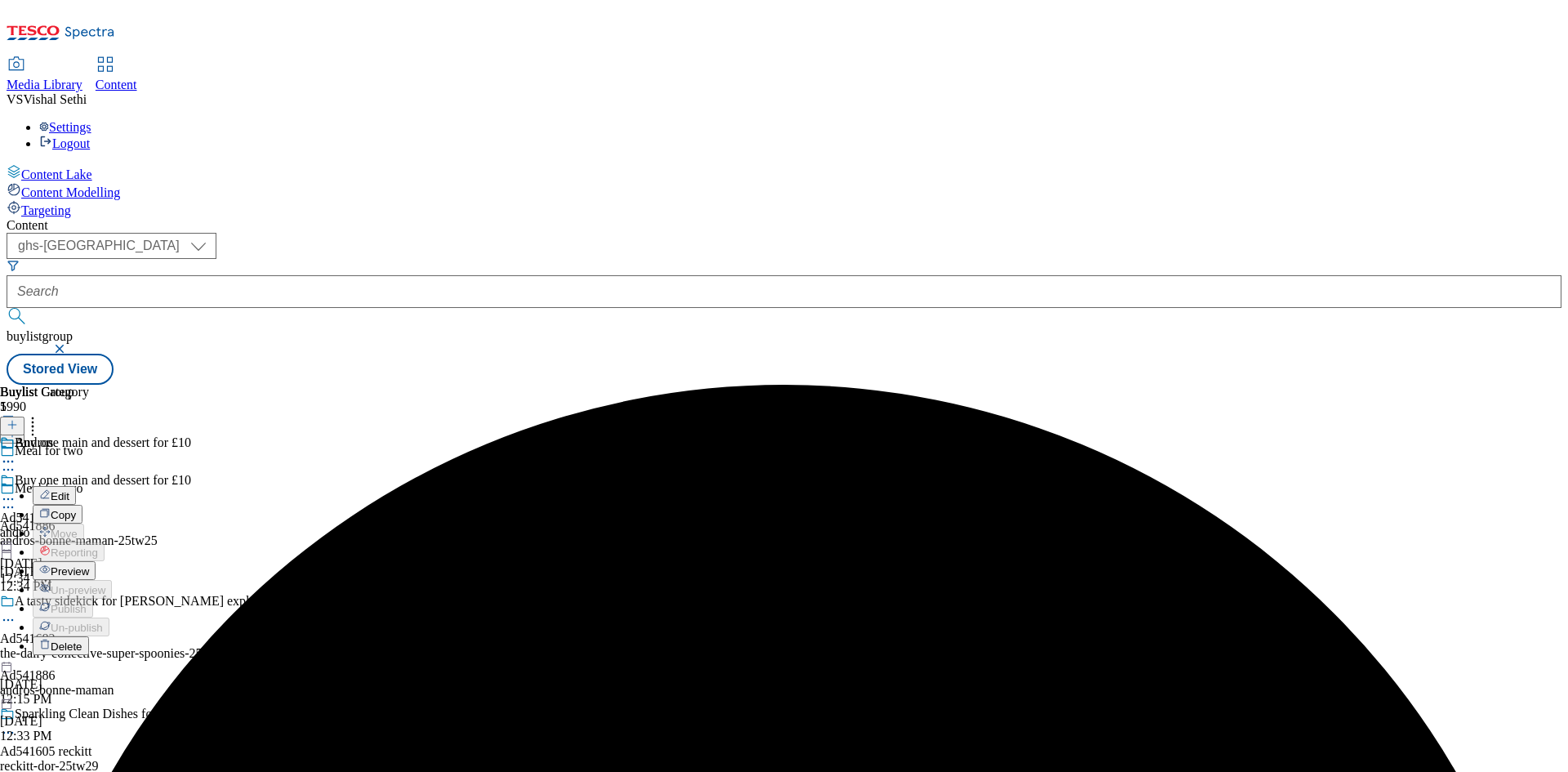
click at [76, 486] on button "Edit" at bounding box center [54, 495] width 44 height 19
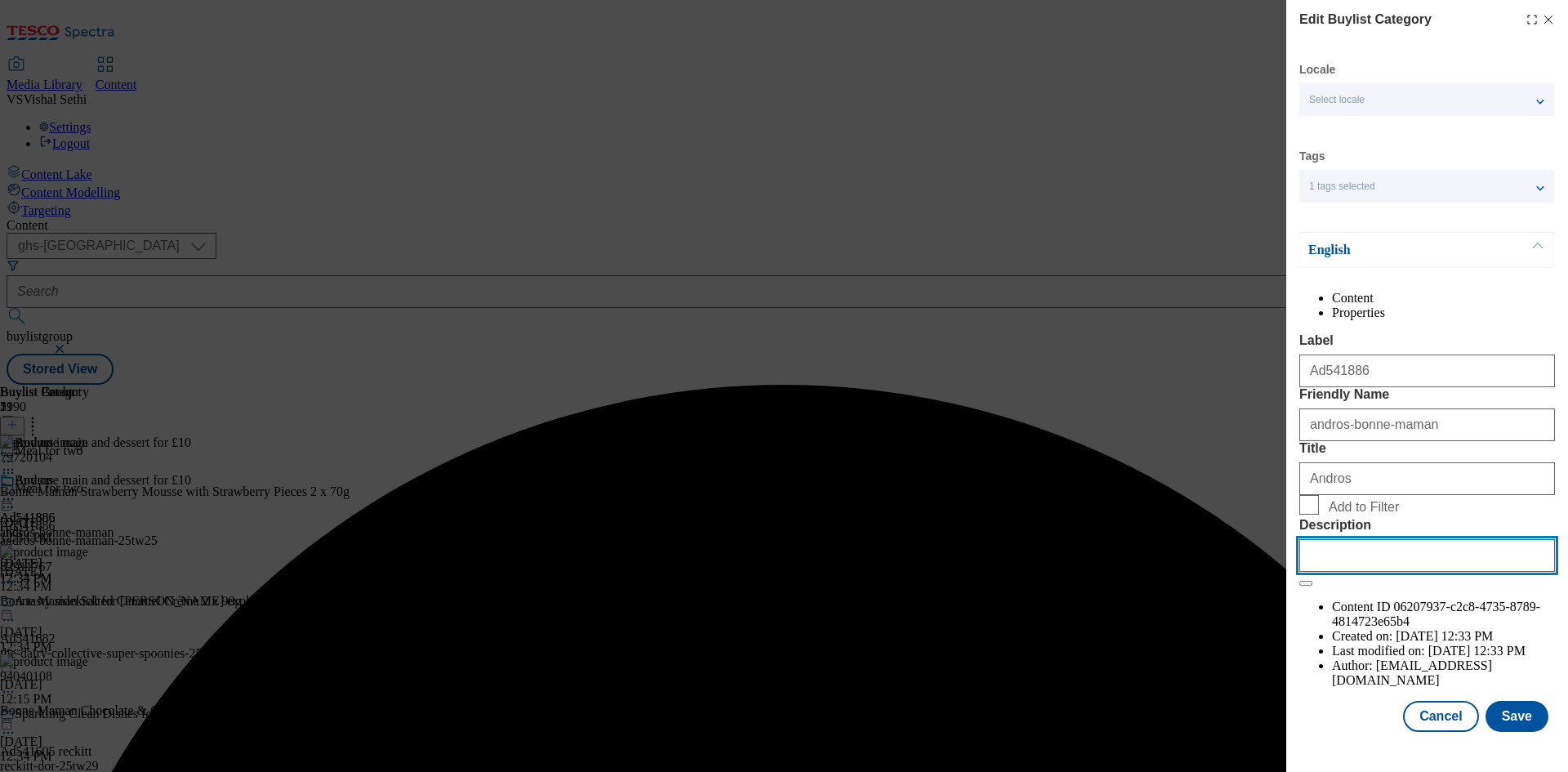
click at [1410, 572] on input "Description" at bounding box center [1426, 555] width 256 height 33
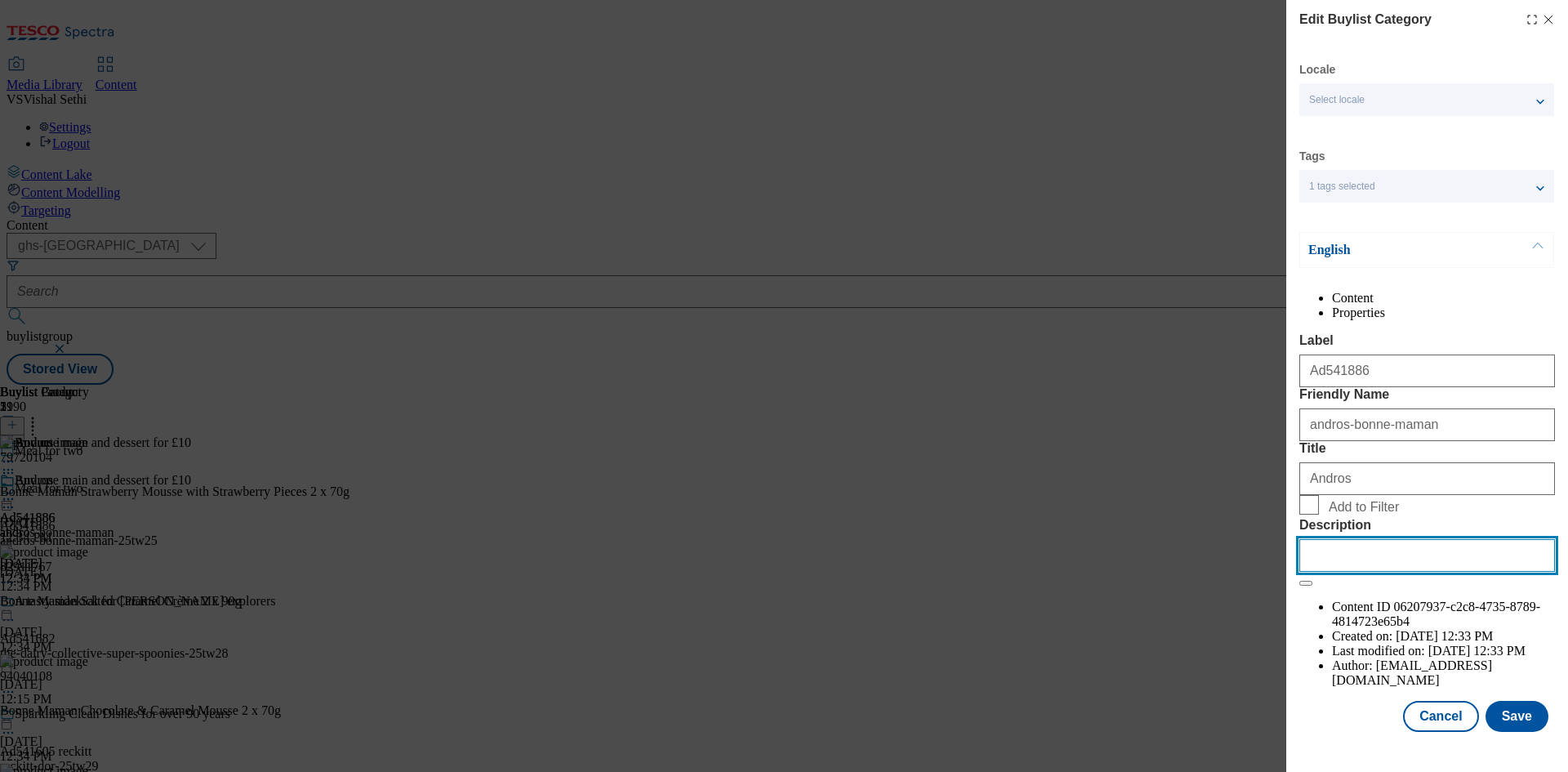
paste input "Bonne Maman Strawberry Mousse with Strawberry Pieces 2 x 70g"
type input "Bonne Maman Strawberry Mousse with Strawberry Pieces 2 x 70g"
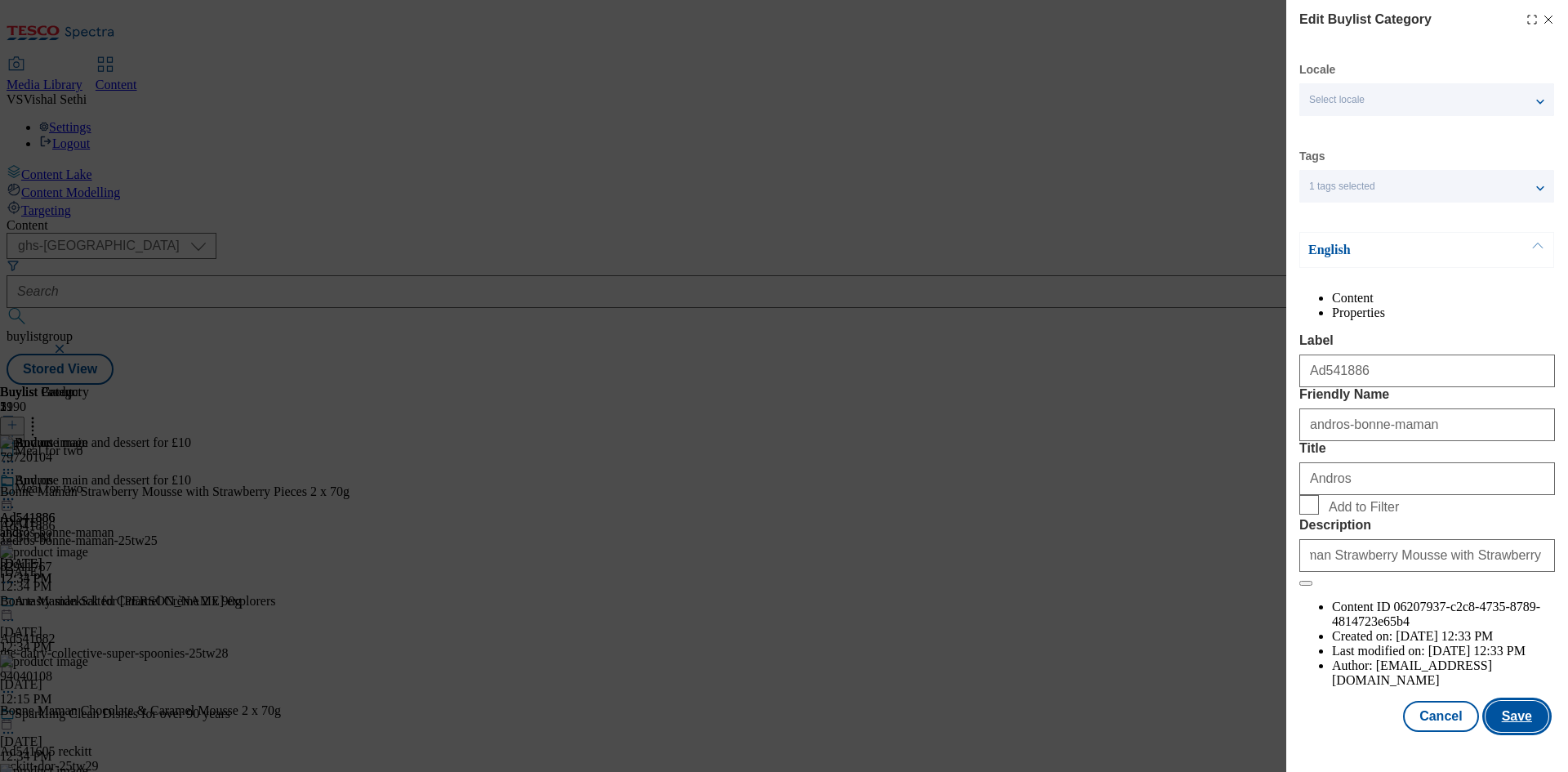
click at [1504, 732] on button "Save" at bounding box center [1516, 716] width 63 height 31
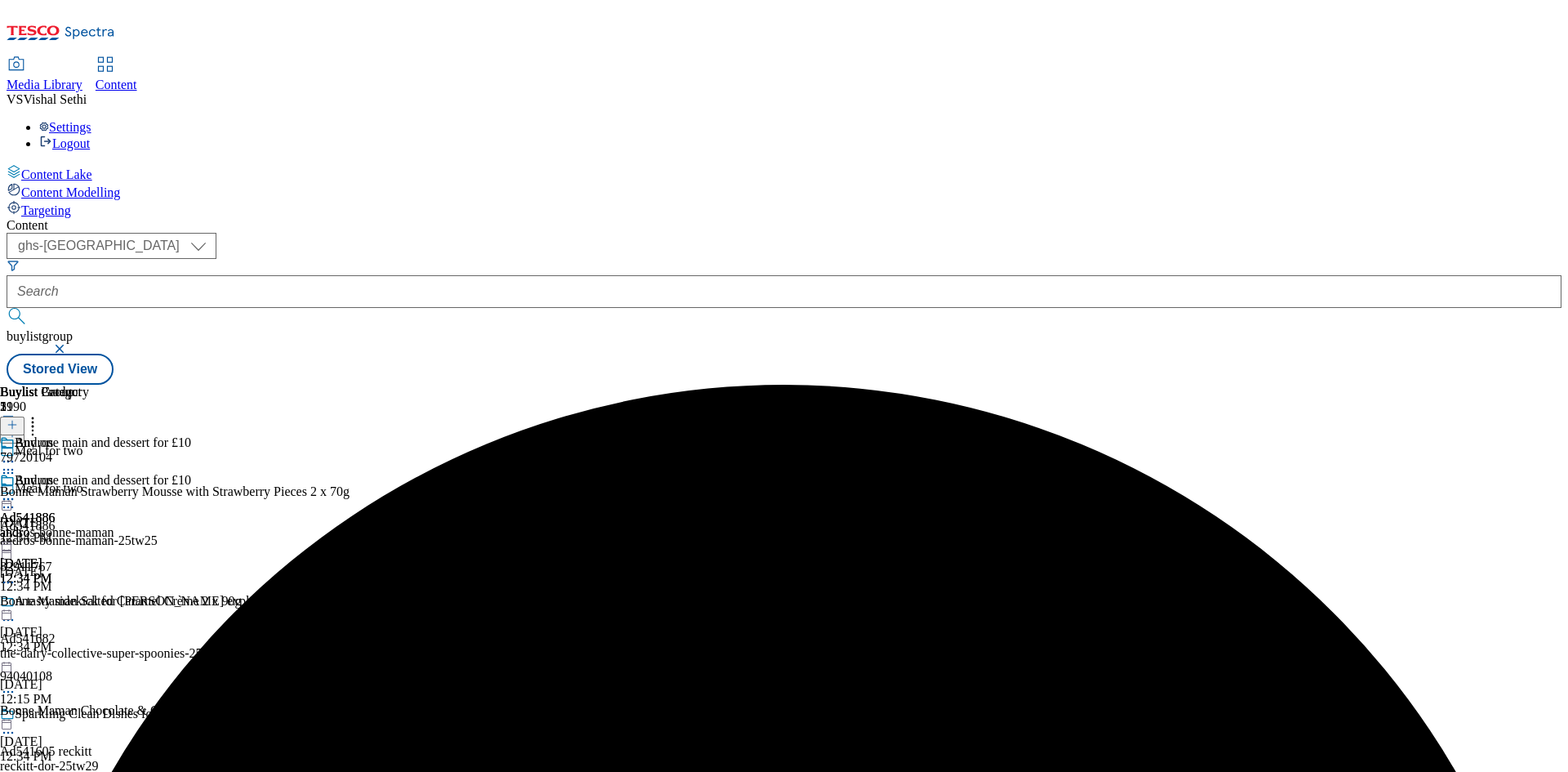
click at [16, 491] on icon at bounding box center [8, 499] width 16 height 16
click at [89, 603] on span "Preview" at bounding box center [69, 609] width 38 height 12
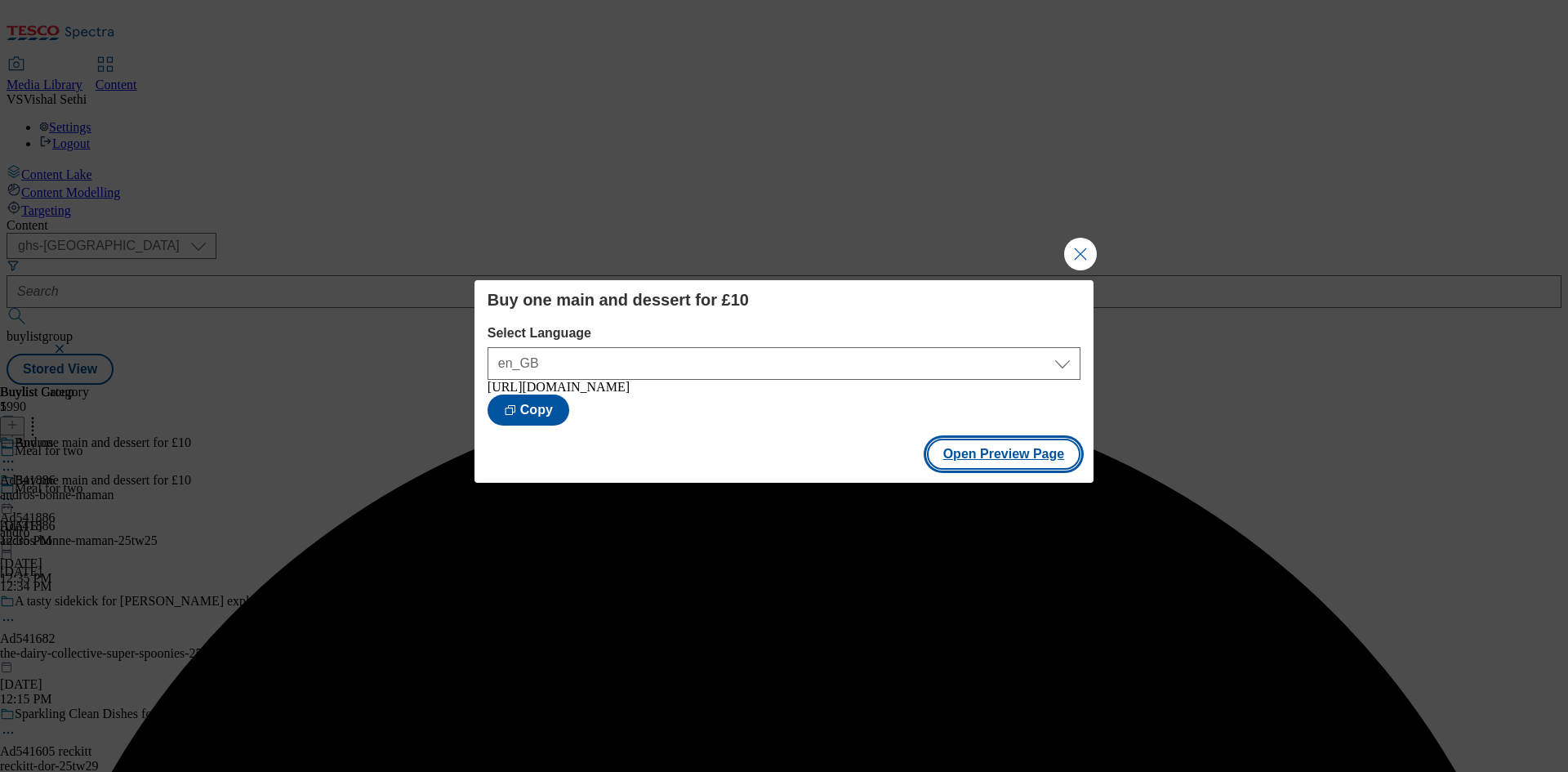
click at [1008, 461] on button "Open Preview Page" at bounding box center [1003, 453] width 154 height 31
click at [1078, 248] on button "Close Modal" at bounding box center [1080, 254] width 33 height 33
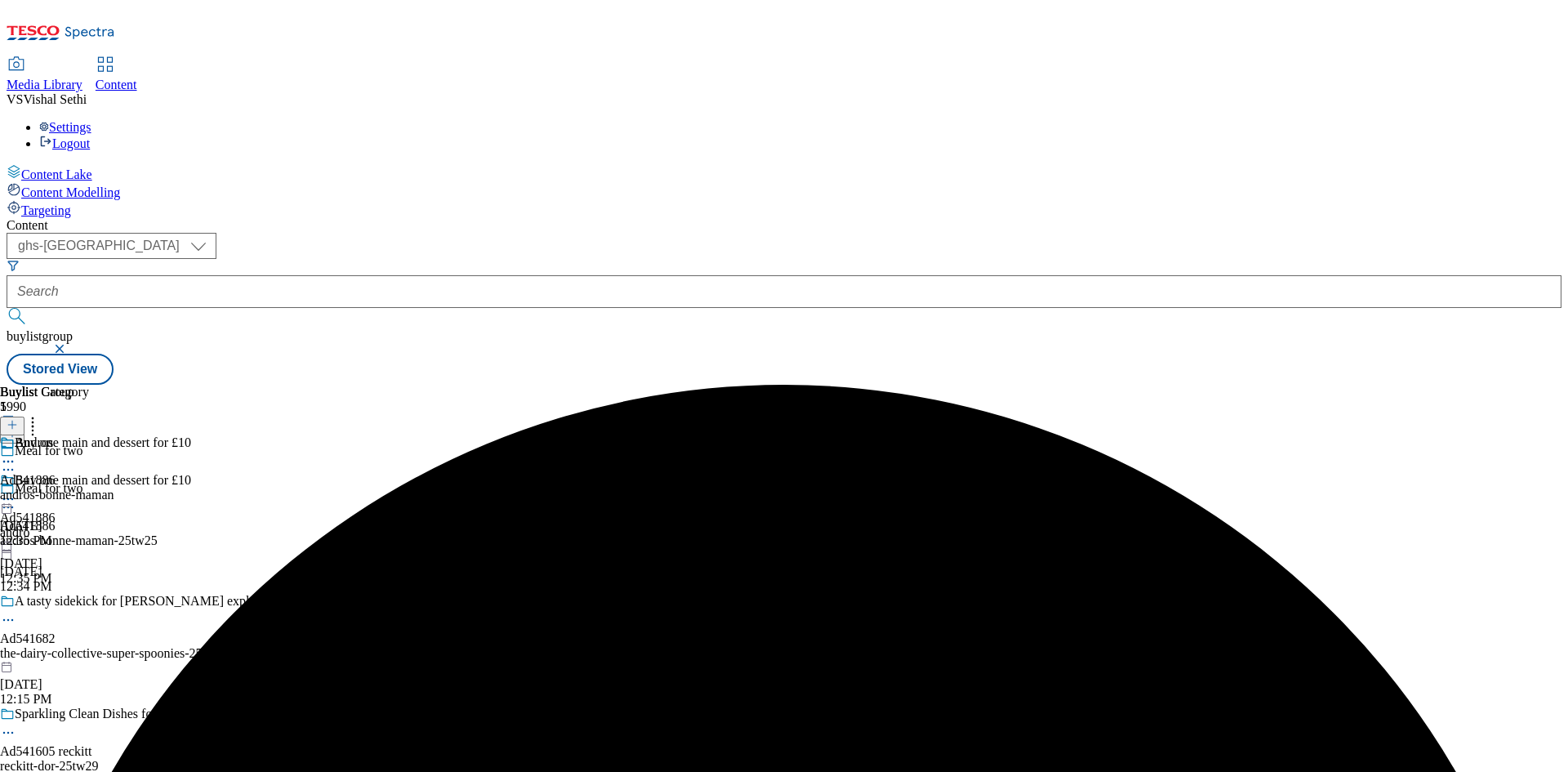
click at [16, 491] on icon at bounding box center [8, 499] width 16 height 16
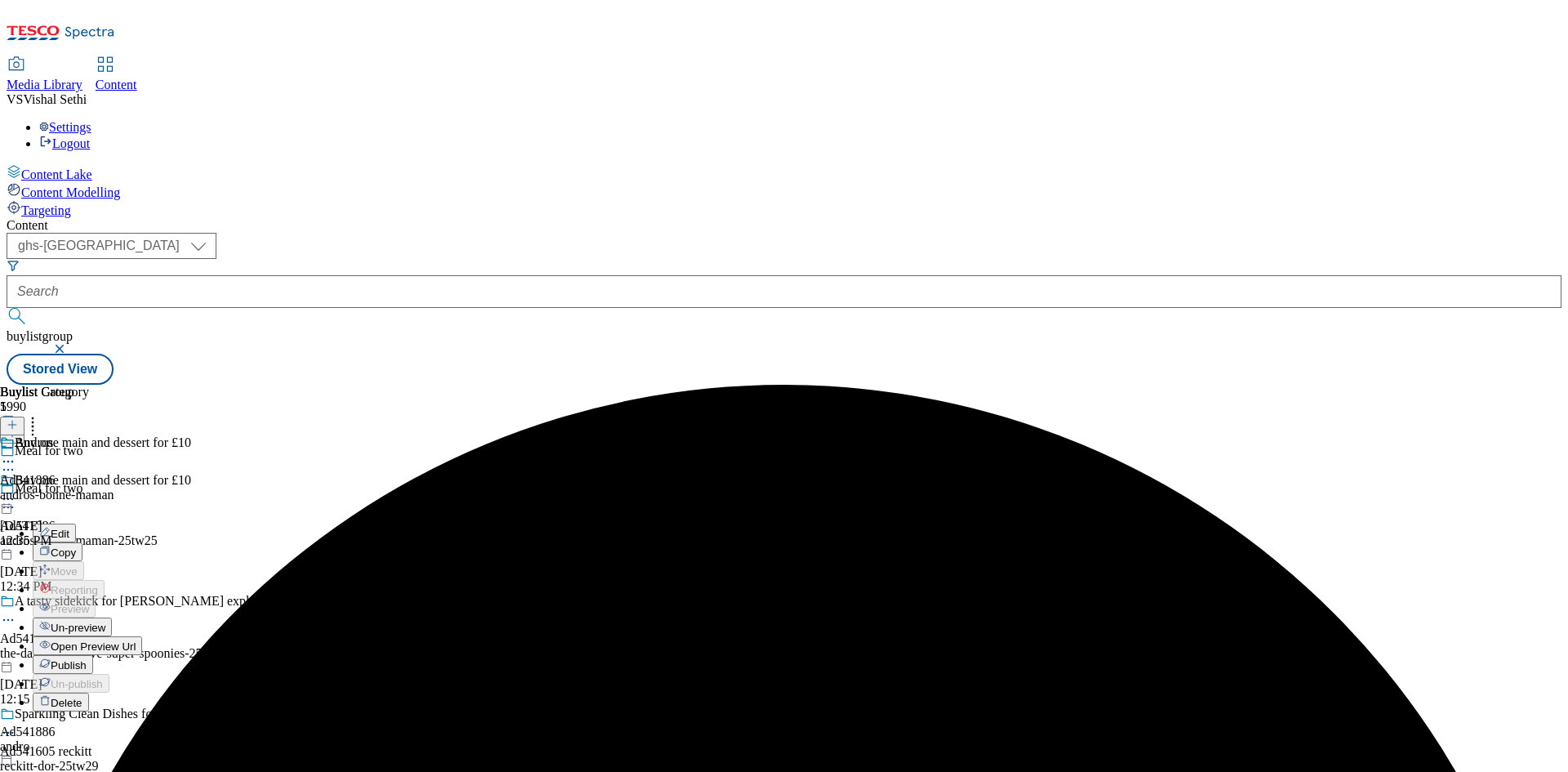
click at [86, 659] on span "Publish" at bounding box center [69, 665] width 36 height 12
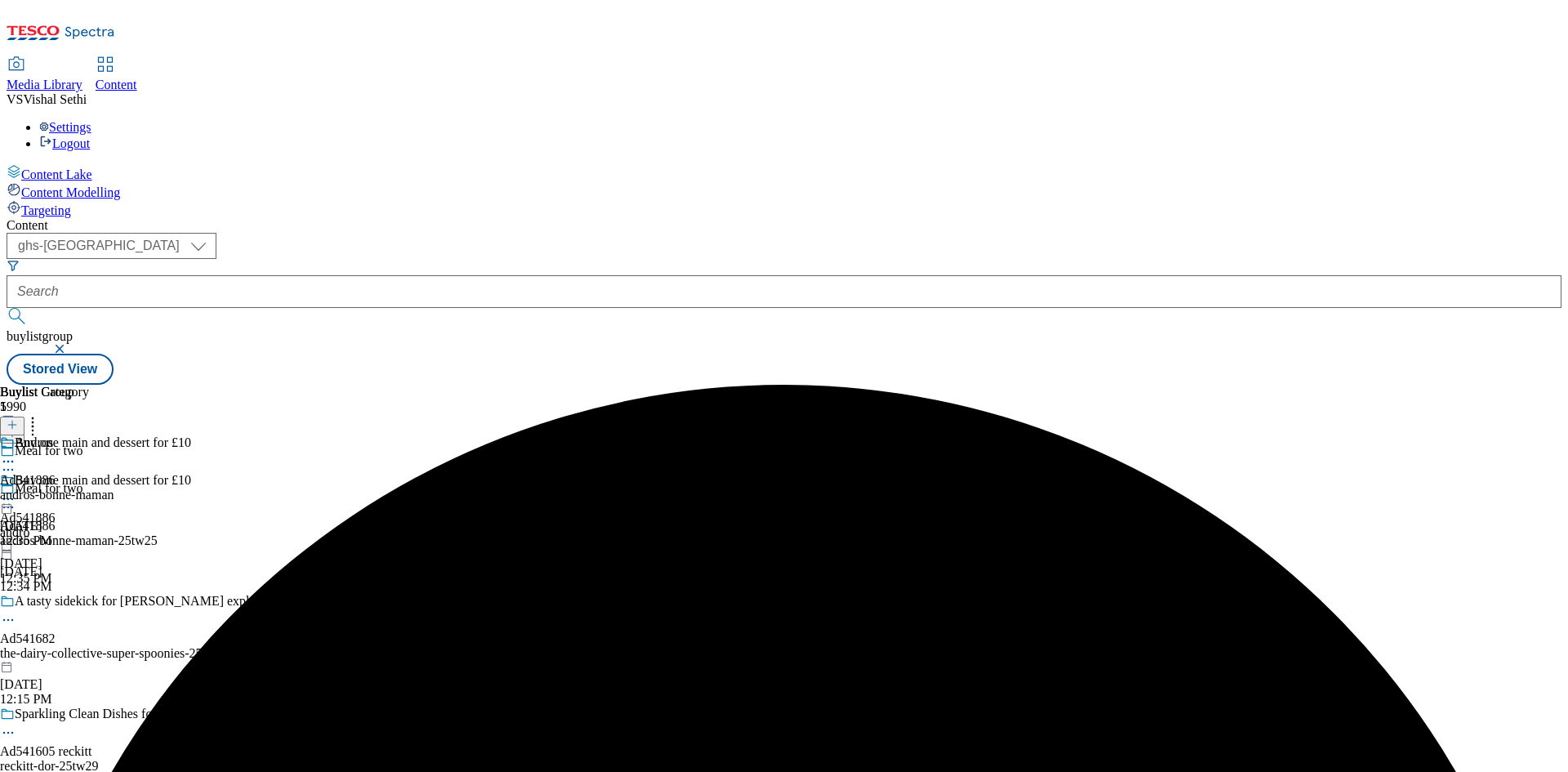
click at [1248, 385] on div "Buylist Group 5990 Meal for two Meal for two Ad541886 andros-bonne-maman-25tw25…" at bounding box center [784, 385] width 1555 height 0
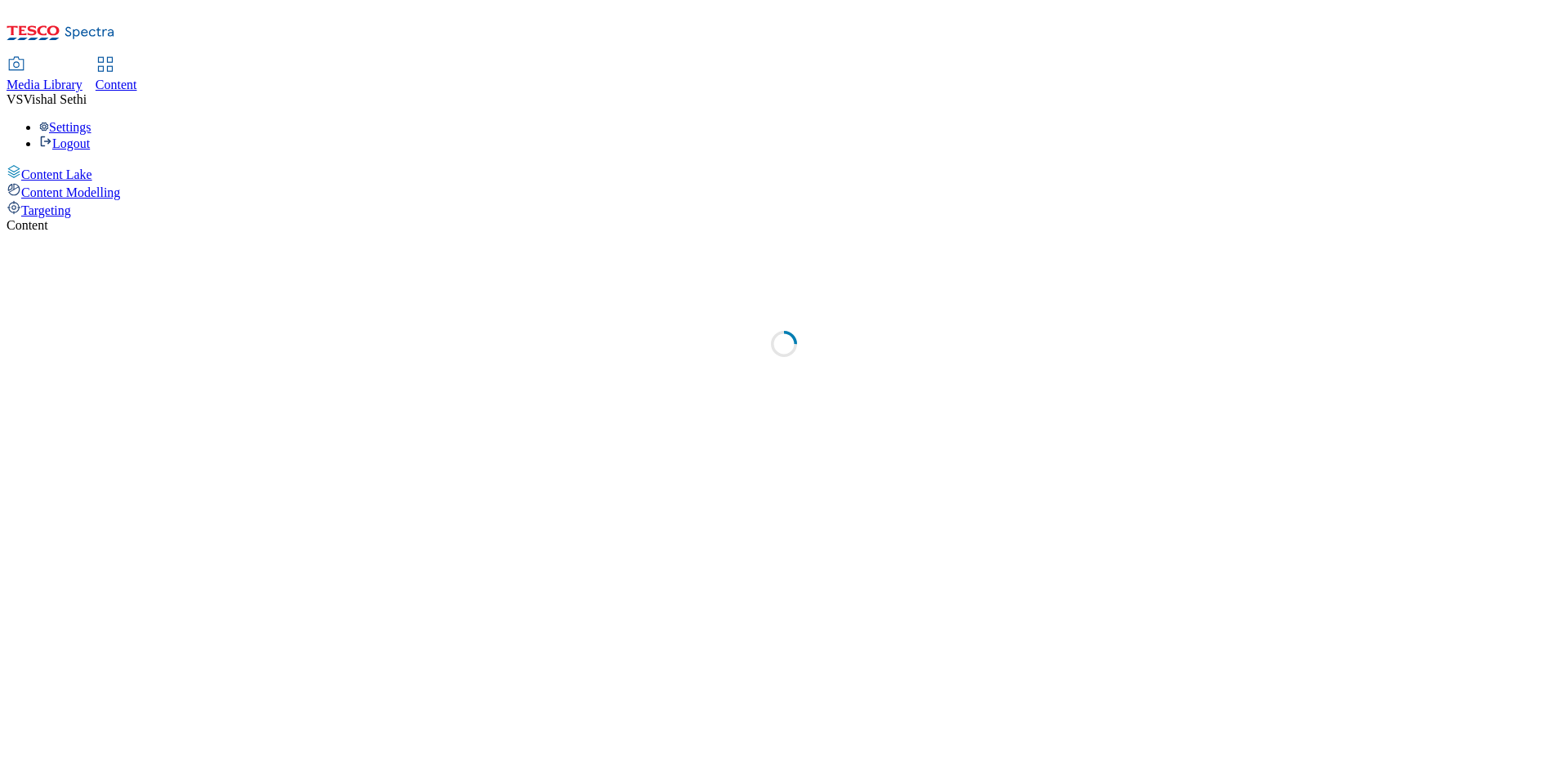
select select "ghs-[GEOGRAPHIC_DATA]"
